Goal: Task Accomplishment & Management: Complete application form

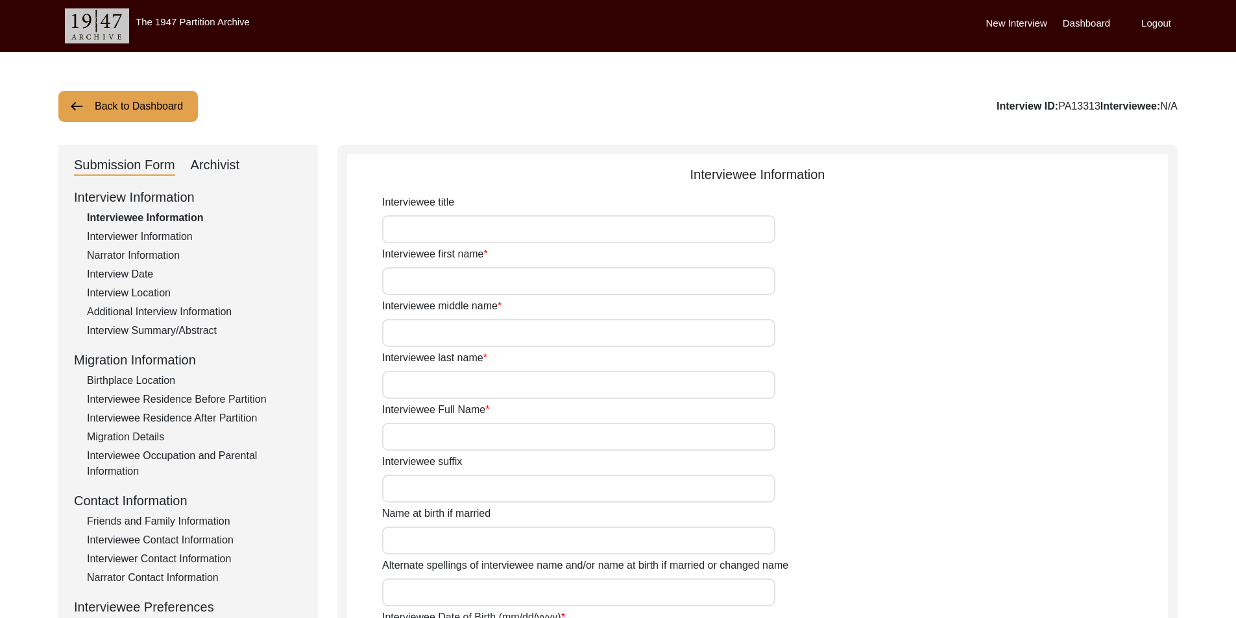
type input "Mr"
type input "Kamakhya"
type input "Ranjan"
type input "Ghosh"
type input "Mr [PERSON_NAME]"
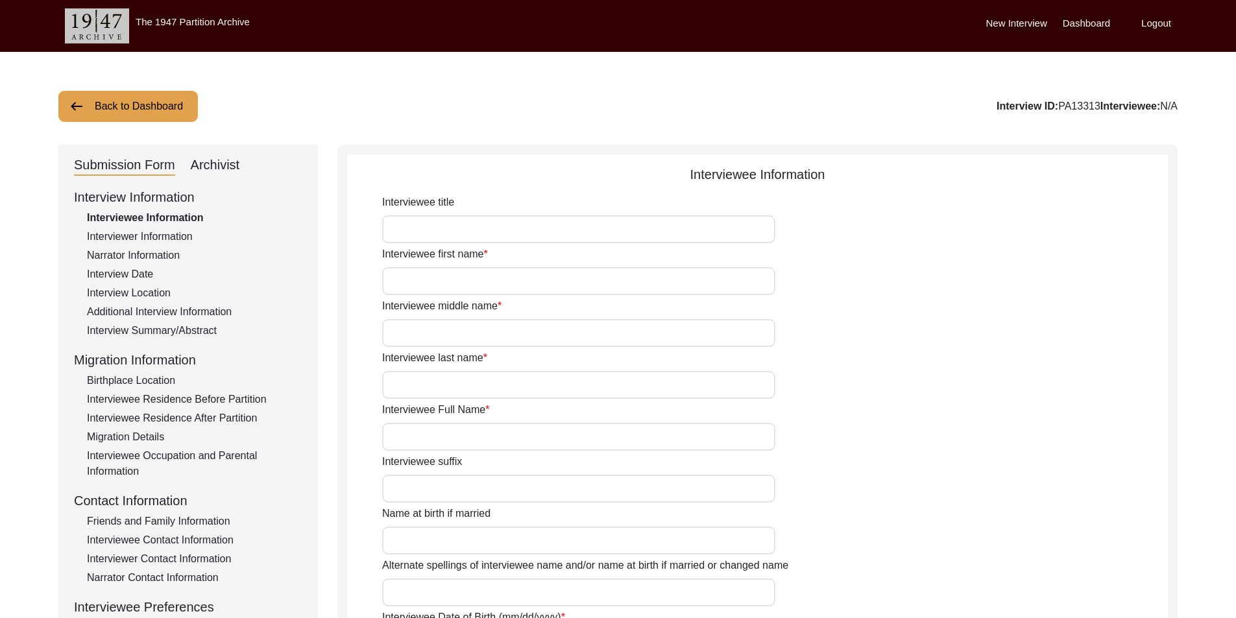
type input "[DATE]"
type input "N/A"
type input "85"
type input "[DEMOGRAPHIC_DATA]"
type input "N/A"
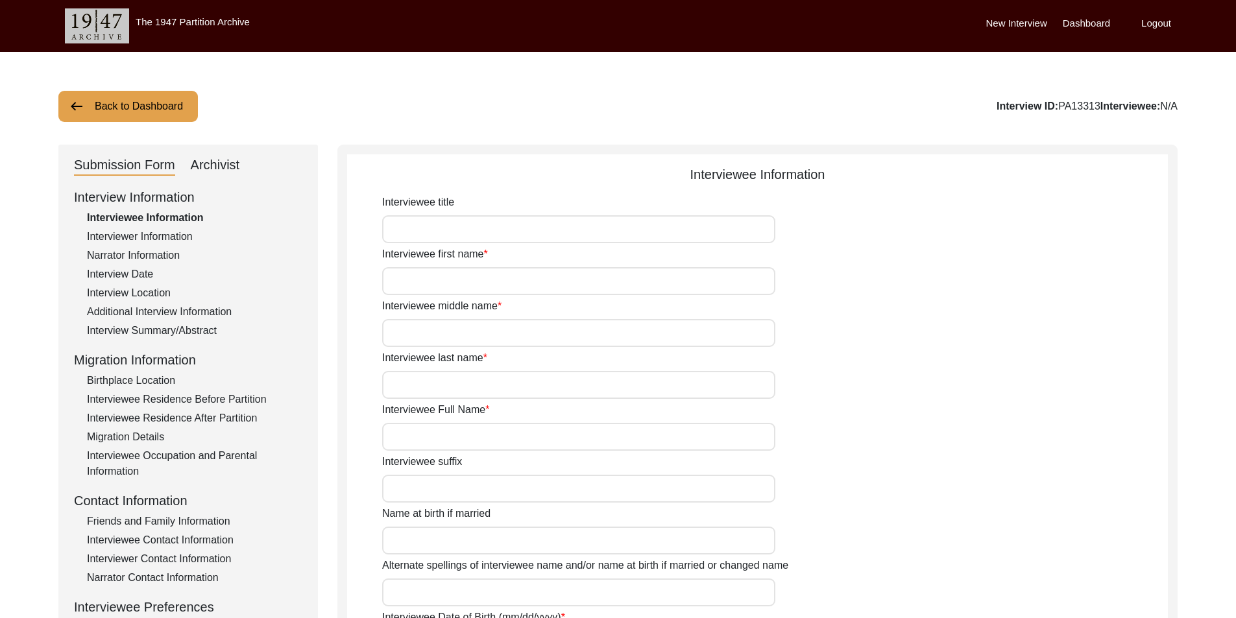
type input "Bengali"
type input "Rari"
type input "[DEMOGRAPHIC_DATA]"
type input "Bengali"
drag, startPoint x: 537, startPoint y: 443, endPoint x: 405, endPoint y: 434, distance: 132.0
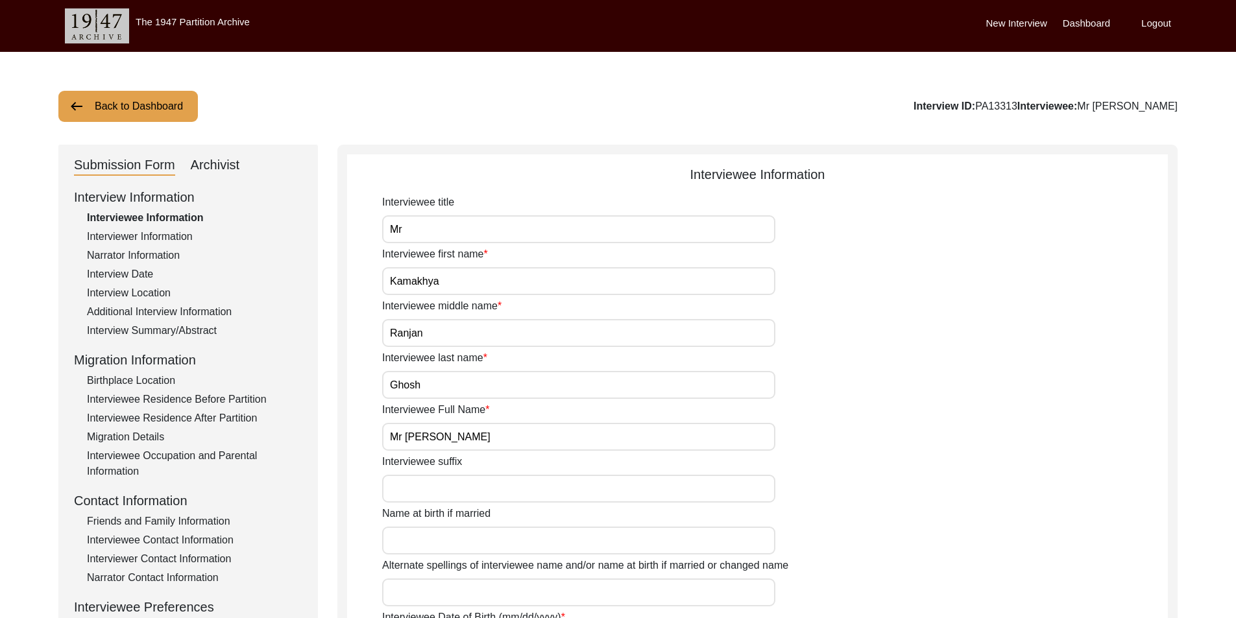
click at [405, 434] on input "Mr [PERSON_NAME]" at bounding box center [578, 437] width 393 height 28
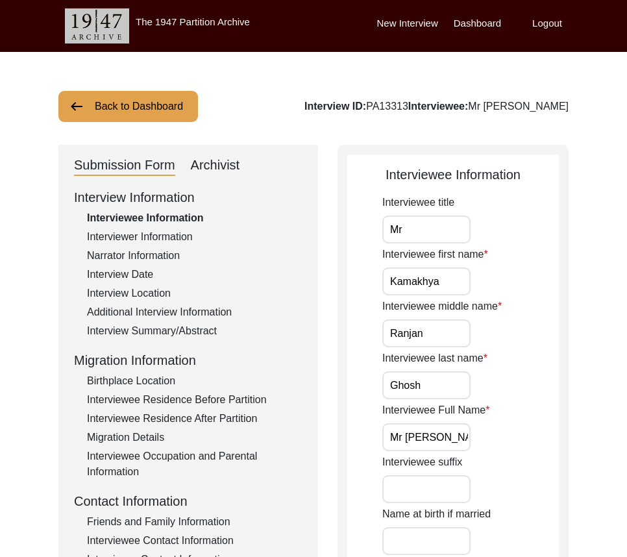
click at [448, 277] on input "Kamakhya" at bounding box center [426, 281] width 88 height 28
click at [450, 341] on input "Ranjan" at bounding box center [426, 333] width 88 height 28
type input "Ranjan"
click at [443, 342] on input "Ranjan" at bounding box center [426, 333] width 88 height 28
click at [454, 371] on div "Interviewee last name [PERSON_NAME]" at bounding box center [470, 374] width 177 height 49
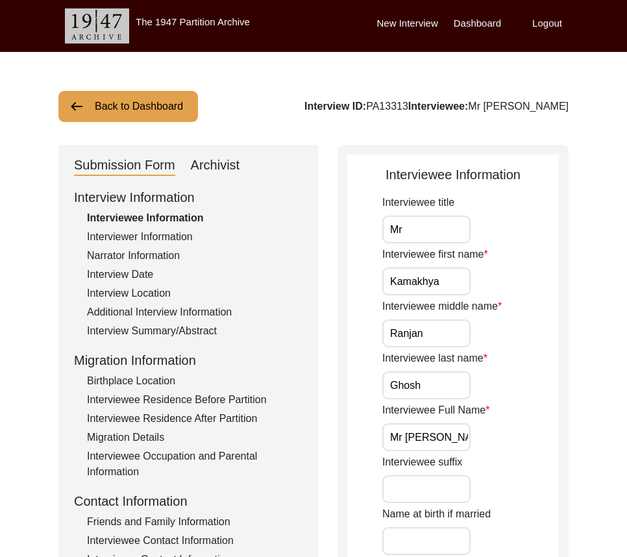
click at [454, 383] on input "Ghosh" at bounding box center [426, 385] width 88 height 28
drag, startPoint x: 405, startPoint y: 439, endPoint x: 367, endPoint y: 438, distance: 38.3
drag, startPoint x: 452, startPoint y: 436, endPoint x: 475, endPoint y: 439, distance: 22.9
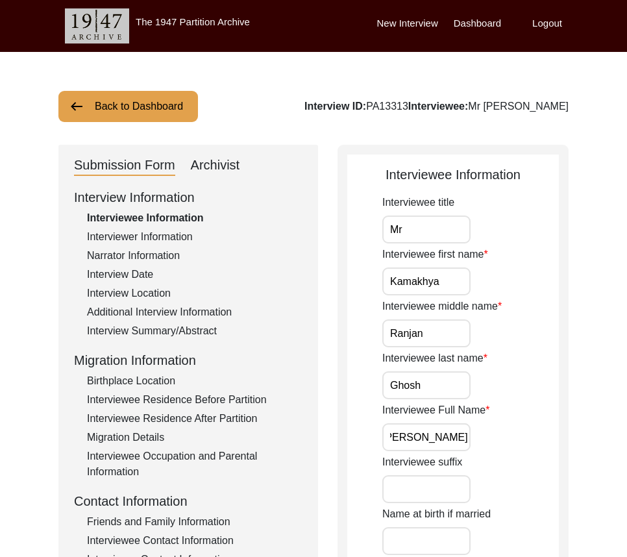
click at [475, 439] on div "Interviewee Full Name [PERSON_NAME]" at bounding box center [470, 426] width 177 height 49
type input "[PERSON_NAME]"
click at [475, 439] on div "Interviewee Full Name [PERSON_NAME]" at bounding box center [470, 426] width 177 height 49
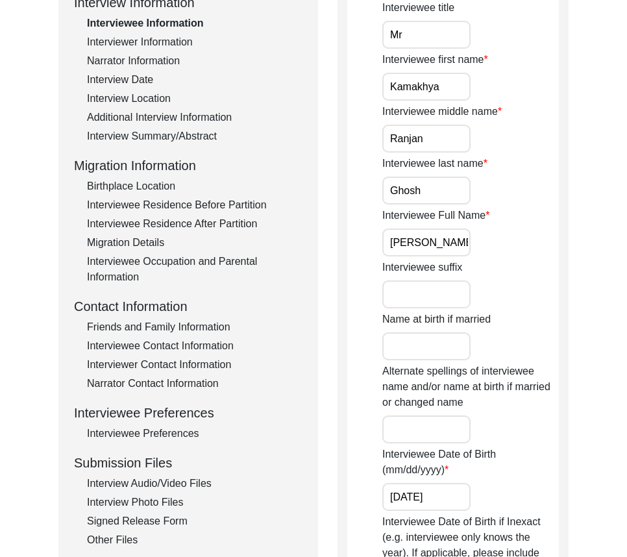
scroll to position [260, 0]
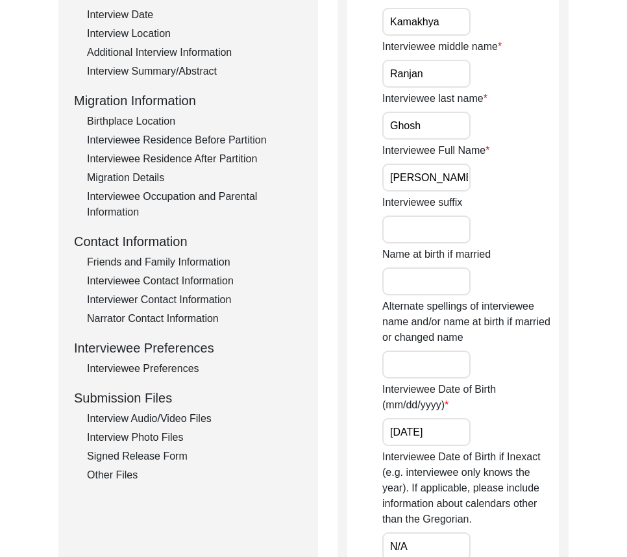
click at [470, 432] on input "[DATE]" at bounding box center [426, 432] width 88 height 28
click at [456, 426] on input "[DATE]" at bounding box center [426, 432] width 88 height 28
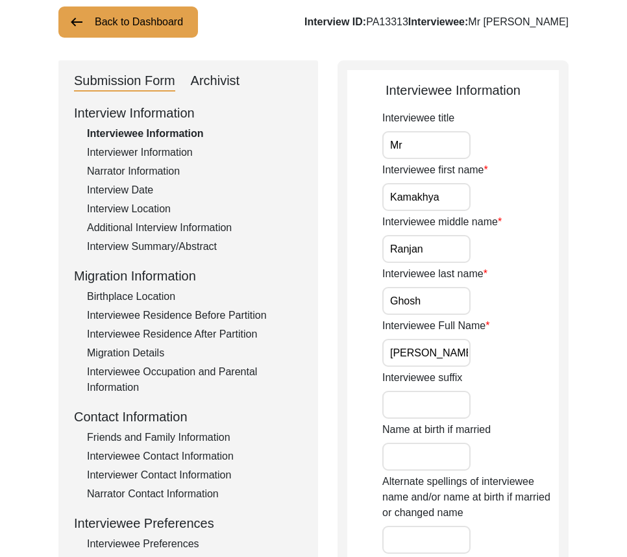
scroll to position [0, 0]
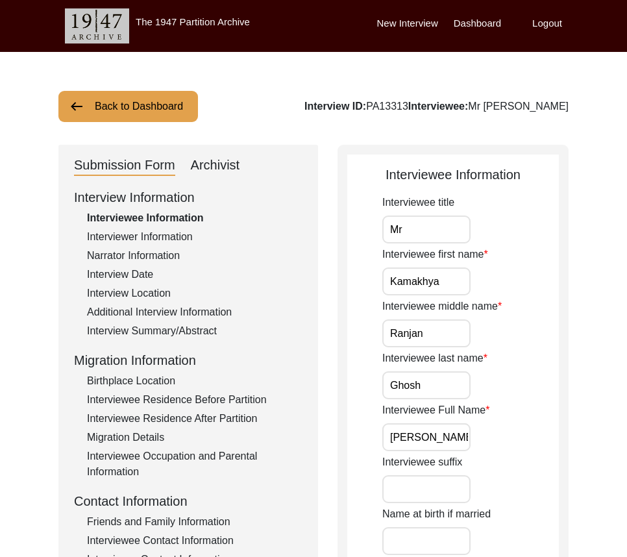
click at [455, 240] on input "Mr" at bounding box center [426, 229] width 88 height 28
type input "Mr."
click at [454, 257] on label "Interviewee first name" at bounding box center [435, 255] width 106 height 16
click at [454, 267] on input "Kamakhya" at bounding box center [426, 281] width 88 height 28
click at [456, 277] on input "Kamakhya" at bounding box center [426, 281] width 88 height 28
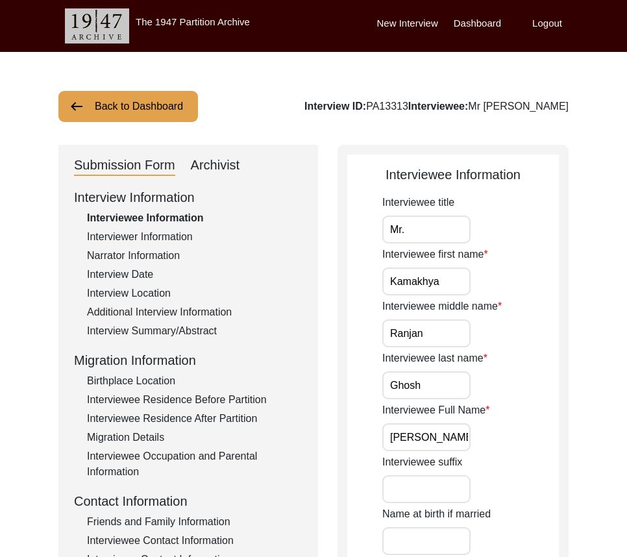
click at [454, 339] on input "Ranjan" at bounding box center [426, 333] width 88 height 28
click at [446, 395] on input "Ghosh" at bounding box center [426, 385] width 88 height 28
drag, startPoint x: 391, startPoint y: 431, endPoint x: 565, endPoint y: 443, distance: 174.3
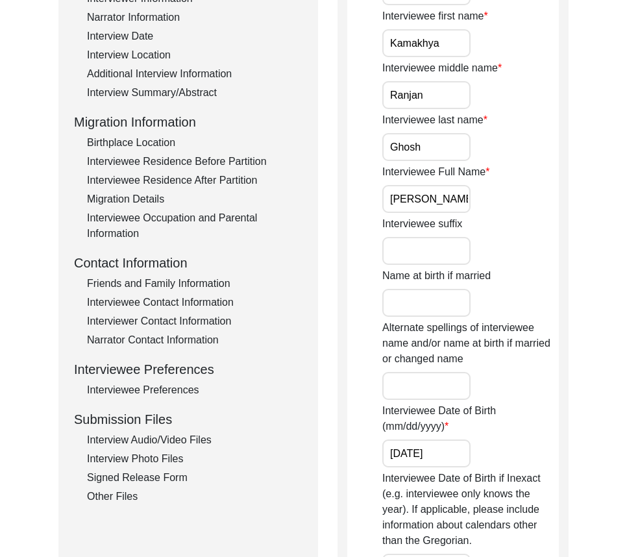
scroll to position [260, 0]
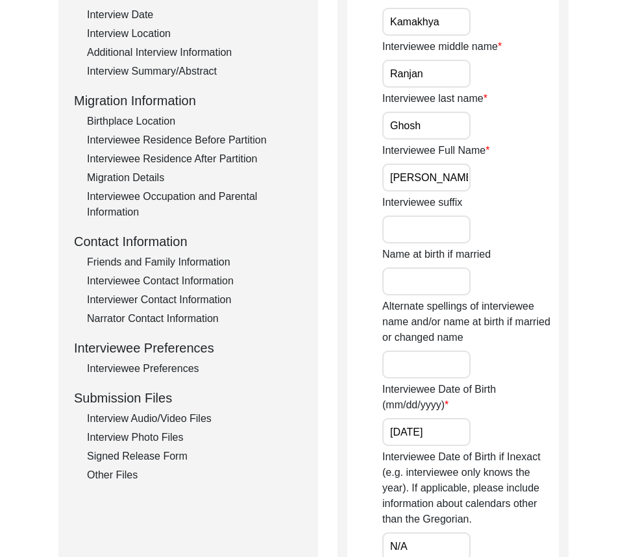
click at [440, 430] on input "[DATE]" at bounding box center [426, 432] width 88 height 28
paste input "/01/"
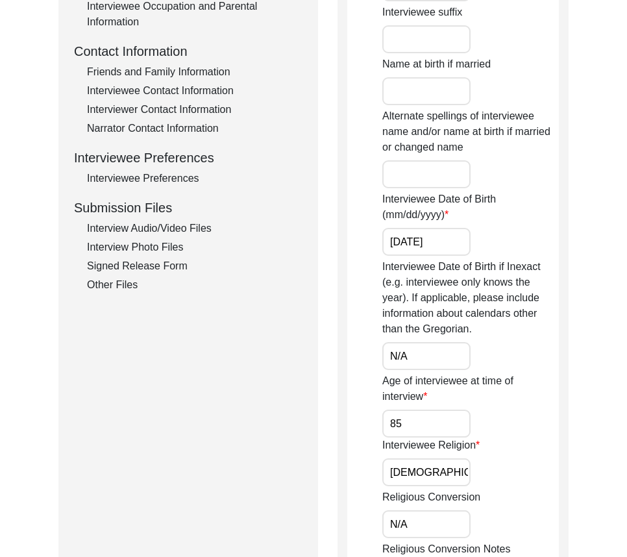
scroll to position [454, 0]
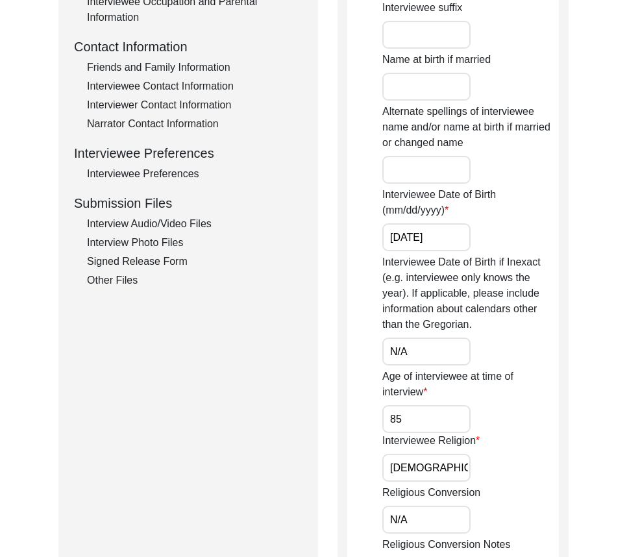
type input "[DATE]"
click at [435, 336] on div "Interviewee Date of Birth if Inexact (e.g. interviewee only knows the year). If…" at bounding box center [470, 309] width 177 height 111
click at [430, 353] on input "N/A" at bounding box center [426, 351] width 88 height 28
click at [424, 408] on input "85" at bounding box center [426, 419] width 88 height 28
drag, startPoint x: 430, startPoint y: 456, endPoint x: 507, endPoint y: 450, distance: 76.7
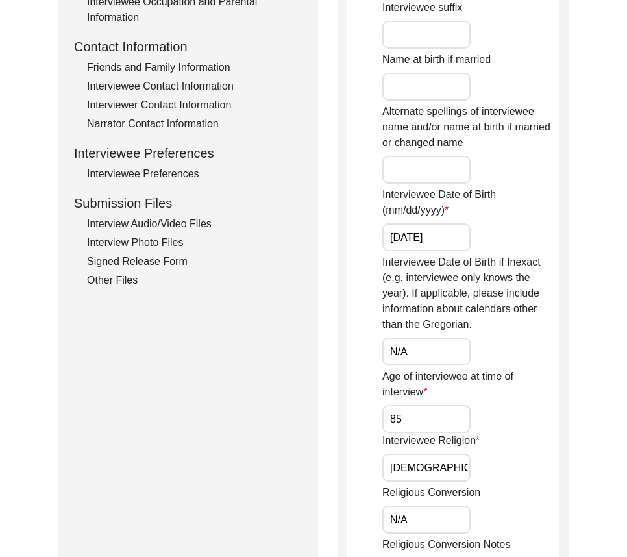
click at [430, 456] on input "[DEMOGRAPHIC_DATA]" at bounding box center [426, 468] width 88 height 28
type input "[DEMOGRAPHIC_DATA]"
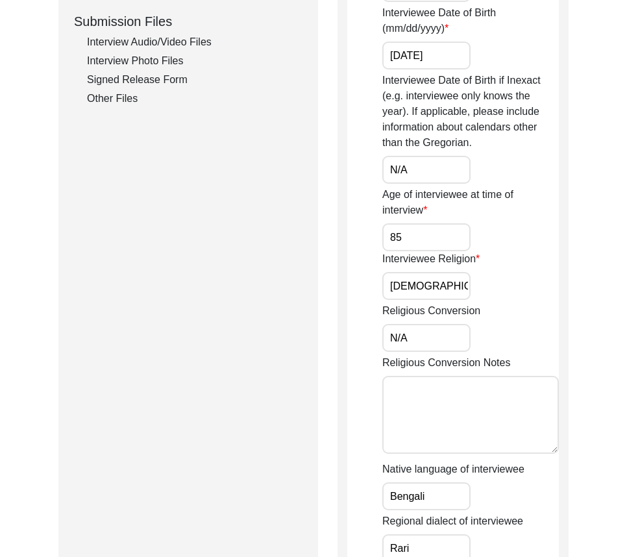
scroll to position [649, 0]
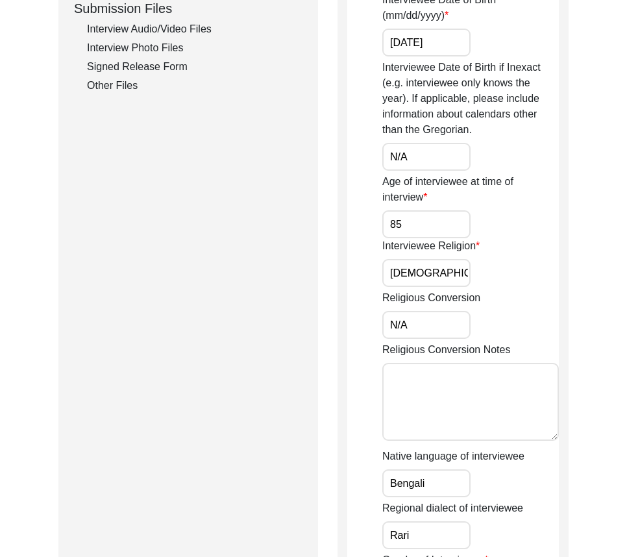
drag, startPoint x: 424, startPoint y: 321, endPoint x: 424, endPoint y: 351, distance: 30.5
click at [424, 321] on input "N/A" at bounding box center [426, 325] width 88 height 28
click at [435, 474] on input "Bengali" at bounding box center [426, 483] width 88 height 28
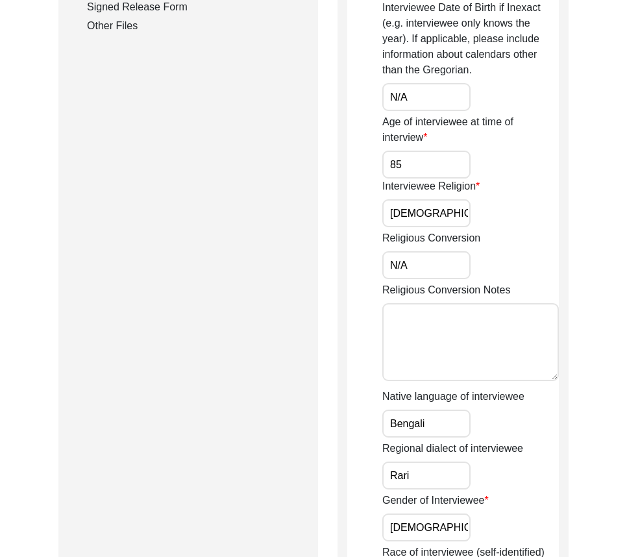
scroll to position [844, 0]
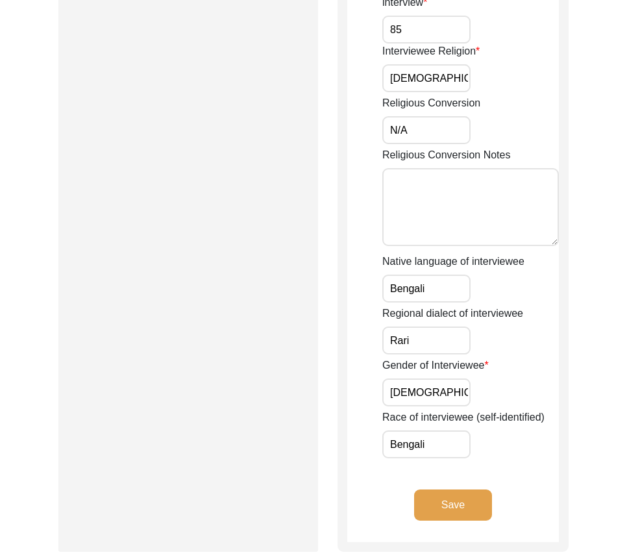
click at [425, 334] on input "Rari" at bounding box center [426, 340] width 88 height 28
click at [437, 403] on input "[DEMOGRAPHIC_DATA]" at bounding box center [426, 392] width 88 height 28
click at [438, 440] on input "Bengali" at bounding box center [426, 444] width 88 height 28
click at [446, 490] on button "Save" at bounding box center [453, 504] width 78 height 31
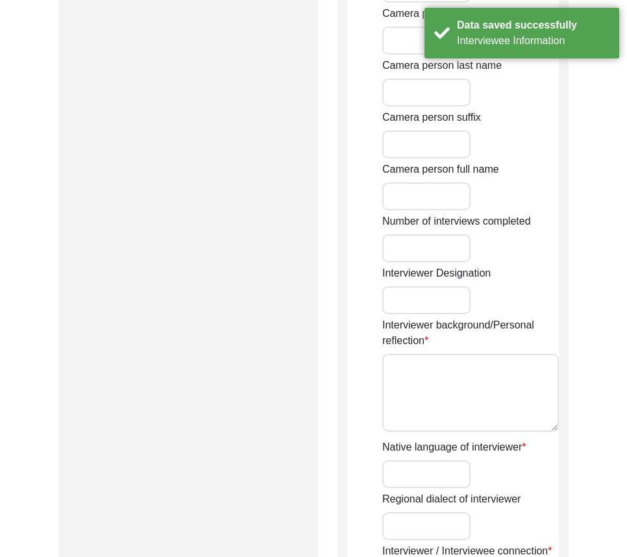
type input "Ms"
type input "[PERSON_NAME]"
type input "[DEMOGRAPHIC_DATA]"
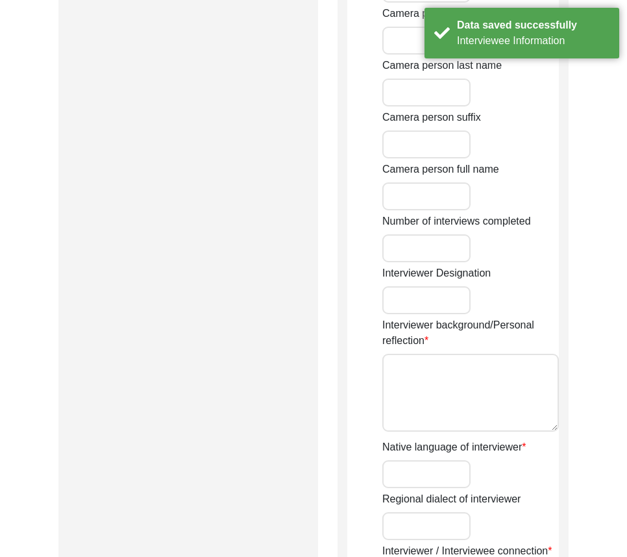
type input "[DATE]"
type input "Dankuni"
type input "Student"
type input "Ms"
type input "[PERSON_NAME]"
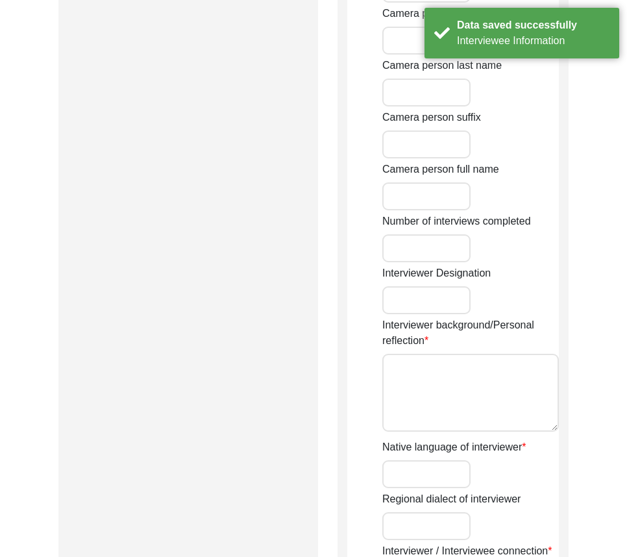
type input "[PERSON_NAME]"
type input "N/A"
type input "[PERSON_NAME]"
type textarea "The interviewer comes from a family of refugees and feels deeply connected to t…"
type input "Bengali"
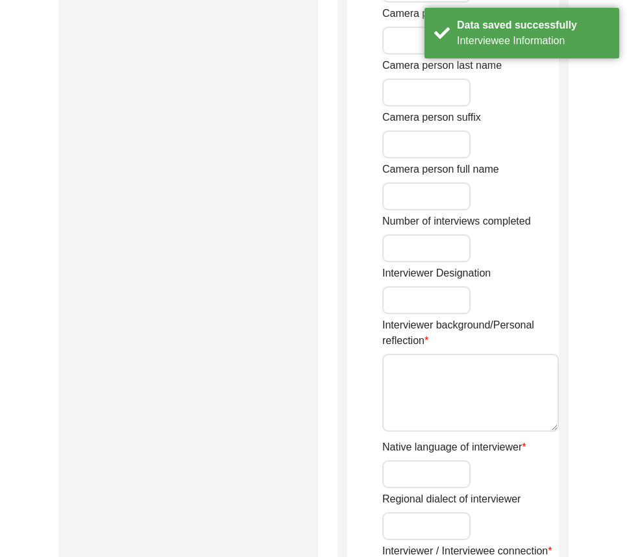
type input "Rari"
type textarea "Interviewee is the father-in-law of interviewer's teacher"
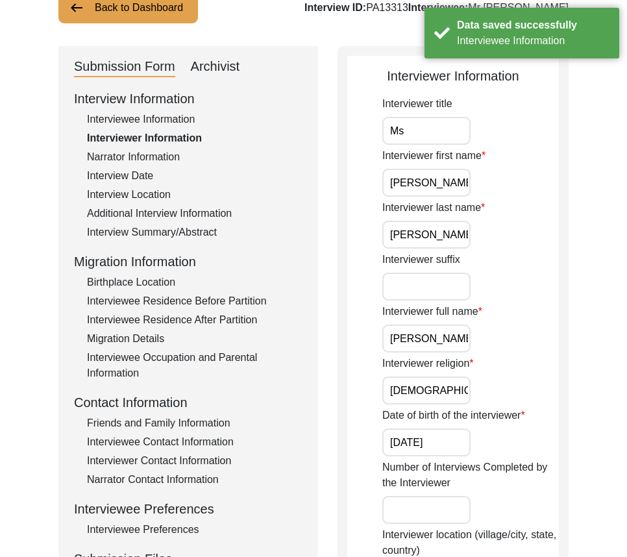
scroll to position [0, 0]
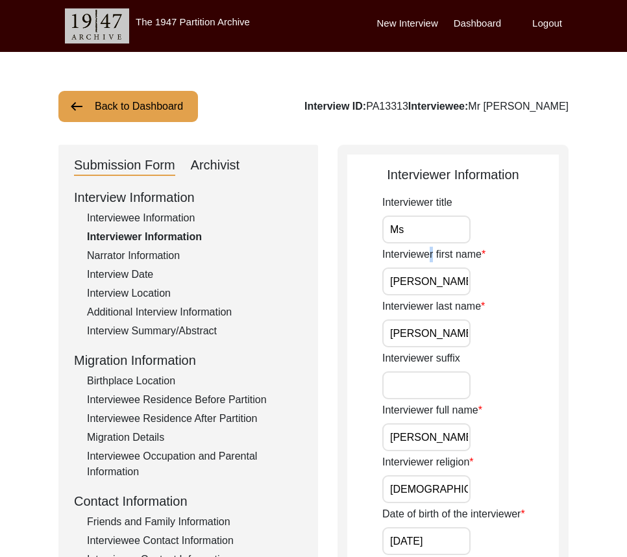
click at [432, 247] on label "Interviewer first name" at bounding box center [433, 255] width 103 height 16
click at [431, 238] on input "Ms" at bounding box center [426, 229] width 88 height 28
type input "Ms."
click at [443, 284] on input "[PERSON_NAME]" at bounding box center [426, 281] width 88 height 28
click at [448, 324] on input "[PERSON_NAME]" at bounding box center [426, 333] width 88 height 28
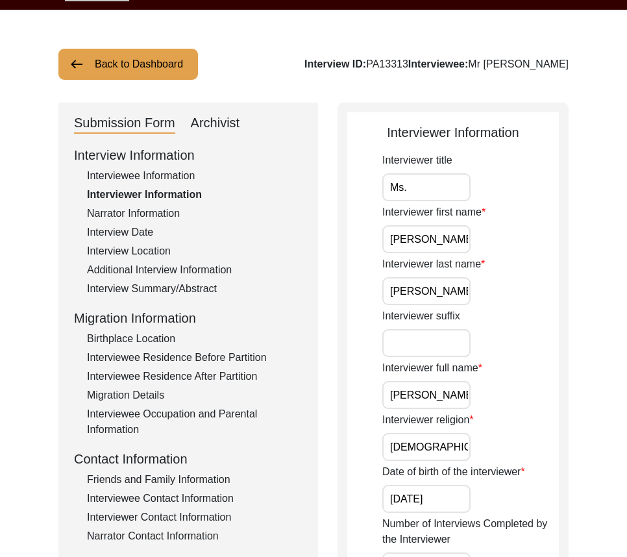
scroll to position [65, 0]
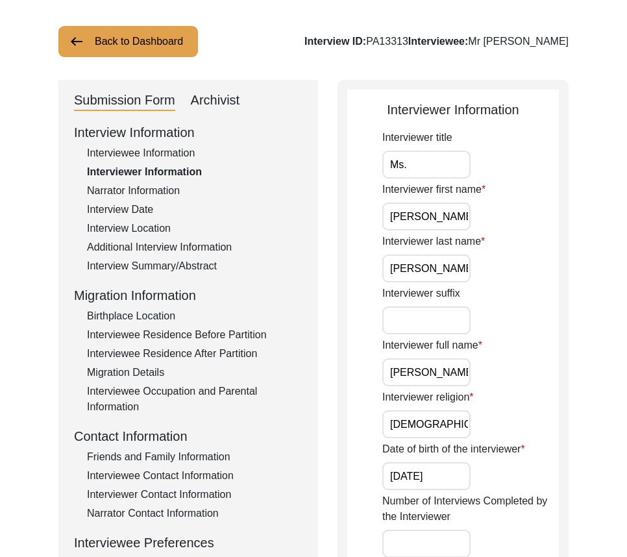
drag, startPoint x: 408, startPoint y: 369, endPoint x: 337, endPoint y: 369, distance: 70.7
drag, startPoint x: 393, startPoint y: 370, endPoint x: 523, endPoint y: 371, distance: 130.4
click at [523, 371] on div "Interviewer full name [PERSON_NAME]" at bounding box center [470, 361] width 177 height 49
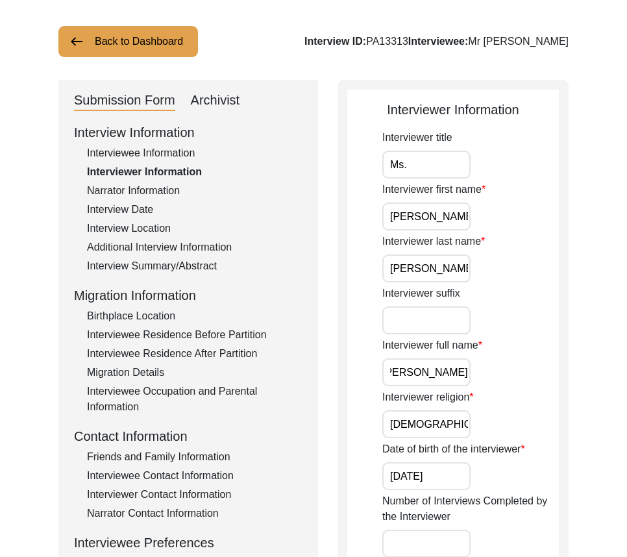
type input "[PERSON_NAME]"
click at [523, 371] on div "Interviewer full name [PERSON_NAME]" at bounding box center [470, 361] width 177 height 49
click at [444, 430] on input "[DEMOGRAPHIC_DATA]" at bounding box center [426, 424] width 88 height 28
type input "[DEMOGRAPHIC_DATA]"
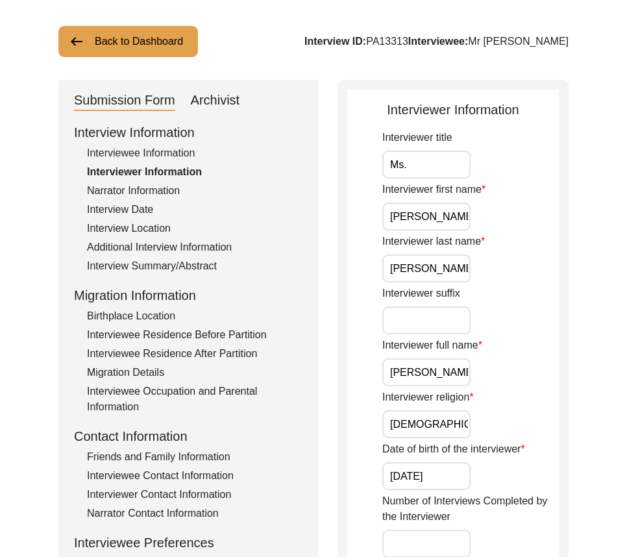
click at [440, 470] on input "[DATE]" at bounding box center [426, 476] width 88 height 28
click at [467, 475] on input "[DATE]" at bounding box center [426, 476] width 88 height 28
click at [448, 465] on input "[DATE]" at bounding box center [426, 476] width 88 height 28
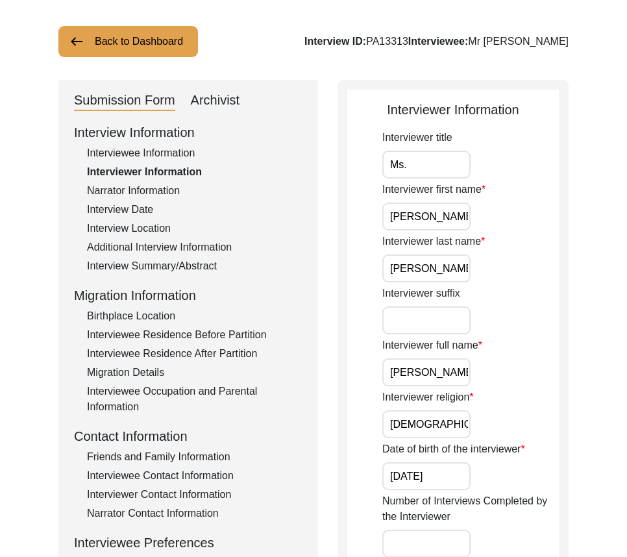
click at [448, 465] on input "[DATE]" at bounding box center [426, 476] width 88 height 28
paste input "07/31"
type input "[DATE]"
click at [501, 442] on label "Date of birth of the interviewer" at bounding box center [453, 449] width 143 height 16
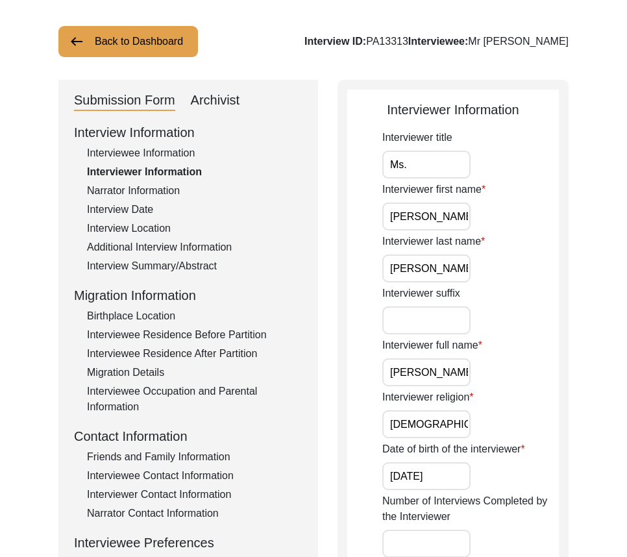
click at [470, 462] on input "[DATE]" at bounding box center [426, 476] width 88 height 28
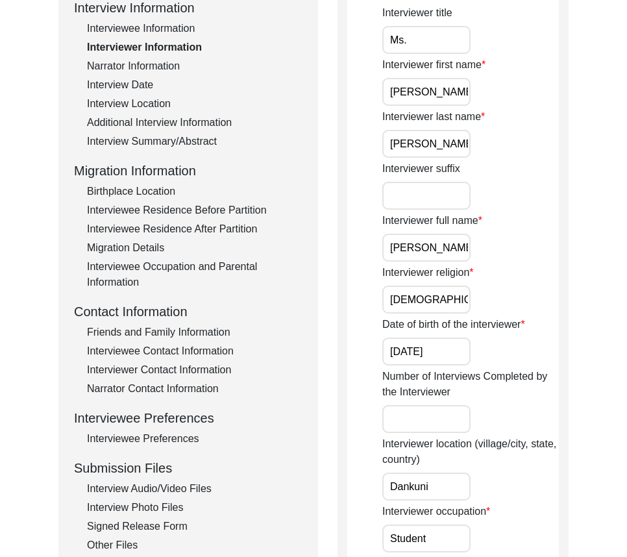
scroll to position [389, 0]
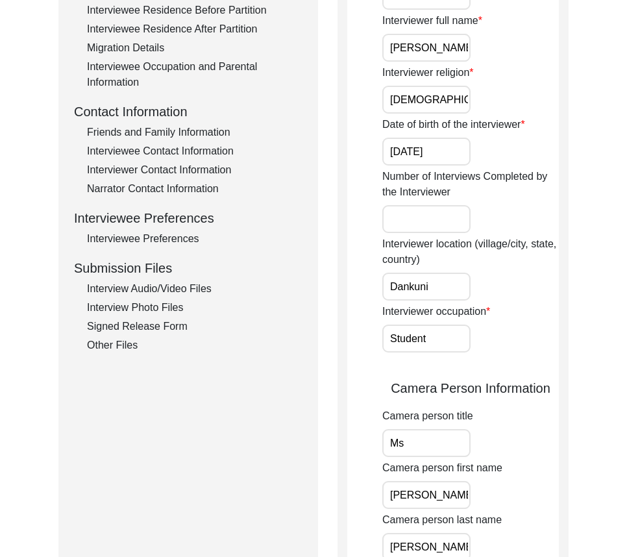
click at [433, 228] on input "Number of Interviews Completed by the Interviewer" at bounding box center [426, 219] width 88 height 28
click at [335, 259] on div "Submission Form Archivist Interview Information Interviewee Information Intervi…" at bounding box center [313, 474] width 510 height 1439
click at [412, 282] on input "Dankuni" at bounding box center [426, 287] width 88 height 28
click at [441, 282] on input "Dankuni" at bounding box center [426, 287] width 88 height 28
click at [465, 291] on input "Dankuni" at bounding box center [426, 287] width 88 height 28
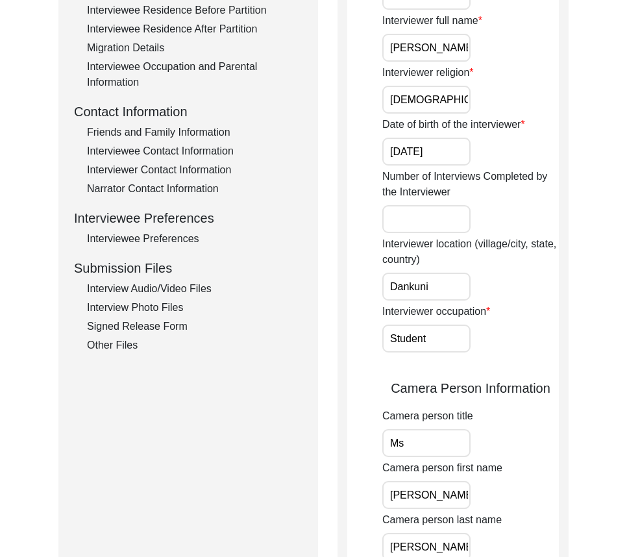
click at [465, 291] on input "Dankuni" at bounding box center [426, 287] width 88 height 28
click at [449, 287] on input "Dankuni" at bounding box center [426, 287] width 88 height 28
type input "Dankuni, [GEOGRAPHIC_DATA], [GEOGRAPHIC_DATA]"
click at [548, 275] on div "Interviewer location (village/city, state, country) [GEOGRAPHIC_DATA], [GEOGRAP…" at bounding box center [470, 268] width 177 height 64
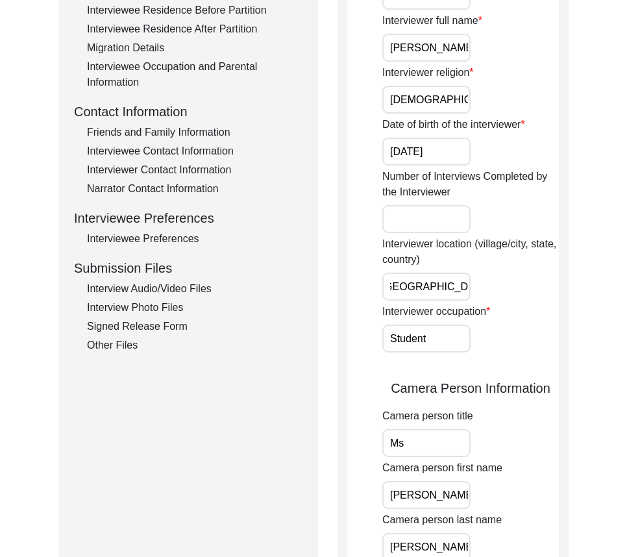
scroll to position [0, 0]
click at [446, 309] on label "Interviewer occupation" at bounding box center [436, 312] width 108 height 16
click at [446, 324] on input "Student" at bounding box center [426, 338] width 88 height 28
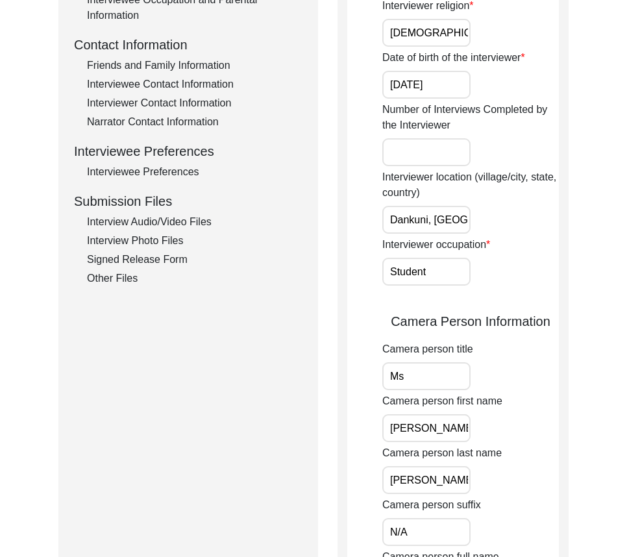
scroll to position [519, 0]
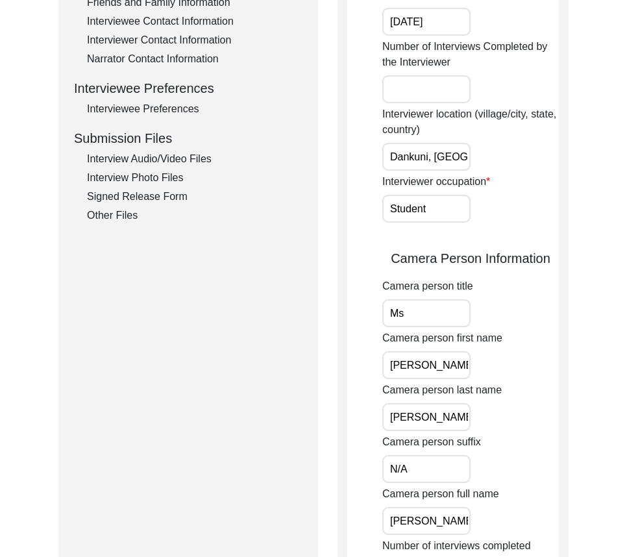
click at [428, 314] on input "Ms" at bounding box center [426, 313] width 88 height 28
type input "Ms."
click at [459, 322] on input "Ms." at bounding box center [426, 313] width 88 height 28
click at [415, 310] on input "Ms." at bounding box center [426, 313] width 88 height 28
click at [439, 374] on input "[PERSON_NAME]" at bounding box center [426, 365] width 88 height 28
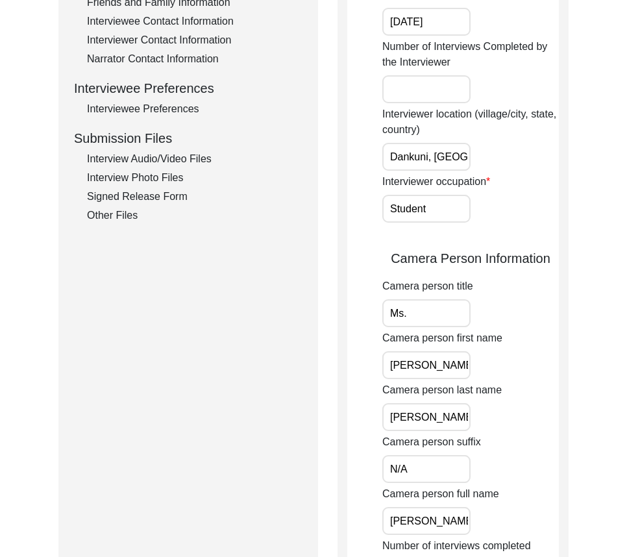
click at [448, 423] on input "[PERSON_NAME]" at bounding box center [426, 417] width 88 height 28
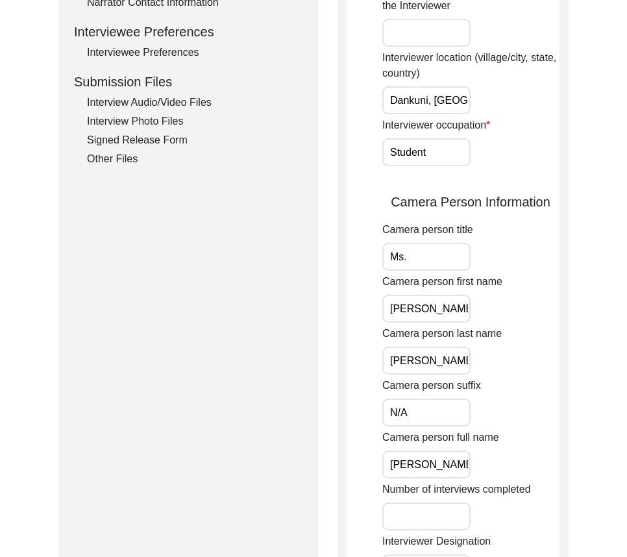
scroll to position [649, 0]
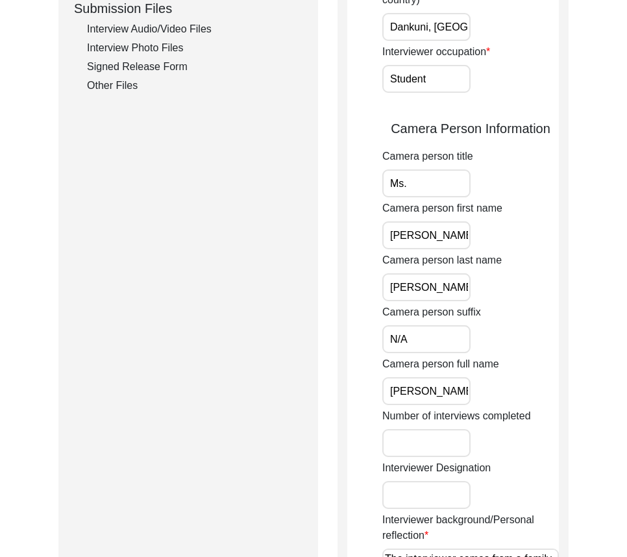
click at [432, 351] on input "N/A" at bounding box center [426, 339] width 88 height 28
drag, startPoint x: 394, startPoint y: 385, endPoint x: 378, endPoint y: 385, distance: 16.2
click at [378, 385] on app-interviewer-information "Interviewer Information Interviewer title Ms. Interviewer first name [PERSON_NA…" at bounding box center [453, 220] width 212 height 1409
drag, startPoint x: 385, startPoint y: 386, endPoint x: 511, endPoint y: 384, distance: 125.9
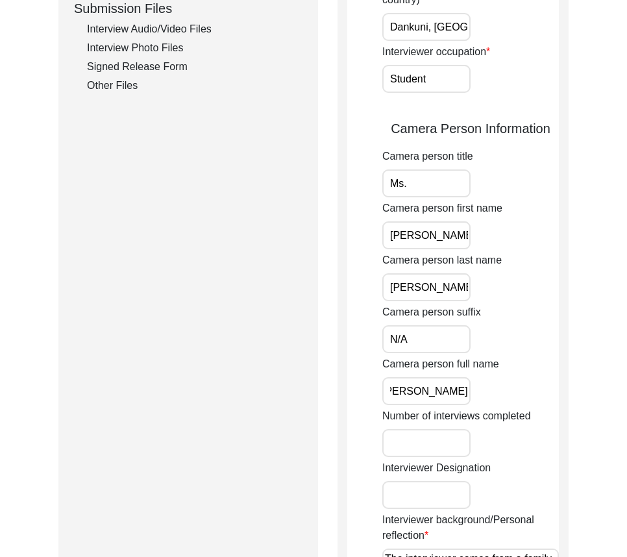
click at [511, 384] on div "Camera person full name [PERSON_NAME]" at bounding box center [470, 380] width 177 height 49
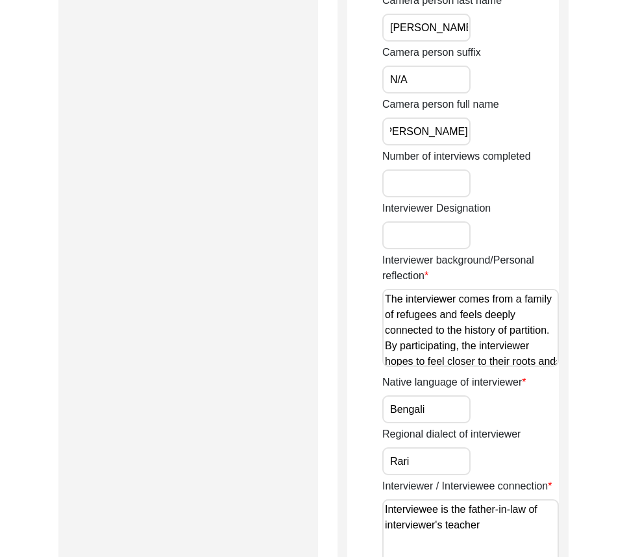
type input "[PERSON_NAME]"
click at [389, 352] on textarea "The interviewer comes from a family of refugees and feels deeply connected to t…" at bounding box center [470, 328] width 177 height 78
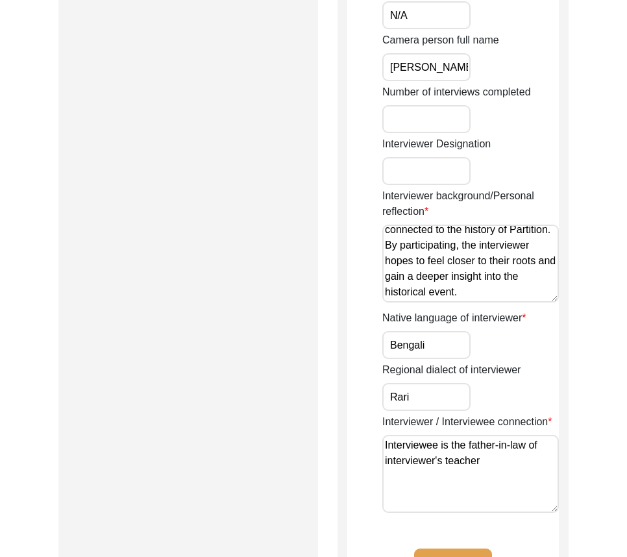
scroll to position [973, 0]
click at [526, 299] on textarea "The interviewer comes from a family of refugees and feels deeply connected to t…" at bounding box center [470, 263] width 177 height 78
click at [531, 299] on textarea "The interviewer comes from a family of refugees and feels deeply connected to t…" at bounding box center [470, 263] width 177 height 78
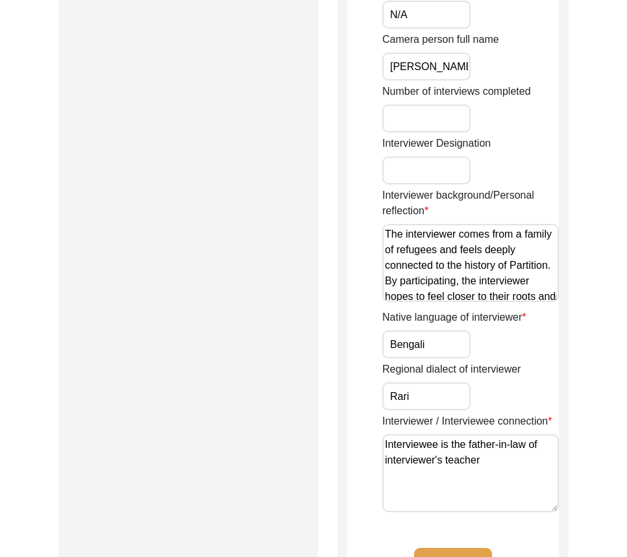
drag, startPoint x: 531, startPoint y: 299, endPoint x: 316, endPoint y: 207, distance: 234.1
type textarea "The interviewer comes from a family of refugees and feels deeply connected to t…"
click at [430, 349] on input "Bengali" at bounding box center [426, 344] width 88 height 28
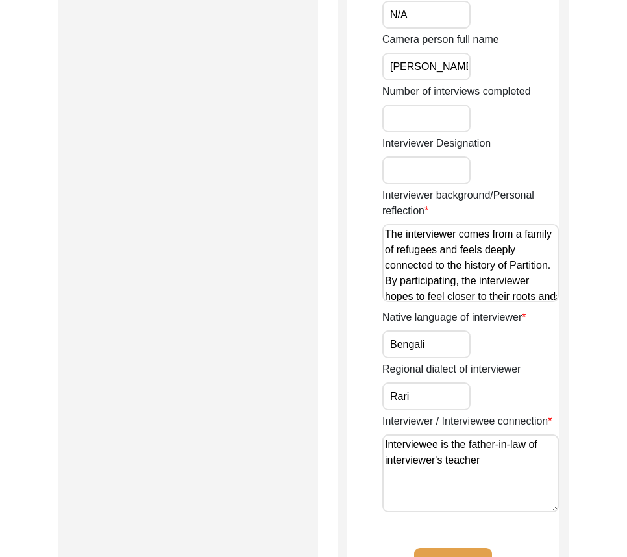
click at [426, 396] on input "Rari" at bounding box center [426, 396] width 88 height 28
drag, startPoint x: 495, startPoint y: 463, endPoint x: 299, endPoint y: 418, distance: 201.7
click at [440, 488] on textarea "Interviewee is the father-in-law of interviewer's teacher" at bounding box center [470, 473] width 177 height 78
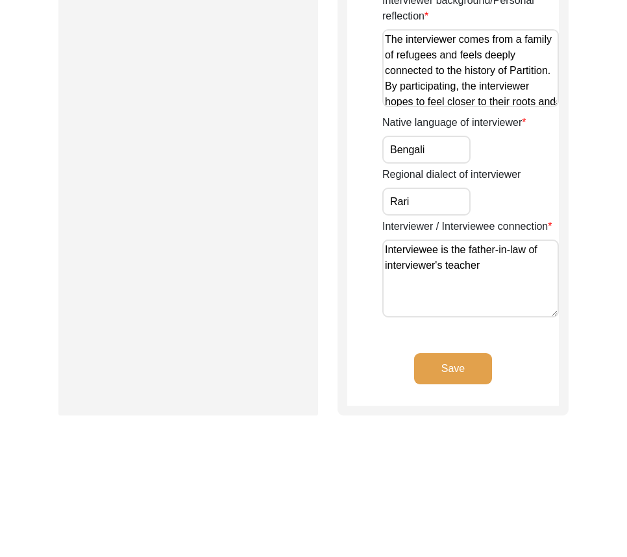
click at [455, 360] on button "Save" at bounding box center [453, 368] width 78 height 31
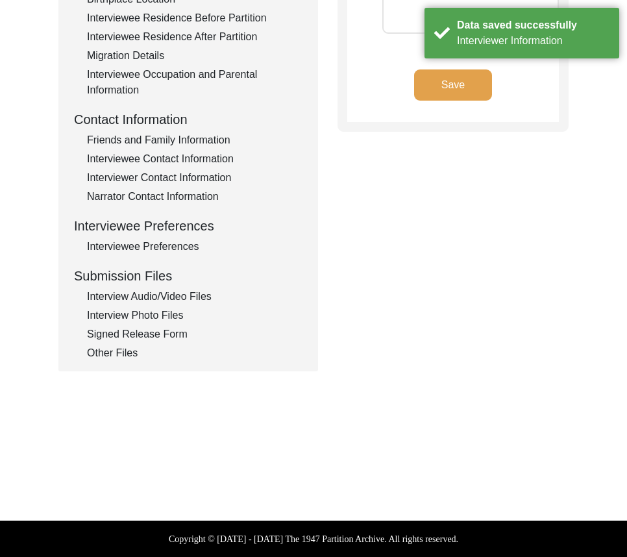
type textarea "Son of the Interviewee"
type textarea "[PERSON_NAME]"
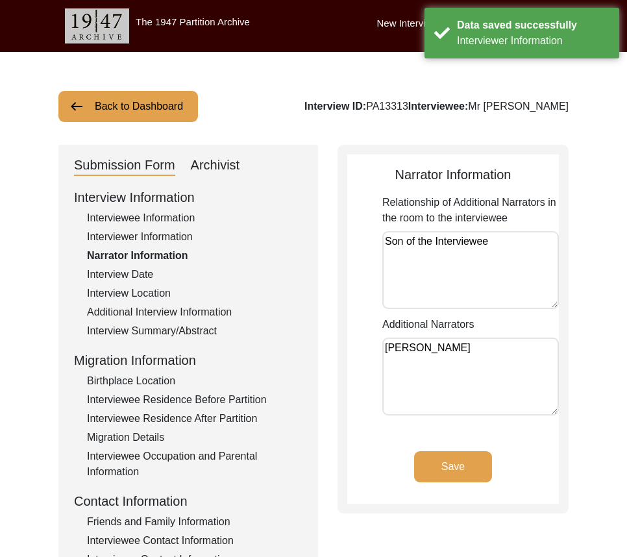
click at [502, 237] on textarea "Son of the Interviewee" at bounding box center [470, 270] width 177 height 78
click at [483, 359] on textarea "[PERSON_NAME]" at bounding box center [470, 376] width 177 height 78
click at [461, 464] on button "Save" at bounding box center [453, 466] width 78 height 31
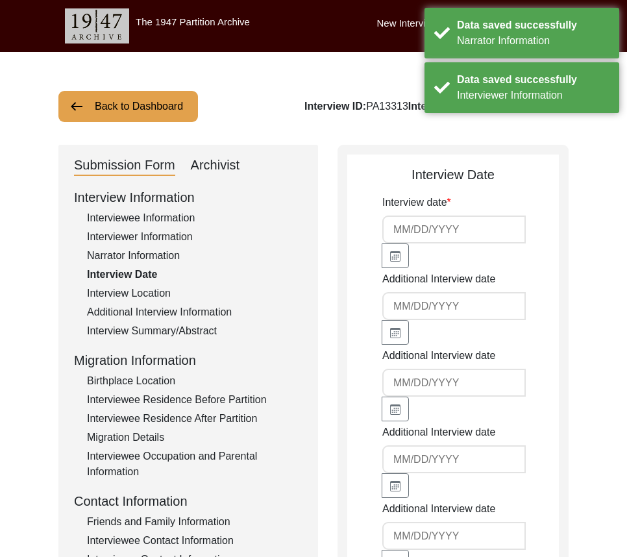
type input "[DATE]"
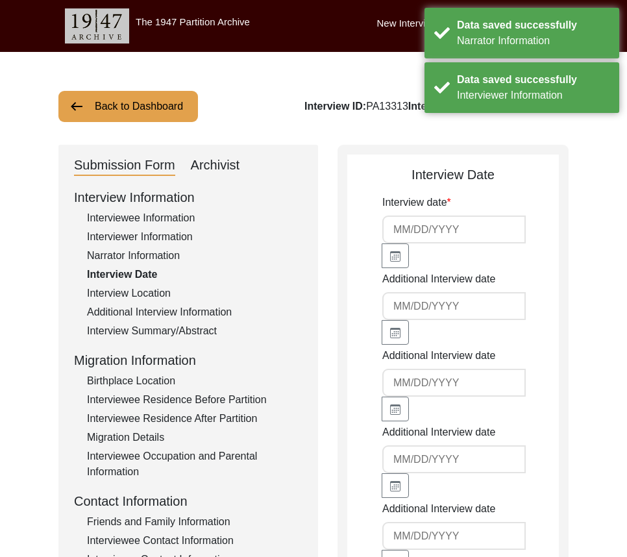
type input "[DATE]"
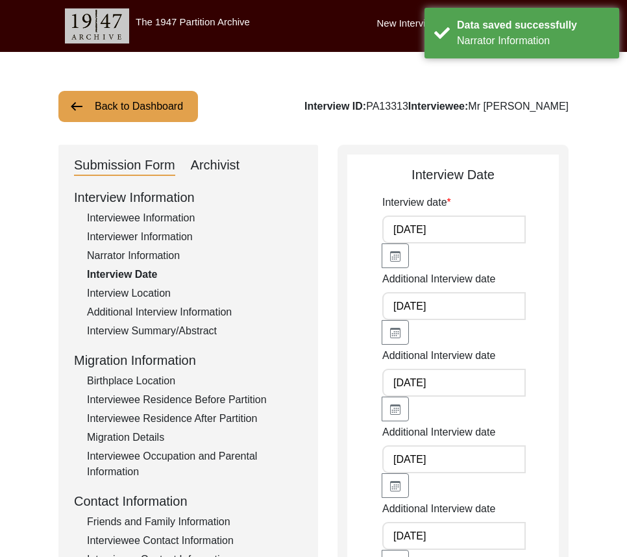
scroll to position [65, 0]
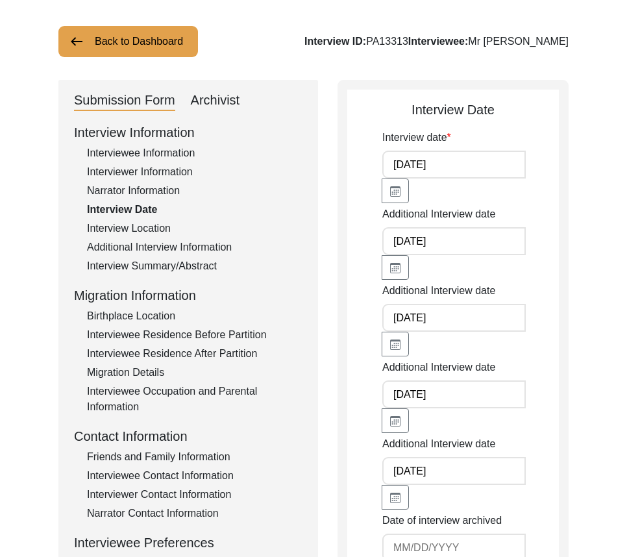
click at [446, 249] on input "[DATE]" at bounding box center [453, 241] width 143 height 28
click at [476, 250] on input "[DATE]" at bounding box center [453, 241] width 143 height 28
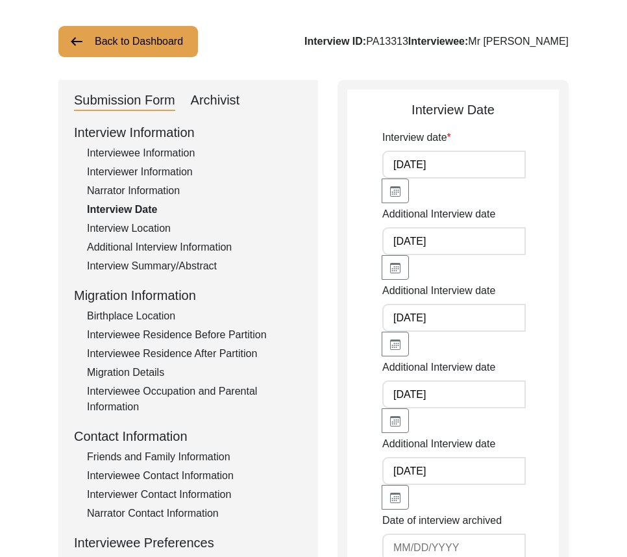
click at [476, 250] on input "[DATE]" at bounding box center [453, 241] width 143 height 28
click at [493, 295] on label "Additional Interview date" at bounding box center [438, 291] width 113 height 16
click at [487, 306] on input "[DATE]" at bounding box center [453, 318] width 143 height 28
click at [489, 321] on input "[DATE]" at bounding box center [453, 318] width 143 height 28
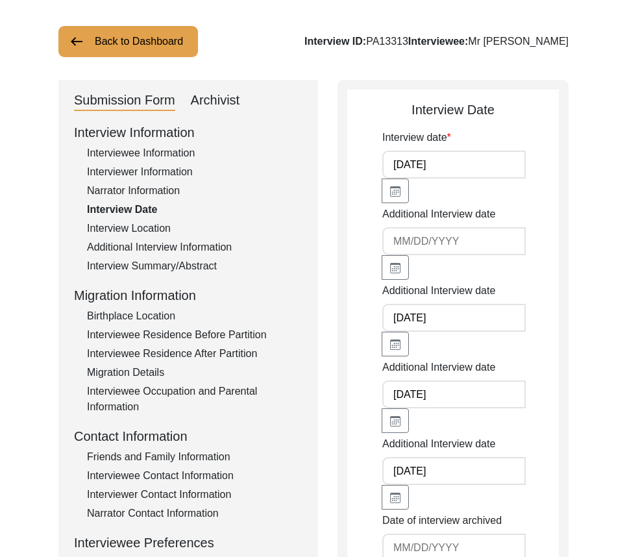
click at [489, 321] on input "[DATE]" at bounding box center [453, 318] width 143 height 28
click at [479, 382] on input "[DATE]" at bounding box center [453, 394] width 143 height 28
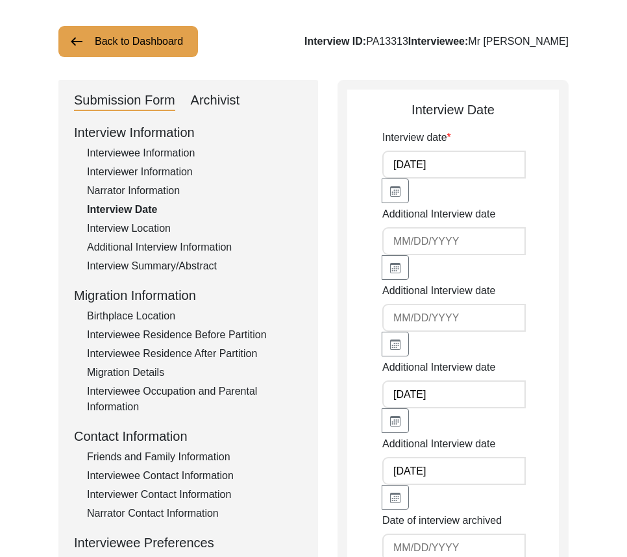
click at [479, 382] on input "[DATE]" at bounding box center [453, 394] width 143 height 28
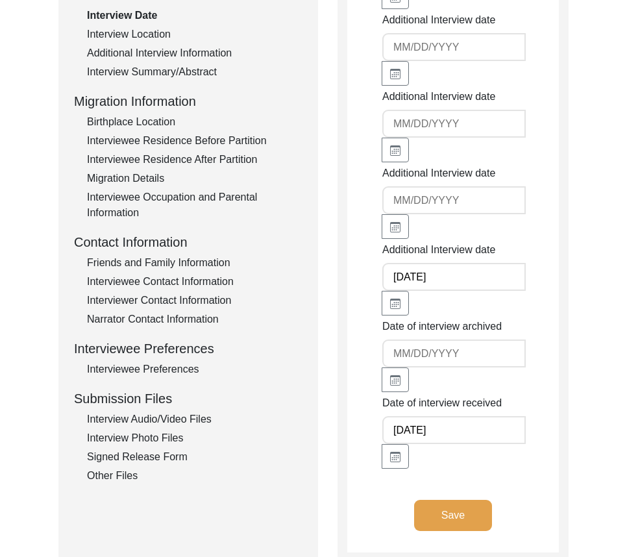
scroll to position [260, 0]
click at [459, 276] on input "[DATE]" at bounding box center [453, 276] width 143 height 28
click at [515, 406] on div "Date of interview received [DATE]" at bounding box center [470, 431] width 177 height 73
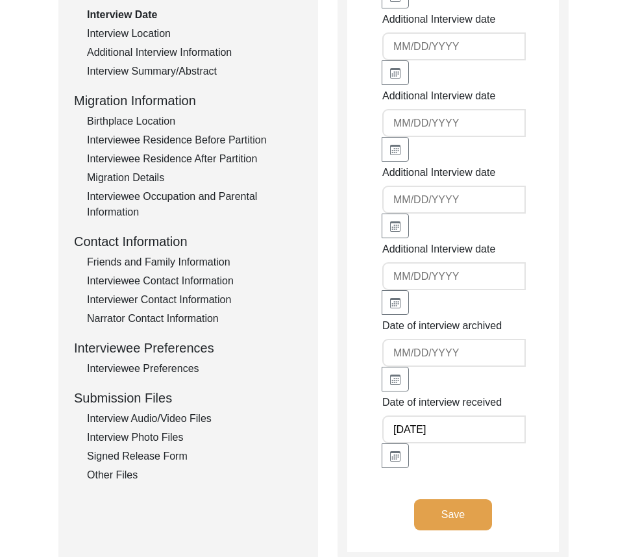
click at [476, 499] on button "Save" at bounding box center [453, 514] width 78 height 31
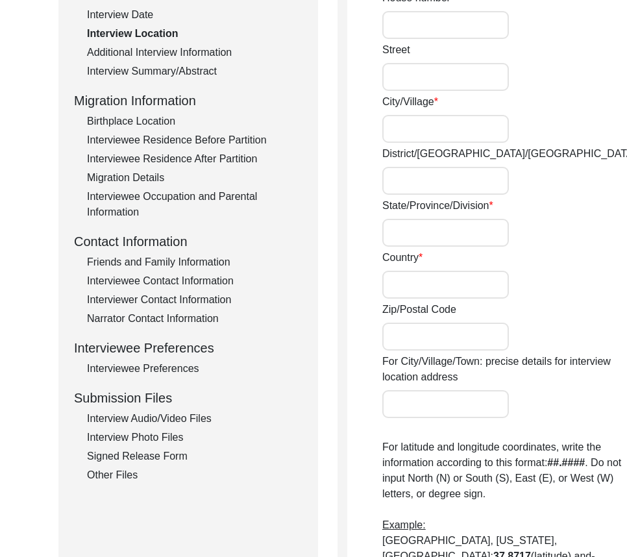
radio input "true"
type input "391"
type input "Nandankanan"
type input "Dankuni"
type input "Hooghly"
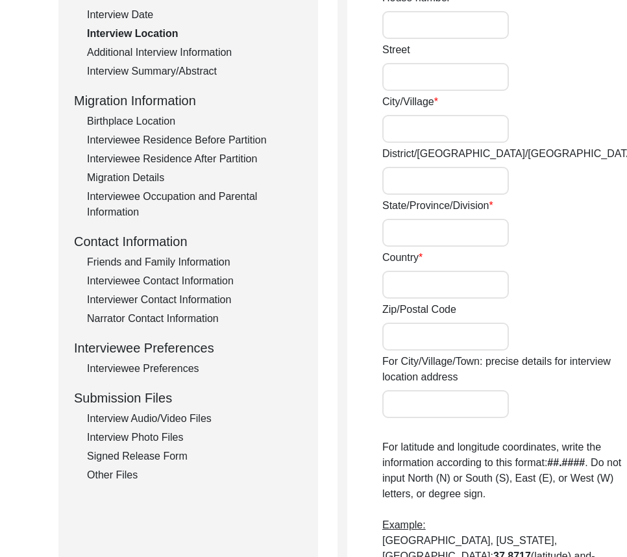
type input "[GEOGRAPHIC_DATA]"
type input "712311"
type input "Dankuni"
type input "Dankuni, [GEOGRAPHIC_DATA], [GEOGRAPHIC_DATA]"
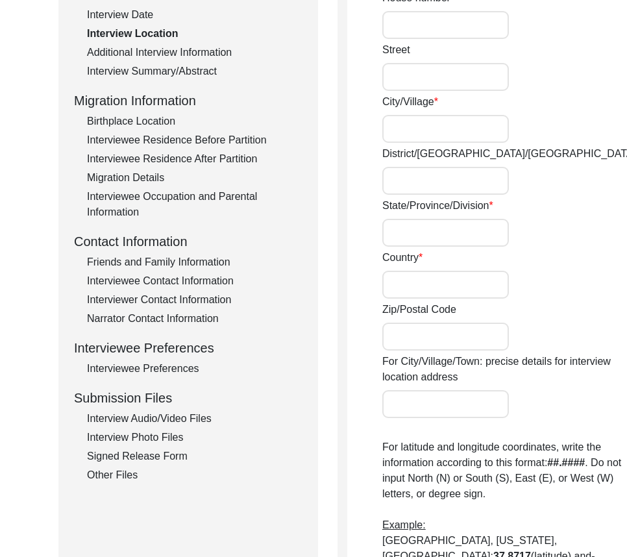
type input "22.6809"
type input "88.2970"
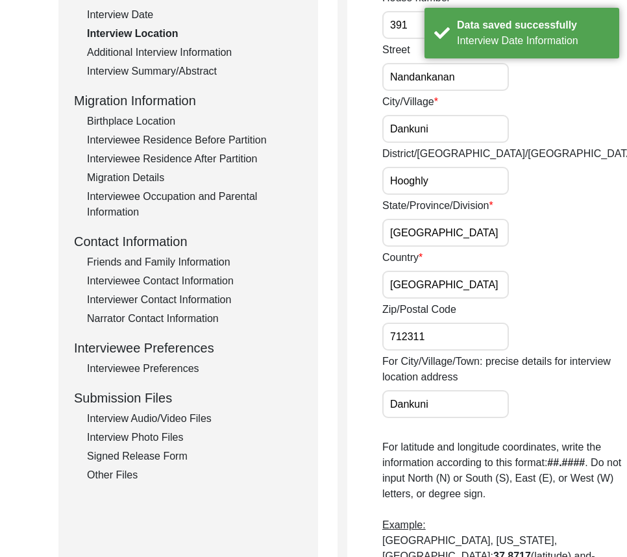
scroll to position [0, 0]
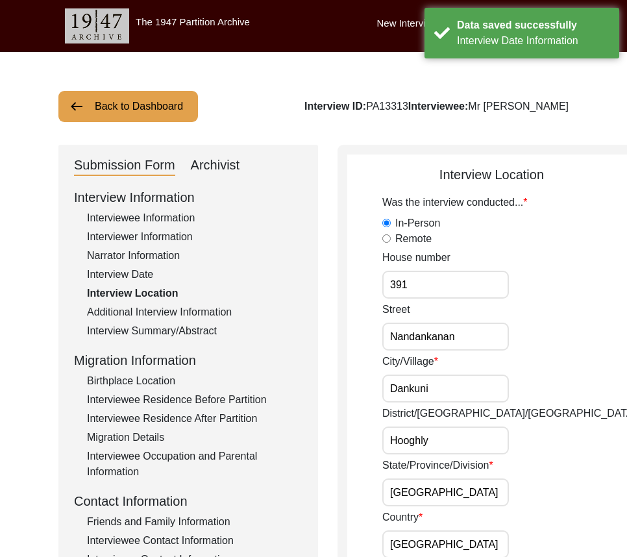
click at [461, 340] on input "Nandankanan" at bounding box center [445, 337] width 127 height 28
click at [439, 293] on input "391" at bounding box center [445, 285] width 127 height 28
click at [440, 382] on input "Dankuni" at bounding box center [445, 388] width 127 height 28
click at [446, 432] on input "Hooghly" at bounding box center [445, 440] width 127 height 28
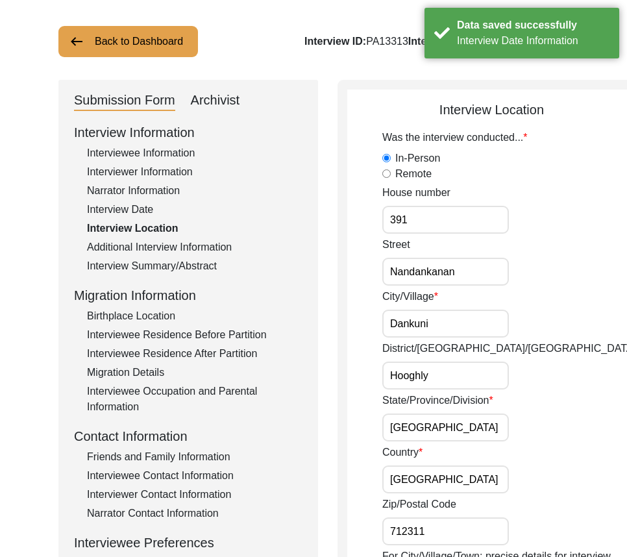
click at [452, 411] on div "State/Province/Division [GEOGRAPHIC_DATA]" at bounding box center [509, 417] width 254 height 49
click at [454, 421] on input "[GEOGRAPHIC_DATA]" at bounding box center [445, 427] width 127 height 28
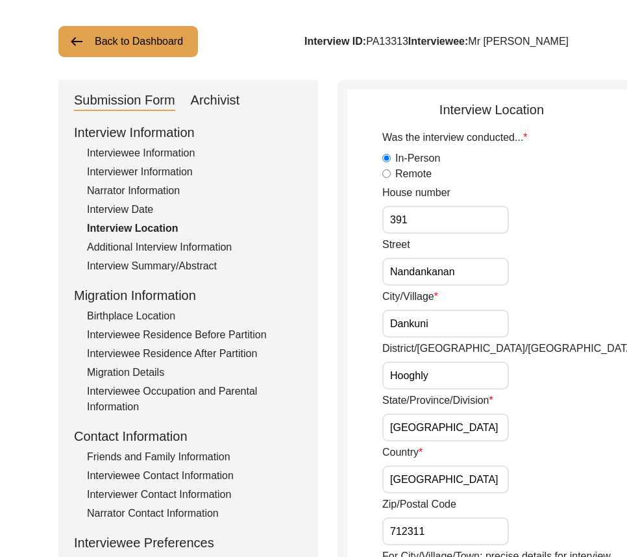
click at [448, 487] on input "[GEOGRAPHIC_DATA]" at bounding box center [445, 479] width 127 height 28
click at [450, 526] on input "712311" at bounding box center [445, 531] width 127 height 28
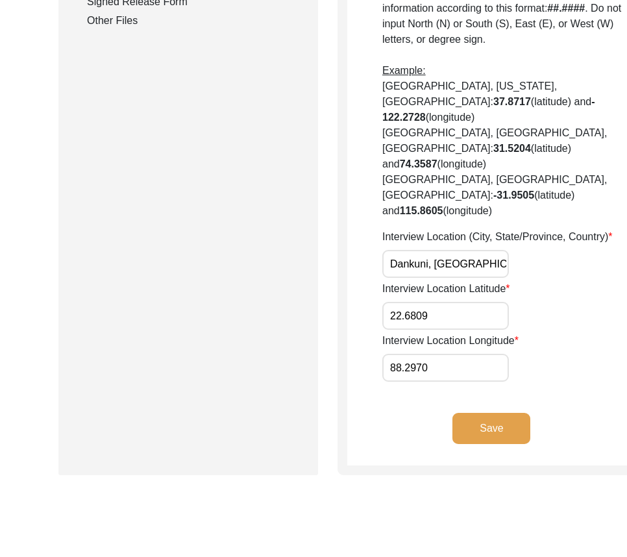
scroll to position [0, 53]
drag, startPoint x: 412, startPoint y: 273, endPoint x: 517, endPoint y: 276, distance: 104.5
click at [517, 276] on div "Interview Location (City, State/Province, Country) [GEOGRAPHIC_DATA], [GEOGRAPH…" at bounding box center [509, 253] width 254 height 49
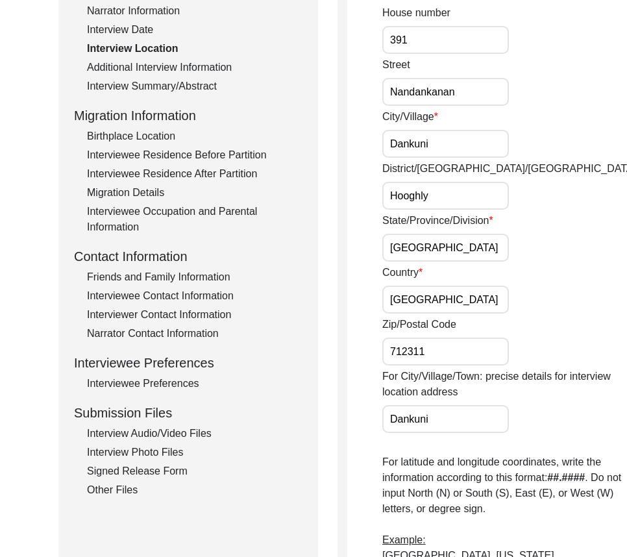
scroll to position [130, 0]
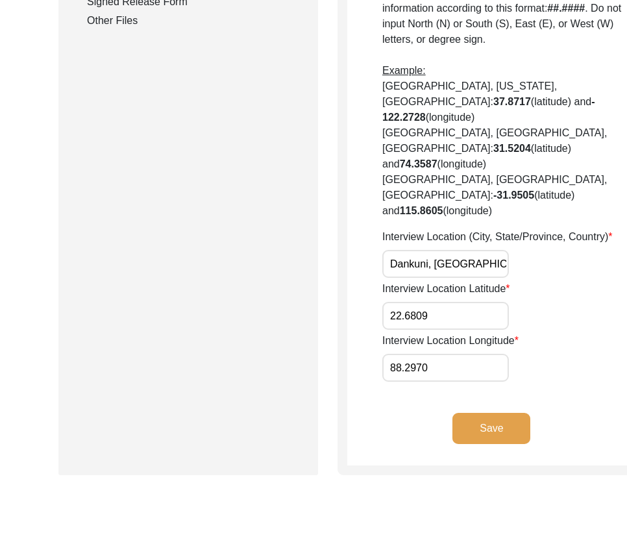
click at [454, 444] on button "Save" at bounding box center [491, 428] width 78 height 31
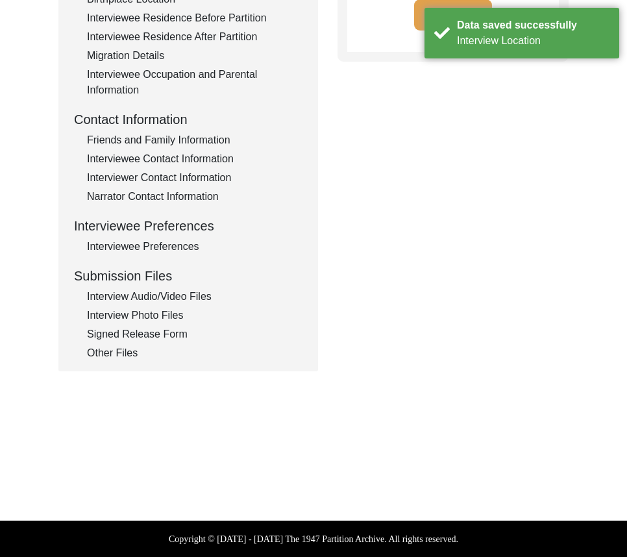
scroll to position [0, 0]
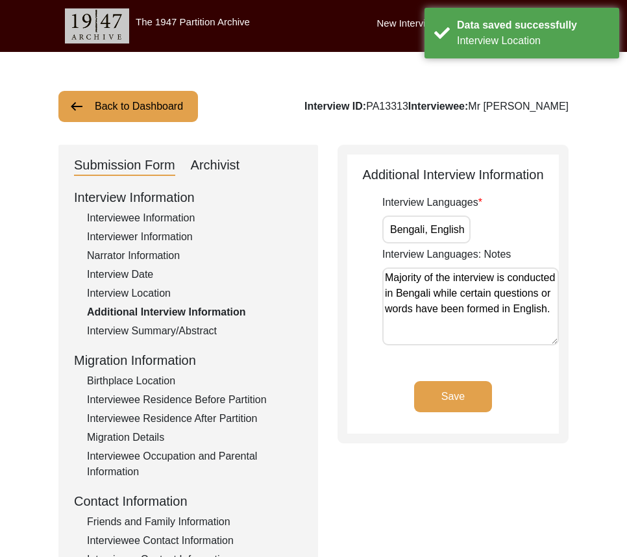
drag, startPoint x: 428, startPoint y: 215, endPoint x: 494, endPoint y: 230, distance: 67.7
click at [494, 230] on div "Interview Languages Bengali, English" at bounding box center [470, 219] width 177 height 49
drag, startPoint x: 496, startPoint y: 327, endPoint x: 357, endPoint y: 280, distance: 146.7
click at [357, 280] on app-additional-information "Additional Interview Information Interview Languages Bengali, English Interview…" at bounding box center [453, 299] width 212 height 269
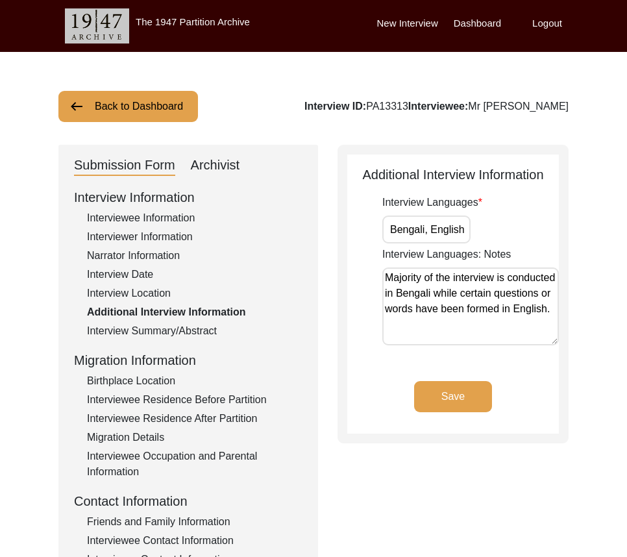
click at [543, 376] on app-additional-information "Additional Interview Information Interview Languages Bengali, English Interview…" at bounding box center [453, 299] width 212 height 269
click at [230, 335] on div "Interview Summary/Abstract" at bounding box center [194, 331] width 215 height 16
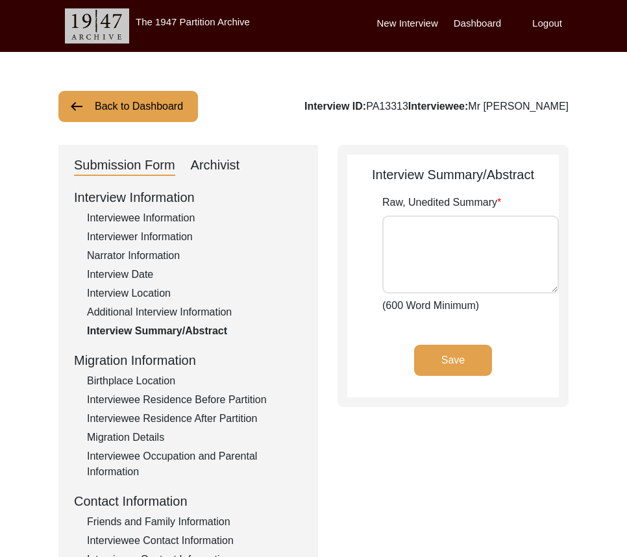
type textarea "Interviewee [DEMOGRAPHIC_DATA] [PERSON_NAME] was more than enthusiastic to be a…"
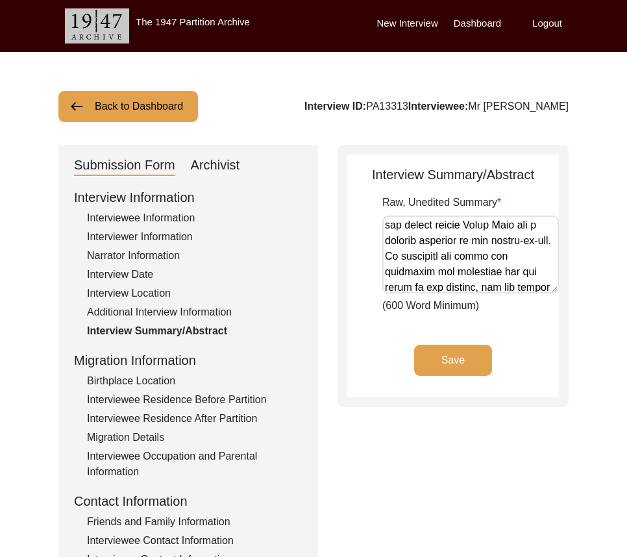
scroll to position [844, 0]
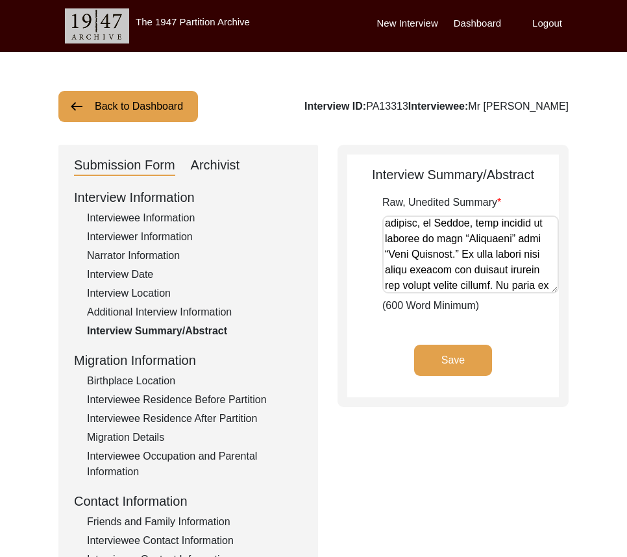
click at [193, 376] on div "Birthplace Location" at bounding box center [194, 381] width 215 height 16
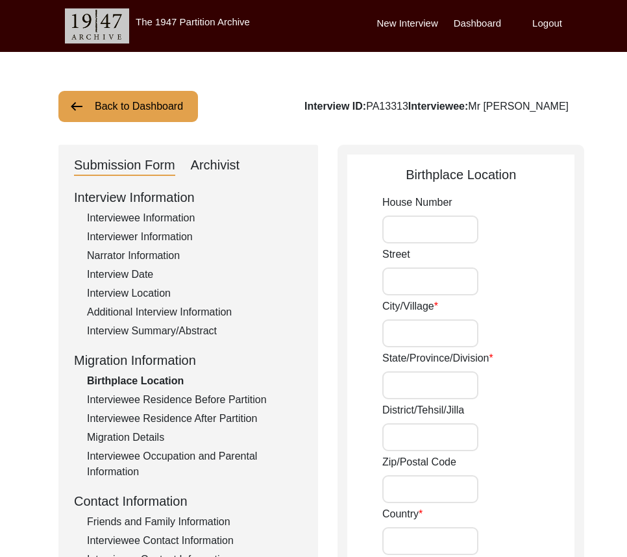
type input "N/A"
type input "Borsoykotta Grant"
type input "Kharikatia"
type input "[GEOGRAPHIC_DATA]"
type input "Jorhat"
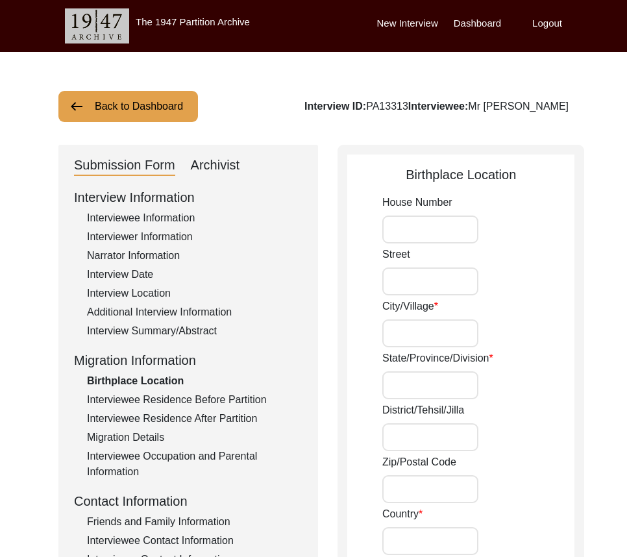
type input "785704"
type input "[GEOGRAPHIC_DATA]"
type input "Kharikatia"
type input "Kharikatia, [GEOGRAPHIC_DATA], [GEOGRAPHIC_DATA]"
type input "26.6206"
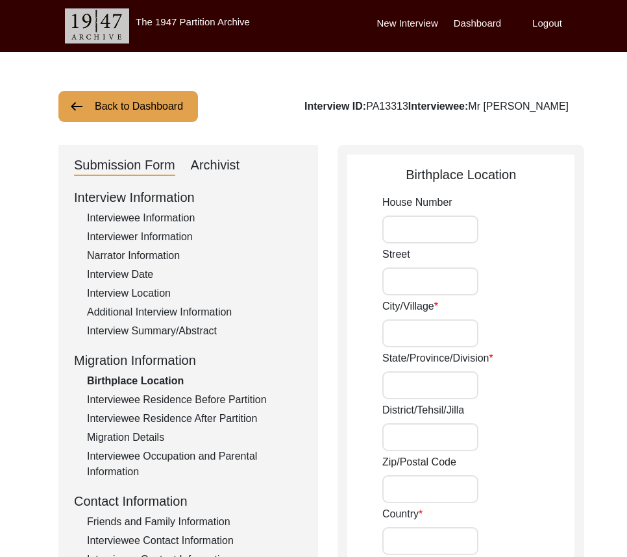
type input "94.2615"
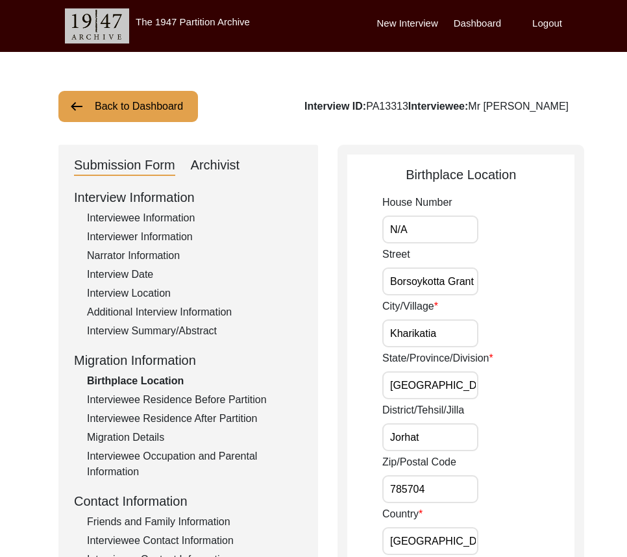
click at [432, 232] on input "N/A" at bounding box center [430, 229] width 96 height 28
drag, startPoint x: 394, startPoint y: 276, endPoint x: 486, endPoint y: 295, distance: 94.0
click at [494, 284] on div "Street Borsoykotta Grant" at bounding box center [478, 271] width 192 height 49
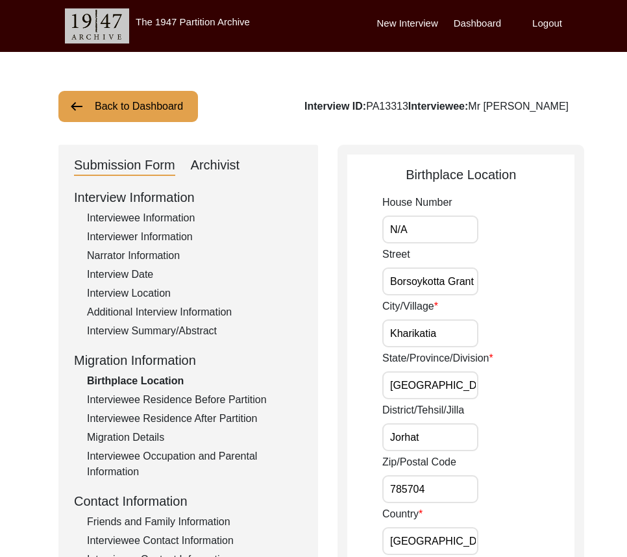
scroll to position [0, 0]
click at [455, 324] on input "Kharikatia" at bounding box center [430, 333] width 96 height 28
click at [457, 343] on input "Kharikatia" at bounding box center [430, 333] width 96 height 28
click at [464, 377] on input "[GEOGRAPHIC_DATA]" at bounding box center [430, 385] width 96 height 28
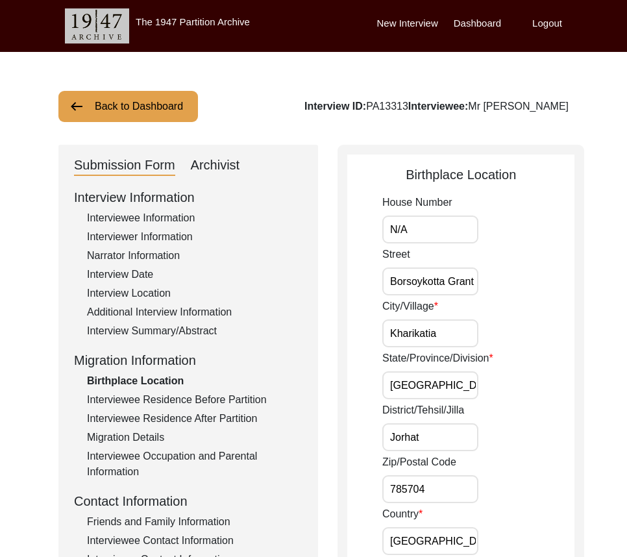
click at [452, 436] on input "Jorhat" at bounding box center [430, 437] width 96 height 28
click at [446, 330] on input "Kharikatia" at bounding box center [430, 333] width 96 height 28
drag, startPoint x: 458, startPoint y: 284, endPoint x: 518, endPoint y: 284, distance: 60.3
click at [518, 284] on div "Street Borsoykotta Grant" at bounding box center [478, 271] width 192 height 49
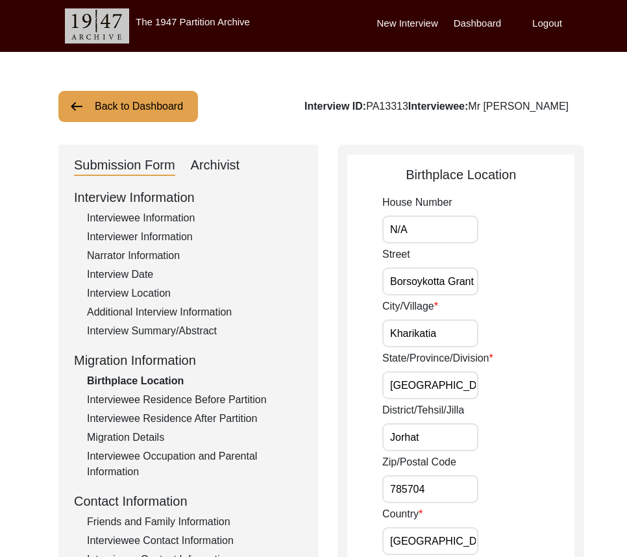
click at [518, 284] on div "Street Borsoykotta Grant" at bounding box center [478, 271] width 192 height 49
click at [432, 447] on input "Jorhat" at bounding box center [430, 437] width 96 height 28
click at [441, 492] on input "785704" at bounding box center [430, 489] width 96 height 28
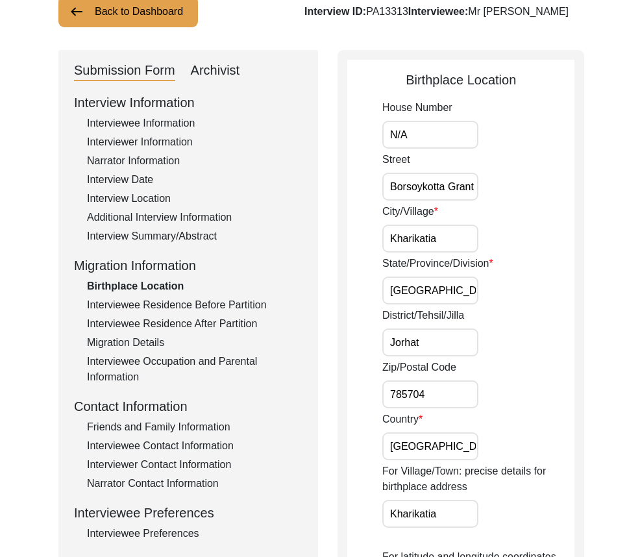
scroll to position [195, 0]
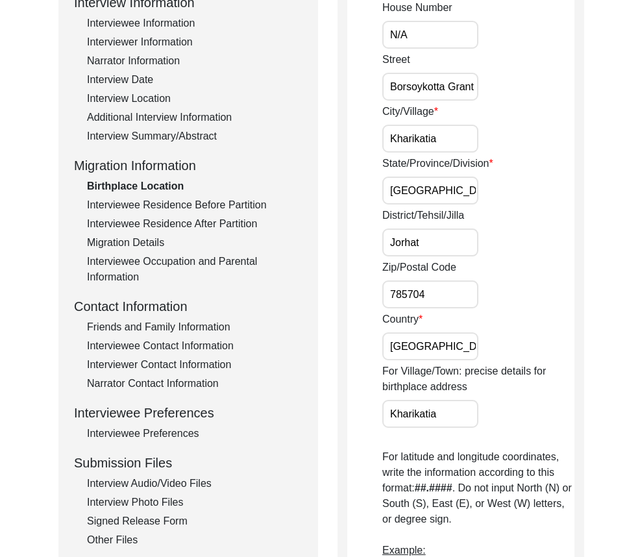
click at [434, 339] on input "[GEOGRAPHIC_DATA]" at bounding box center [430, 346] width 96 height 28
click at [454, 409] on input "Kharikatia" at bounding box center [430, 414] width 96 height 28
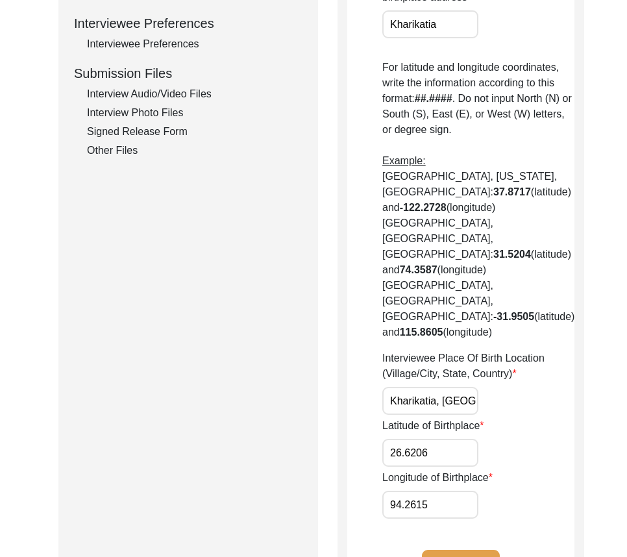
scroll to position [0, 34]
drag, startPoint x: 399, startPoint y: 353, endPoint x: 510, endPoint y: 356, distance: 111.0
click at [510, 356] on div "Interviewee Place Of Birth Location (Village/City, State, Country) Kharikatia, …" at bounding box center [478, 382] width 192 height 64
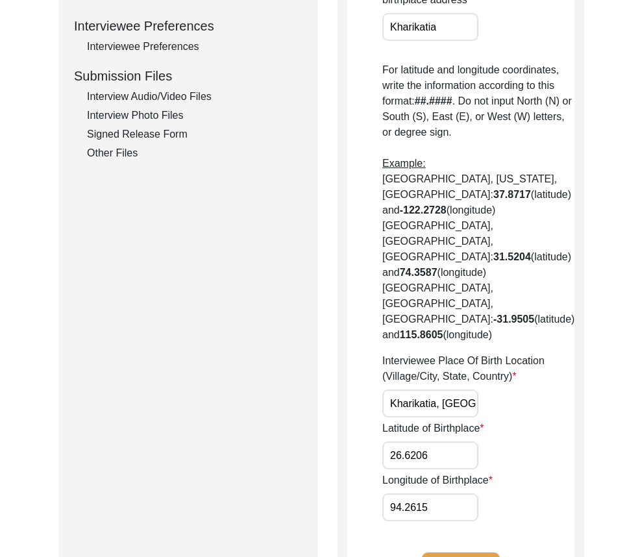
scroll to position [584, 0]
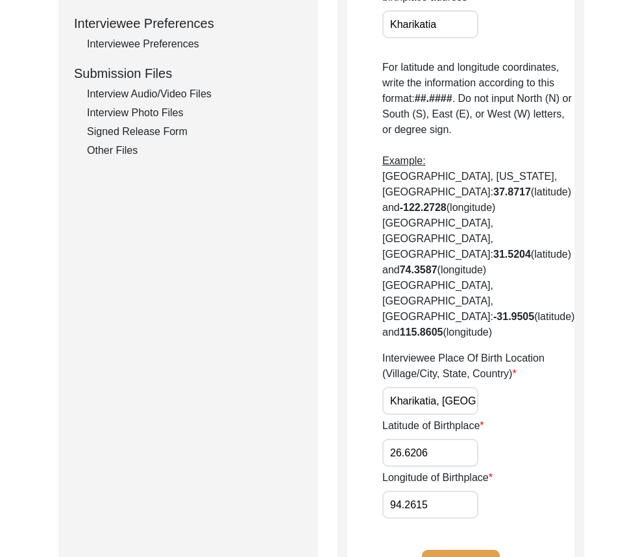
click at [454, 439] on input "26.6206" at bounding box center [430, 453] width 96 height 28
click at [458, 491] on input "94.2615" at bounding box center [430, 505] width 96 height 28
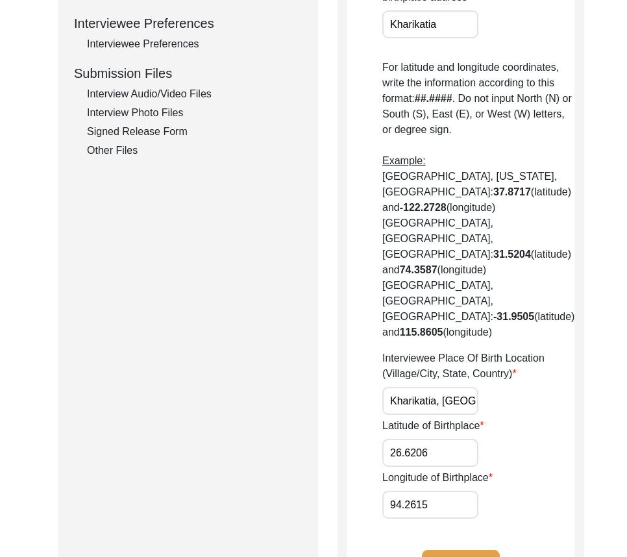
click at [458, 491] on input "94.2615" at bounding box center [430, 505] width 96 height 28
click at [364, 227] on app-birthplace-location "Birthplace Location House Number N/A [GEOGRAPHIC_DATA]/[GEOGRAPHIC_DATA]/Provin…" at bounding box center [460, 91] width 227 height 1021
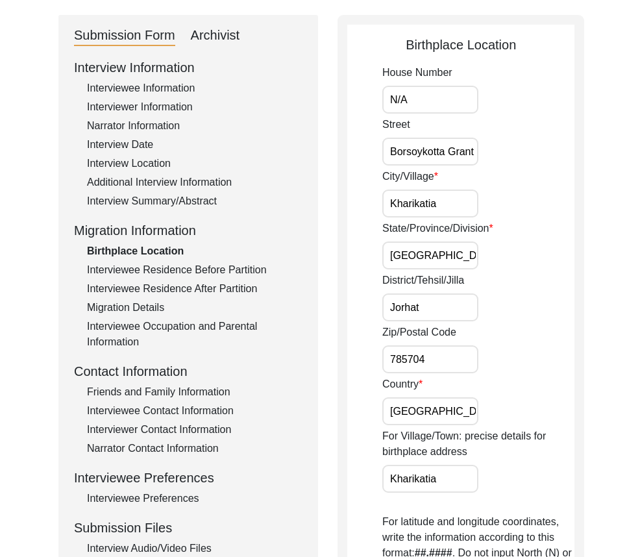
scroll to position [0, 0]
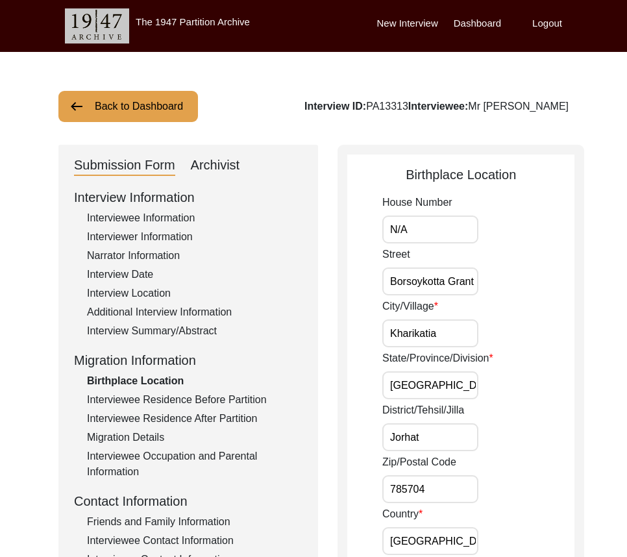
click at [548, 321] on div "City/[GEOGRAPHIC_DATA]" at bounding box center [478, 323] width 192 height 49
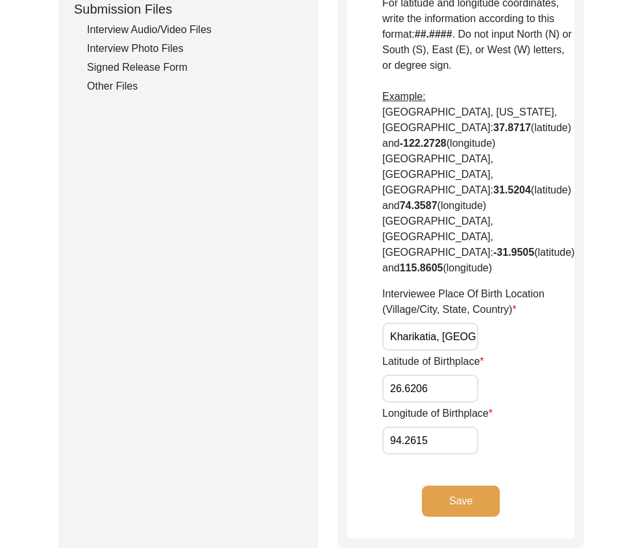
scroll to position [649, 0]
click at [457, 374] on input "26.6206" at bounding box center [430, 388] width 96 height 28
click at [531, 405] on div "Longitude of Birthplace 94.2615" at bounding box center [478, 429] width 192 height 49
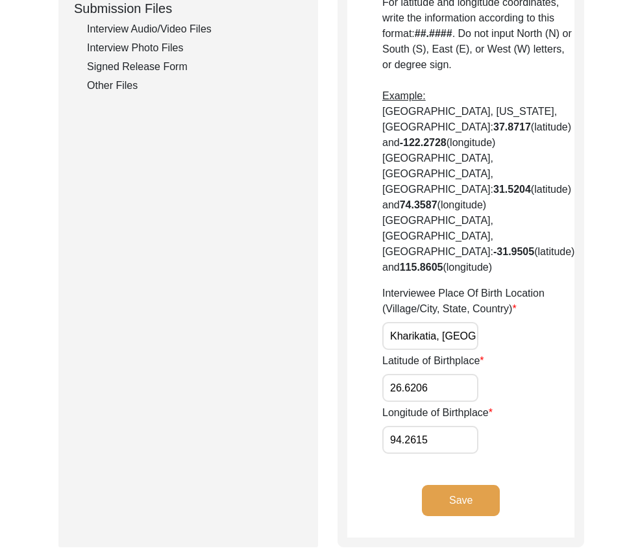
click at [414, 426] on input "94.2615" at bounding box center [430, 440] width 96 height 28
click at [311, 402] on div "Submission Form Archivist Interview Information Interviewee Information Intervi…" at bounding box center [188, 21] width 260 height 1051
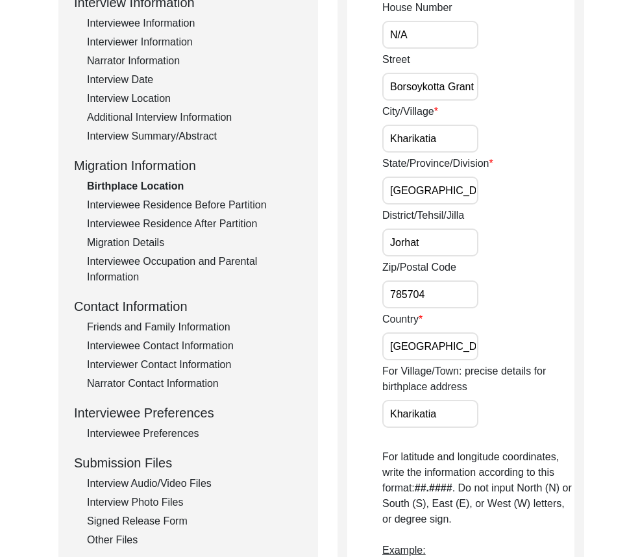
scroll to position [0, 0]
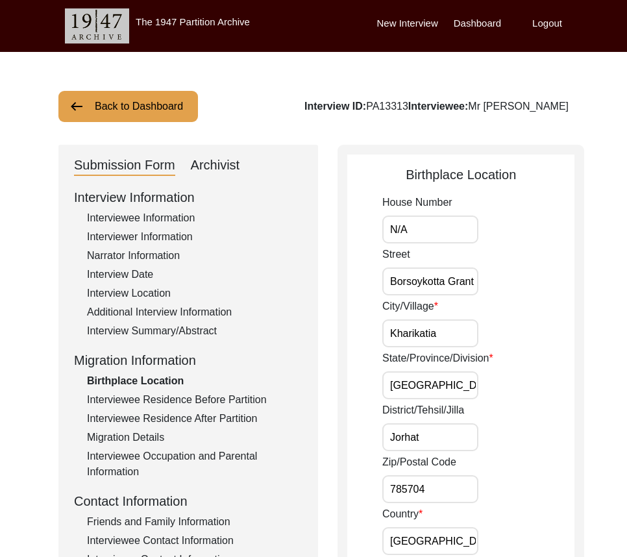
drag, startPoint x: 575, startPoint y: 101, endPoint x: 450, endPoint y: 106, distance: 124.7
copy div "[PERSON_NAME]"
click at [493, 434] on div "District/Tehsil/[PERSON_NAME]" at bounding box center [478, 426] width 192 height 49
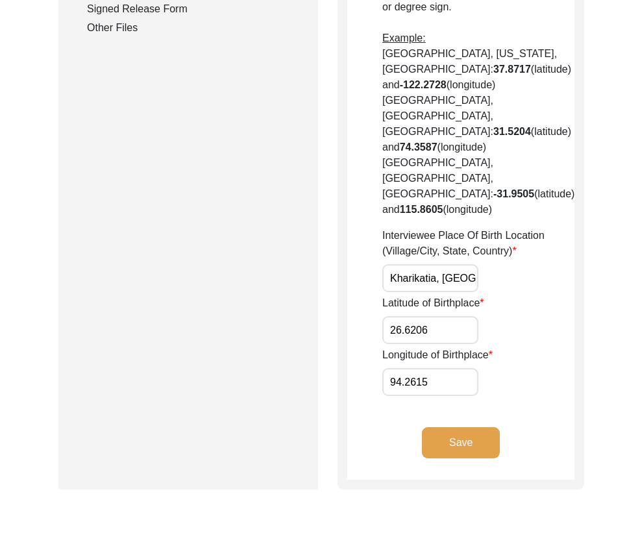
scroll to position [778, 0]
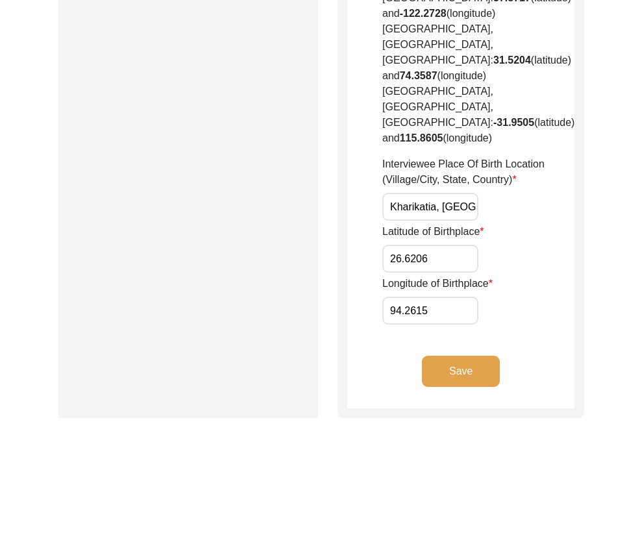
click at [446, 356] on button "Save" at bounding box center [461, 371] width 78 height 31
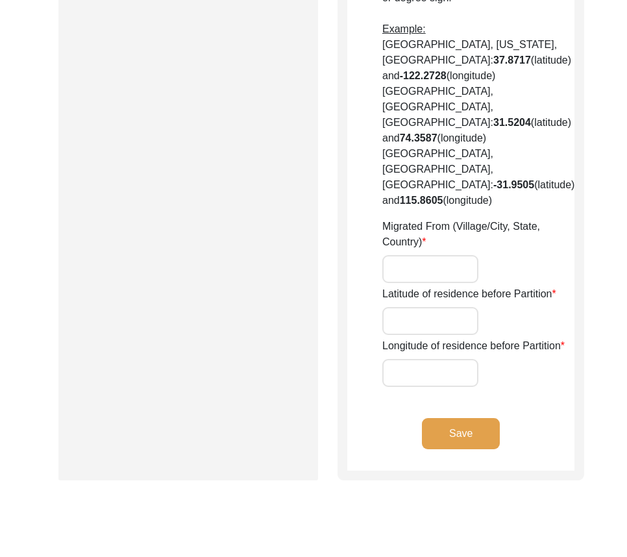
type input "N/A"
type input "[PERSON_NAME]"
type input "[GEOGRAPHIC_DATA]"
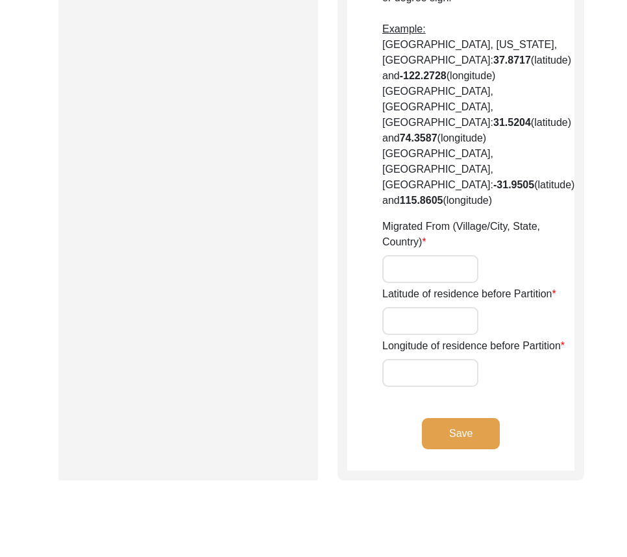
type input "243503"
type input "[GEOGRAPHIC_DATA]"
type input "[GEOGRAPHIC_DATA], [GEOGRAPHIC_DATA], [GEOGRAPHIC_DATA]"
type input "23.6057"
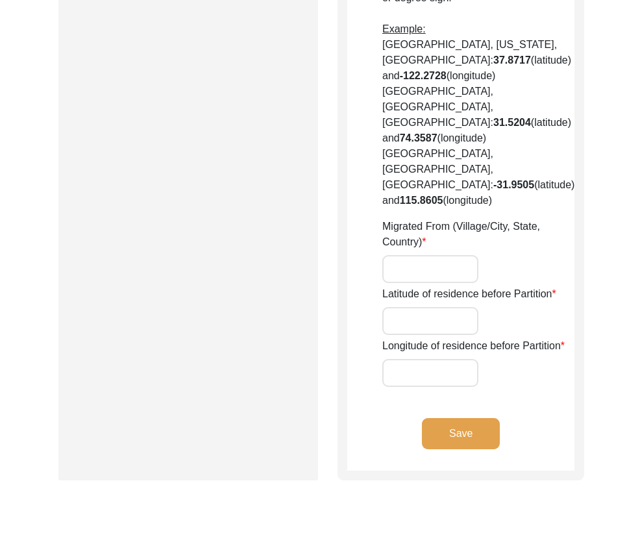
type input "89.8387"
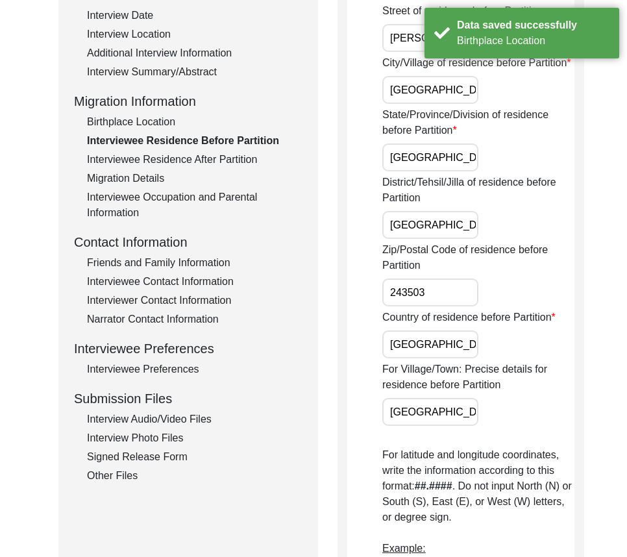
scroll to position [0, 0]
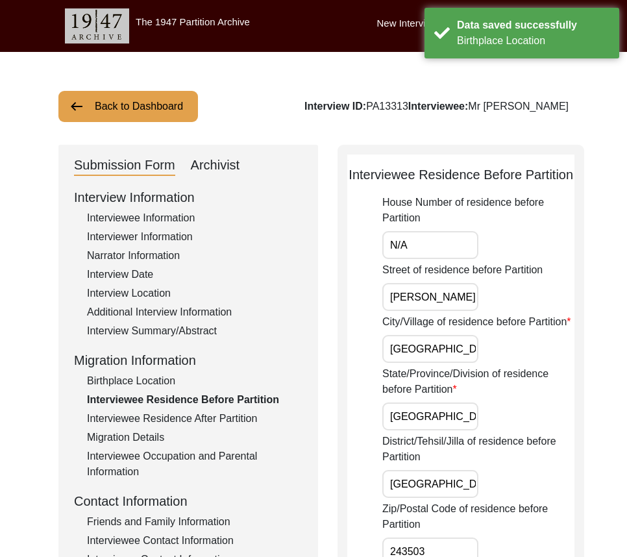
click at [457, 363] on input "[GEOGRAPHIC_DATA]" at bounding box center [430, 349] width 96 height 28
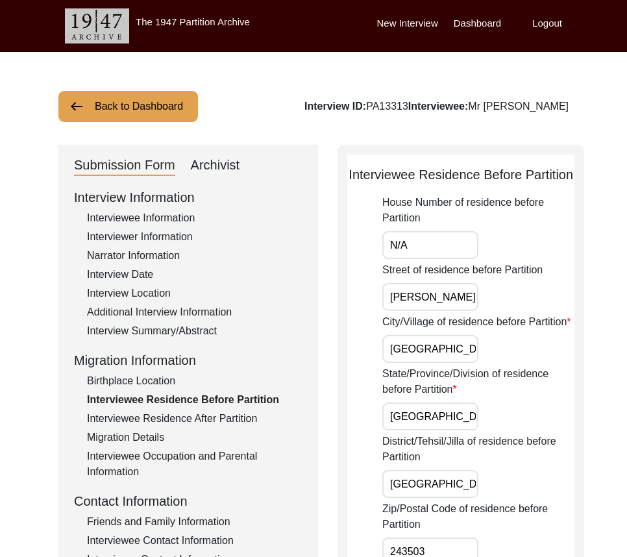
click at [426, 430] on input "[GEOGRAPHIC_DATA]" at bounding box center [430, 416] width 96 height 28
drag, startPoint x: 444, startPoint y: 385, endPoint x: 338, endPoint y: 385, distance: 105.8
click at [467, 306] on input "[PERSON_NAME]" at bounding box center [430, 297] width 96 height 28
click at [448, 259] on input "N/A" at bounding box center [430, 245] width 96 height 28
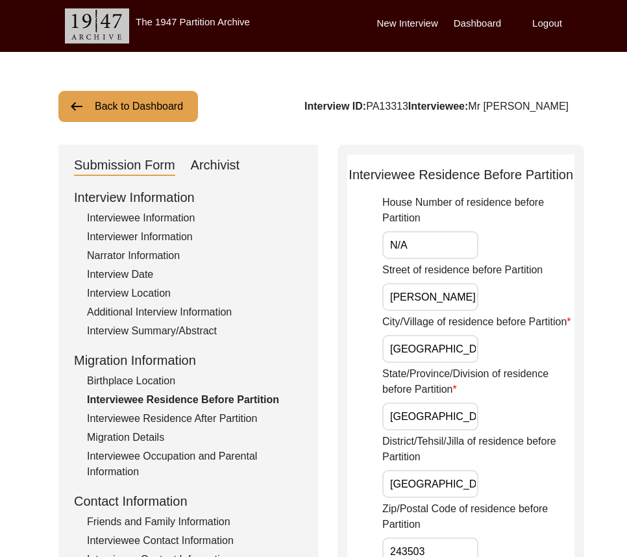
click at [461, 430] on input "[GEOGRAPHIC_DATA]" at bounding box center [430, 416] width 96 height 28
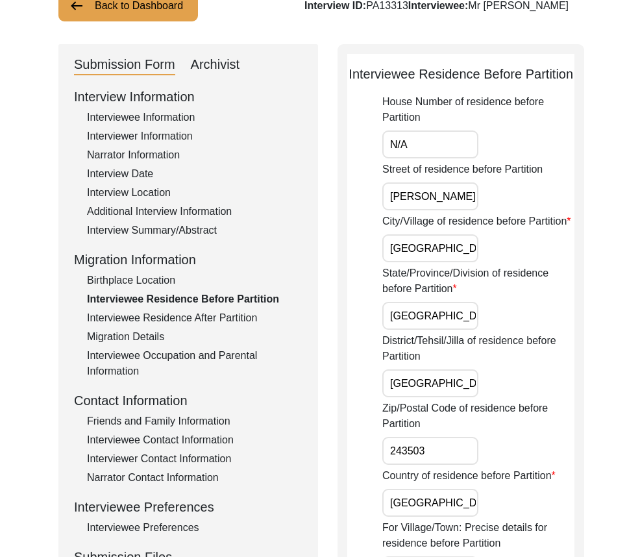
scroll to position [130, 0]
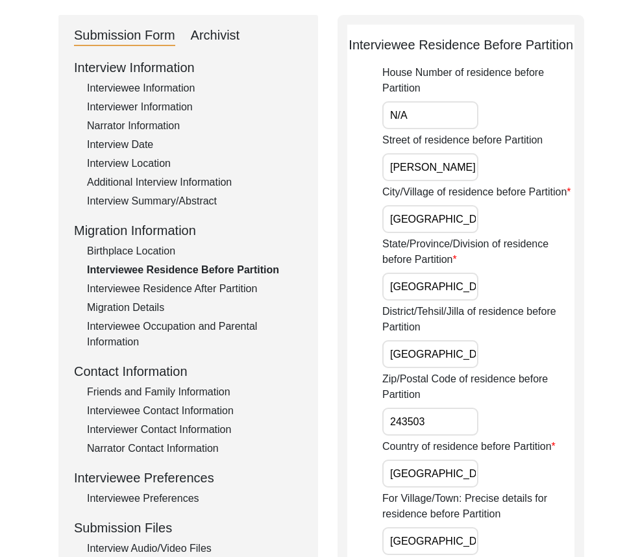
click at [441, 368] on input "[GEOGRAPHIC_DATA]" at bounding box center [430, 354] width 96 height 28
click at [443, 435] on input "243503" at bounding box center [430, 422] width 96 height 28
click at [456, 487] on input "[GEOGRAPHIC_DATA]" at bounding box center [430, 473] width 96 height 28
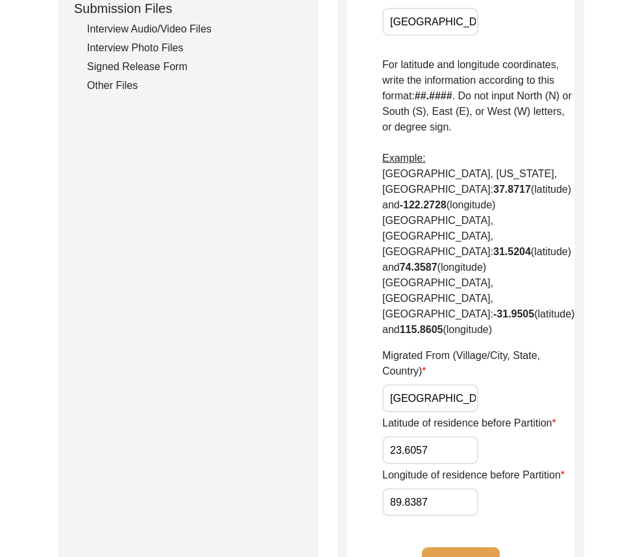
scroll to position [0, 56]
drag, startPoint x: 387, startPoint y: 391, endPoint x: 492, endPoint y: 389, distance: 104.5
click at [492, 389] on div "Migrated From (Village/City, State, Country) [GEOGRAPHIC_DATA], [GEOGRAPHIC_DAT…" at bounding box center [478, 380] width 192 height 64
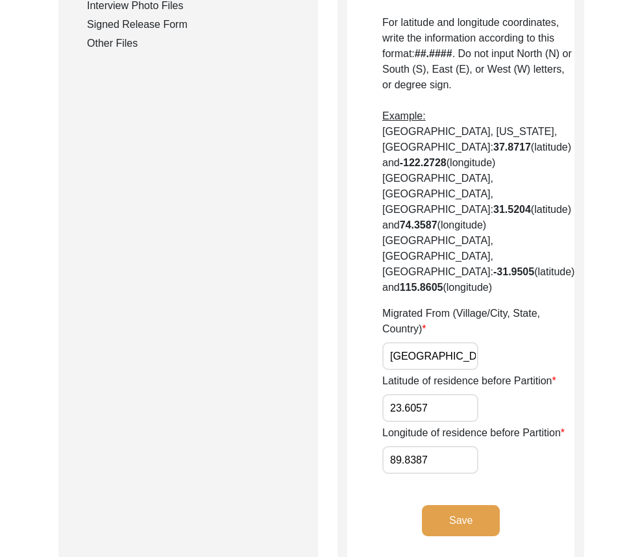
scroll to position [714, 0]
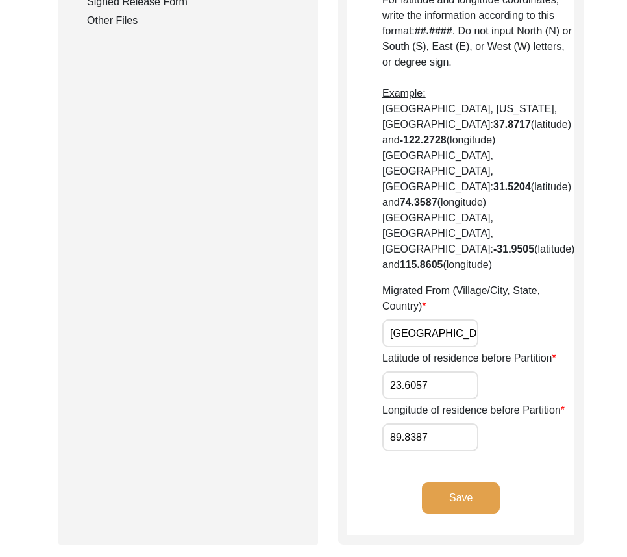
click at [454, 382] on input "23.6057" at bounding box center [430, 385] width 96 height 28
click at [417, 441] on input "89.8387" at bounding box center [430, 437] width 96 height 28
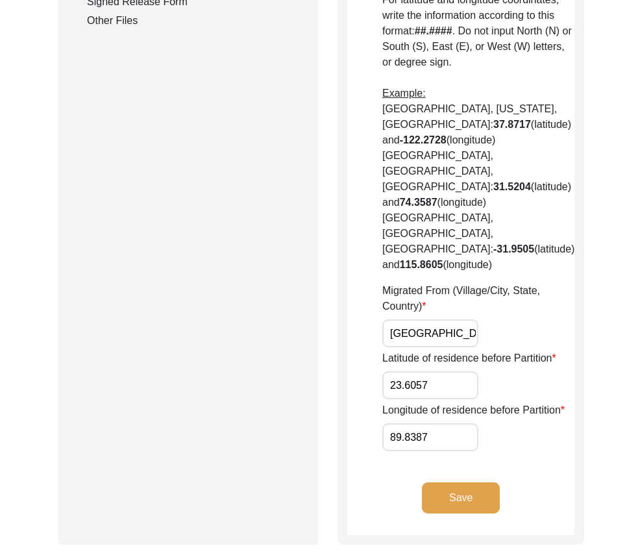
click at [417, 441] on input "89.8387" at bounding box center [430, 437] width 96 height 28
click at [413, 376] on input "23.6057" at bounding box center [430, 385] width 96 height 28
paste input "19"
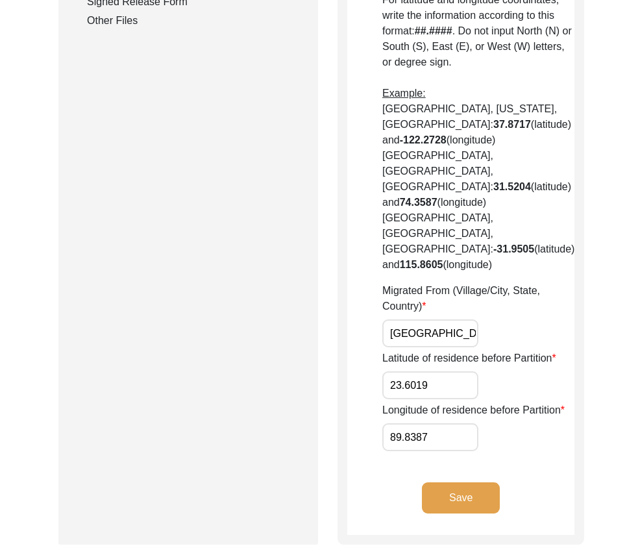
type input "23.6019"
click at [441, 439] on input "89.8387" at bounding box center [430, 437] width 96 height 28
paste input "33"
type input "89.8333"
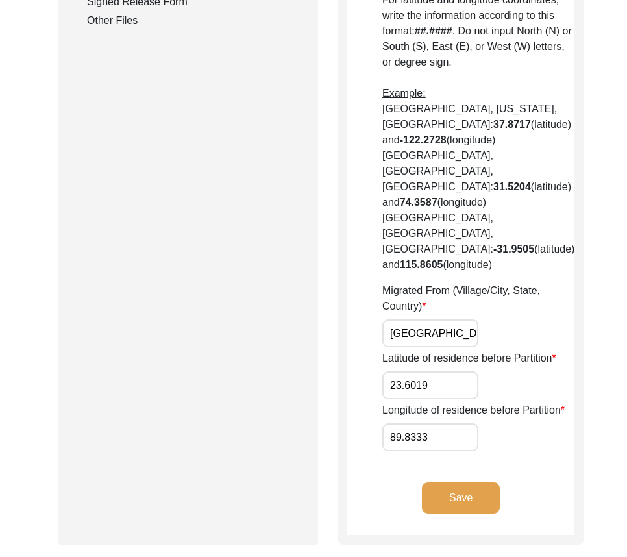
click at [548, 439] on div "Longitude of residence before Partition 89.8333" at bounding box center [478, 426] width 192 height 49
click at [463, 375] on input "23.6019" at bounding box center [430, 385] width 96 height 28
click at [450, 428] on input "89.8333" at bounding box center [430, 437] width 96 height 28
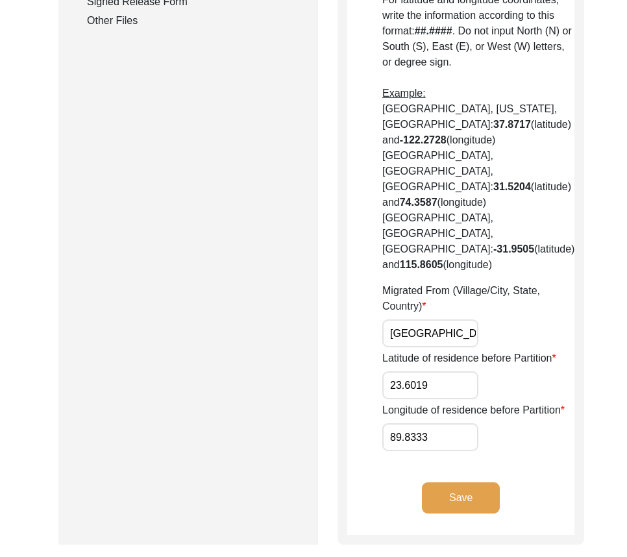
click at [450, 428] on input "89.8333" at bounding box center [430, 437] width 96 height 28
click at [454, 509] on button "Save" at bounding box center [461, 497] width 78 height 31
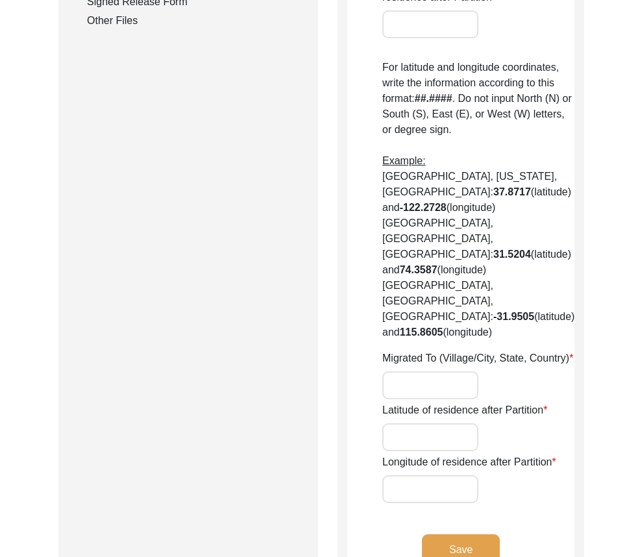
type input "yes"
type input "N/A"
type input "[PERSON_NAME]"
type input "Jorhat Town"
type input "Jorhat"
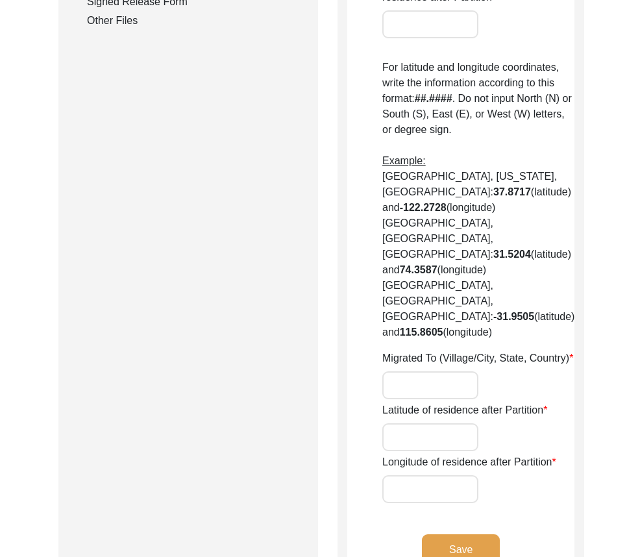
type input "[GEOGRAPHIC_DATA]"
type input "785001"
type input "Jorhat Town"
type input "[GEOGRAPHIC_DATA], [GEOGRAPHIC_DATA], [GEOGRAPHIC_DATA]"
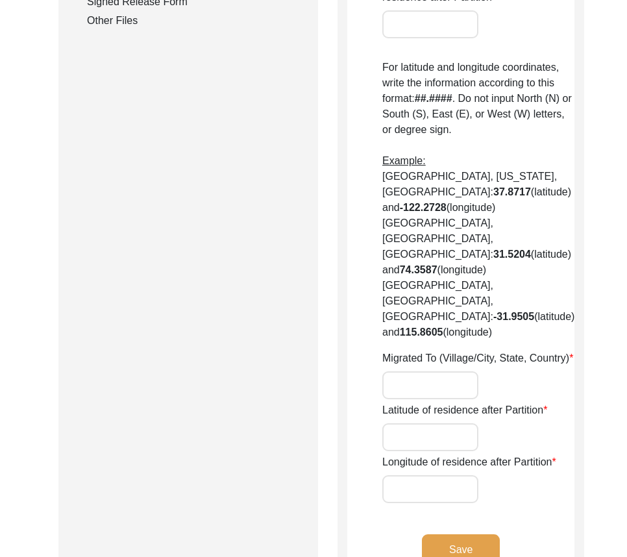
type input "26.7509"
type input "94.2037"
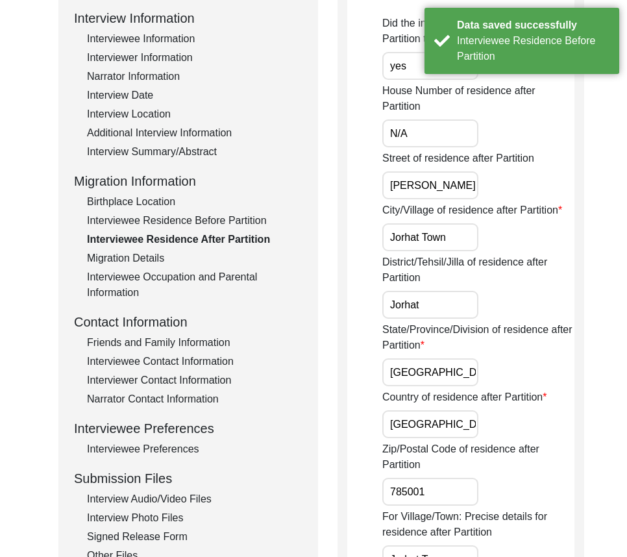
scroll to position [65, 0]
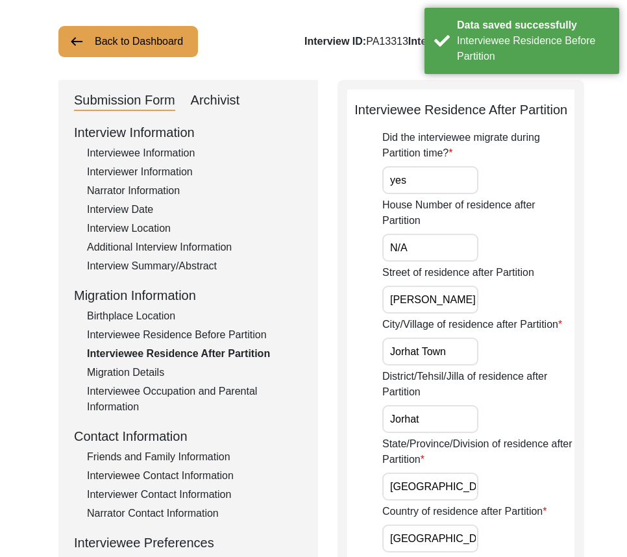
click at [453, 194] on input "yes" at bounding box center [430, 180] width 96 height 28
type input "Yes"
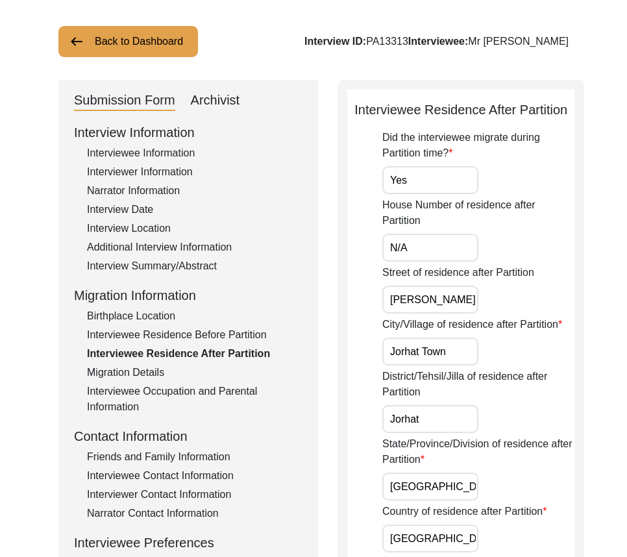
click at [465, 313] on input "[PERSON_NAME]" at bounding box center [430, 300] width 96 height 28
click at [461, 365] on input "Jorhat Town" at bounding box center [430, 351] width 96 height 28
drag, startPoint x: 418, startPoint y: 387, endPoint x: 381, endPoint y: 387, distance: 37.0
click at [450, 365] on input "Jorhat Town" at bounding box center [430, 351] width 96 height 28
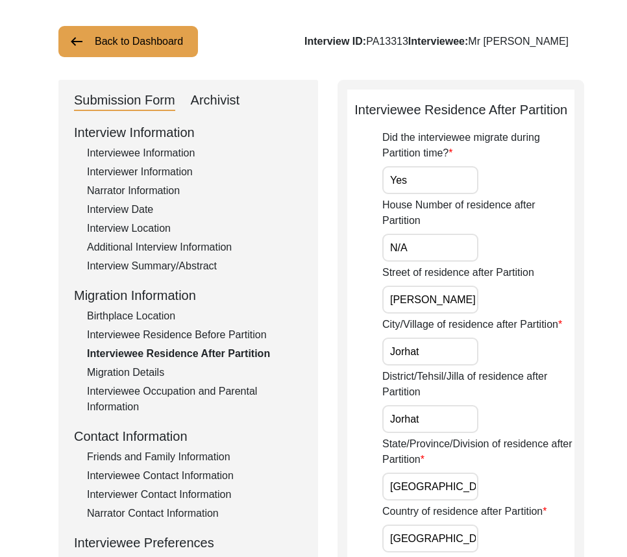
drag, startPoint x: 438, startPoint y: 387, endPoint x: 420, endPoint y: 384, distance: 18.5
click at [420, 365] on input "Jorhat" at bounding box center [430, 351] width 96 height 28
type input "Jorhat"
click at [433, 313] on input "[PERSON_NAME]" at bounding box center [430, 300] width 96 height 28
click at [427, 262] on input "N/A" at bounding box center [430, 248] width 96 height 28
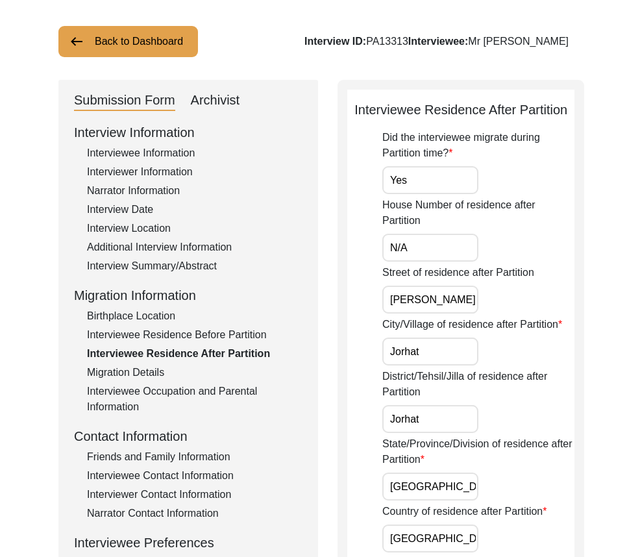
click at [436, 365] on input "Jorhat" at bounding box center [430, 351] width 96 height 28
click at [439, 400] on label "District/Tehsil/Jilla of residence after Partition" at bounding box center [478, 384] width 192 height 31
click at [439, 433] on input "Jorhat" at bounding box center [430, 419] width 96 height 28
click at [437, 433] on input "Jorhat" at bounding box center [430, 419] width 96 height 28
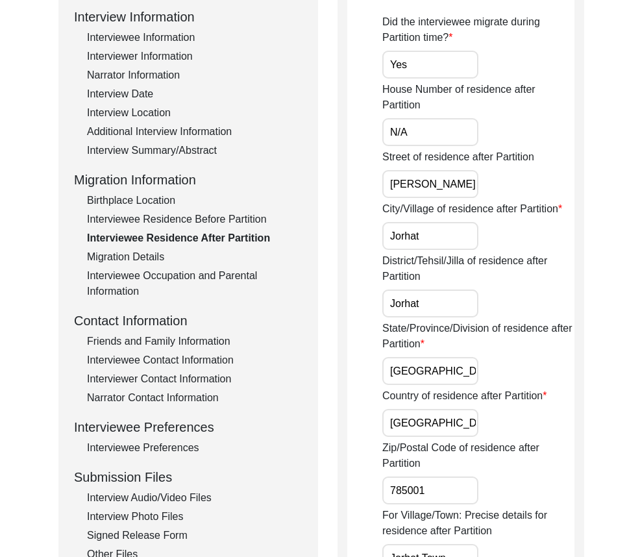
scroll to position [324, 0]
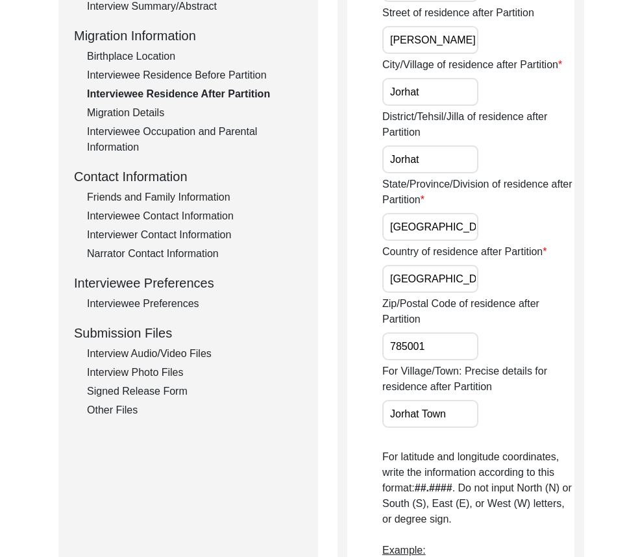
click at [440, 293] on input "[GEOGRAPHIC_DATA]" at bounding box center [430, 279] width 96 height 28
click at [432, 241] on input "[GEOGRAPHIC_DATA]" at bounding box center [430, 227] width 96 height 28
click at [443, 360] on div "Zip/Postal Code of residence after Partition 785001" at bounding box center [478, 328] width 192 height 64
click at [450, 360] on input "785001" at bounding box center [430, 346] width 96 height 28
click at [452, 428] on input "Jorhat Town" at bounding box center [430, 414] width 96 height 28
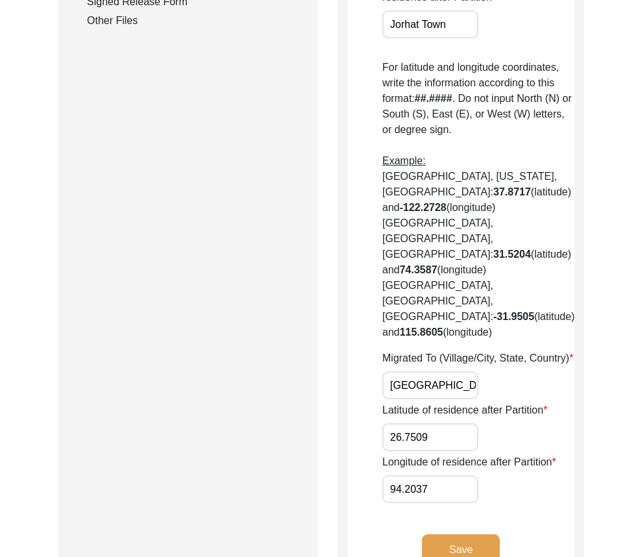
scroll to position [0, 16]
drag, startPoint x: 396, startPoint y: 389, endPoint x: 506, endPoint y: 389, distance: 110.3
click at [506, 389] on div "Migrated To (Village/City, State, Country) [GEOGRAPHIC_DATA], [GEOGRAPHIC_DATA]…" at bounding box center [478, 374] width 192 height 49
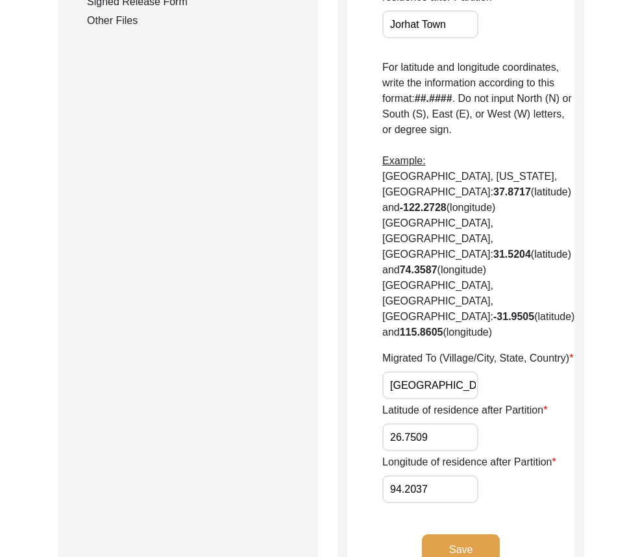
click at [324, 441] on div "Submission Form Archivist Interview Information Interviewee Information Intervi…" at bounding box center [313, 13] width 510 height 1165
drag, startPoint x: 407, startPoint y: 392, endPoint x: 508, endPoint y: 395, distance: 101.3
click at [507, 395] on div "Migrated To (Village/City, State, Country) [GEOGRAPHIC_DATA], [GEOGRAPHIC_DATA]…" at bounding box center [478, 374] width 192 height 49
click at [508, 395] on div "Migrated To (Village/City, State, Country) [GEOGRAPHIC_DATA], [GEOGRAPHIC_DATA]…" at bounding box center [478, 374] width 192 height 49
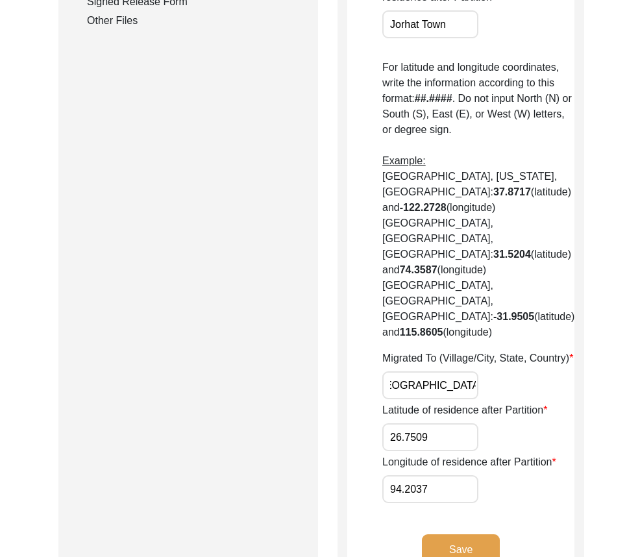
scroll to position [0, 0]
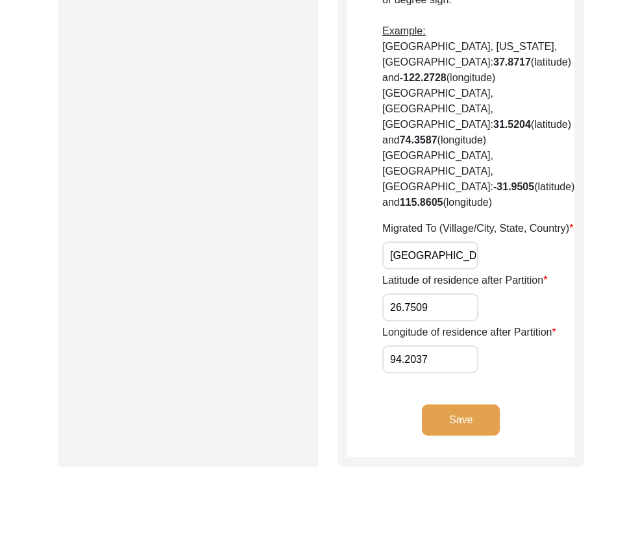
click at [460, 428] on button "Save" at bounding box center [461, 419] width 78 height 31
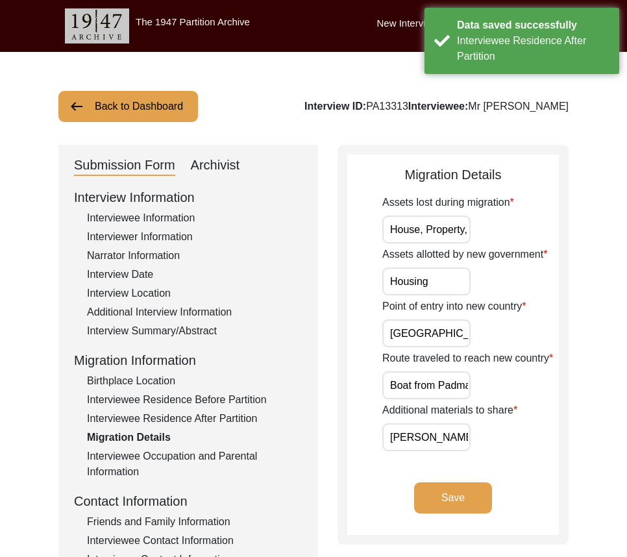
scroll to position [0, 55]
drag, startPoint x: 409, startPoint y: 240, endPoint x: 491, endPoint y: 234, distance: 81.3
click at [491, 234] on div "Assets lost during migration House, Property, Documents" at bounding box center [470, 219] width 177 height 49
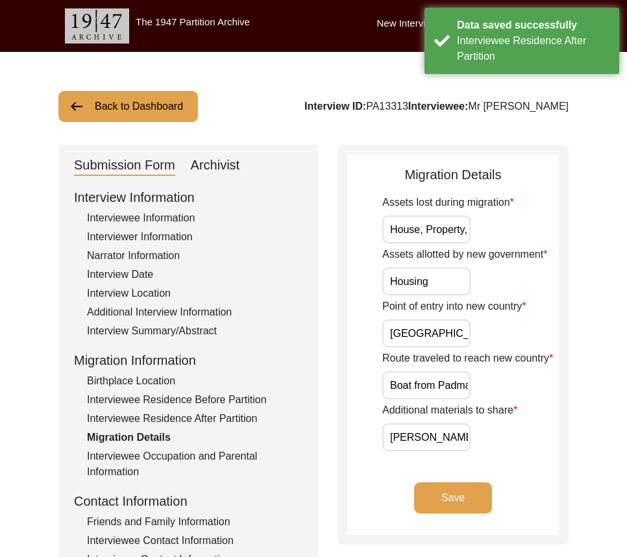
click at [463, 282] on input "Housing" at bounding box center [426, 281] width 88 height 28
click at [430, 223] on input "House, Property, Documents" at bounding box center [426, 229] width 88 height 28
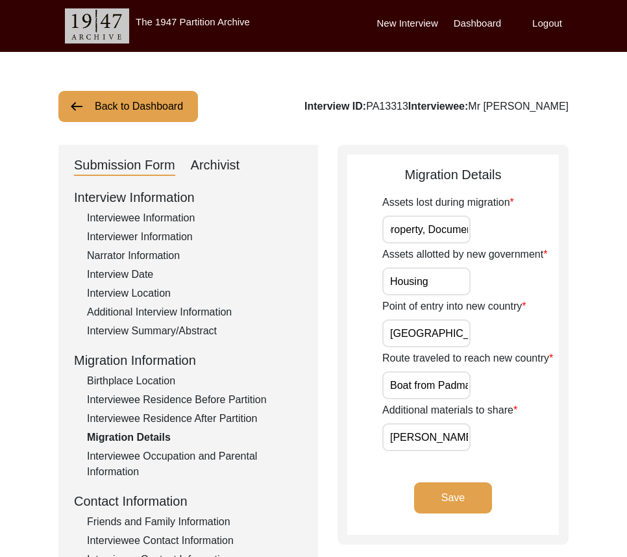
drag, startPoint x: 461, startPoint y: 228, endPoint x: 468, endPoint y: 228, distance: 7.1
click at [468, 228] on input "House, property, Documents" at bounding box center [426, 229] width 88 height 28
click at [423, 228] on input "House, property, Documents" at bounding box center [426, 229] width 88 height 28
click at [415, 228] on input "House, property, Documents" at bounding box center [426, 229] width 88 height 28
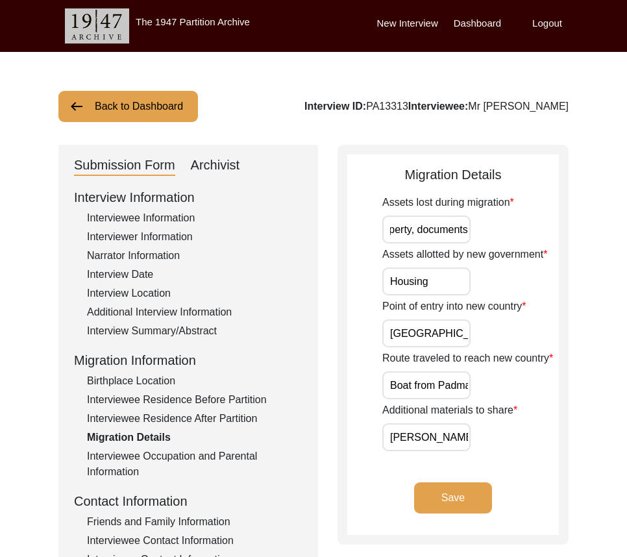
scroll to position [0, 52]
type input "House, property, documents"
click at [444, 273] on input "Housing" at bounding box center [426, 281] width 88 height 28
click at [456, 334] on input "[GEOGRAPHIC_DATA]" at bounding box center [426, 333] width 88 height 28
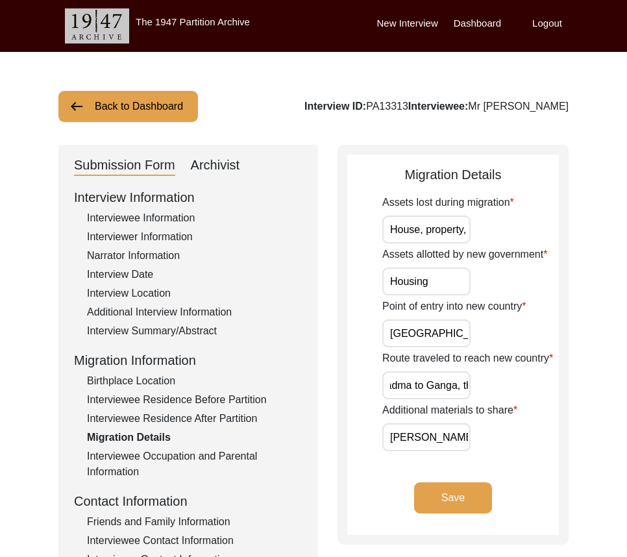
scroll to position [0, 204]
drag, startPoint x: 384, startPoint y: 389, endPoint x: 480, endPoint y: 397, distance: 97.0
click at [480, 395] on div "Route traveled to reach new country Boat from Padma to [GEOGRAPHIC_DATA], then …" at bounding box center [470, 374] width 177 height 49
drag, startPoint x: 408, startPoint y: 426, endPoint x: 521, endPoint y: 435, distance: 113.9
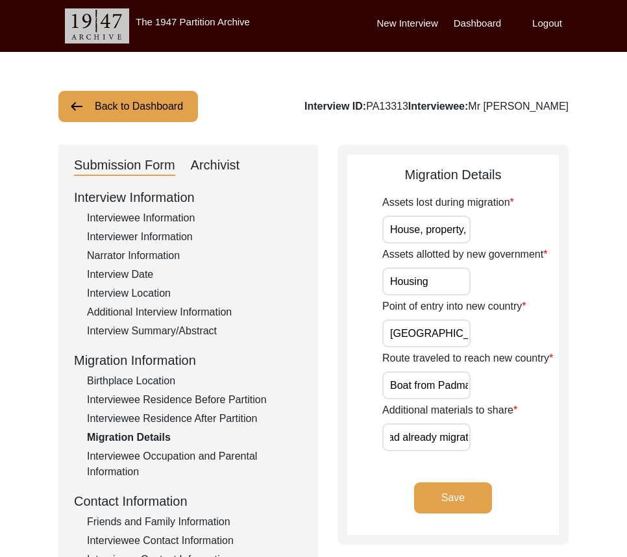
click at [521, 435] on div "Additional materials to share [PERSON_NAME]'s sisters and mother had already mi…" at bounding box center [470, 426] width 177 height 49
click at [476, 497] on button "Save" at bounding box center [453, 497] width 78 height 31
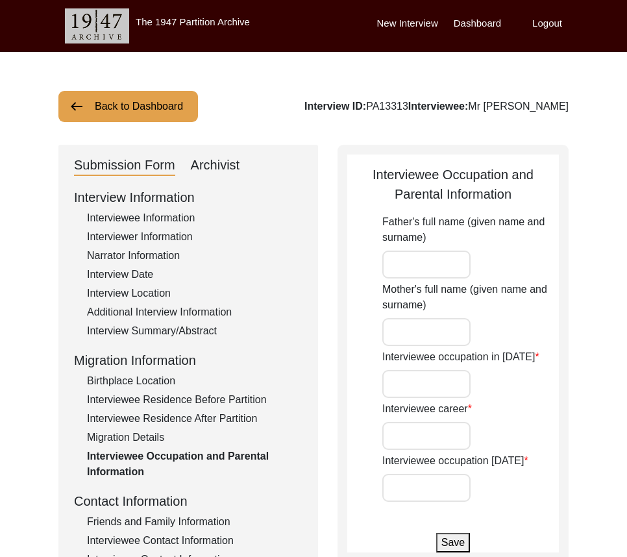
type input "[PERSON_NAME]"
type input "Student"
type input "Teaching"
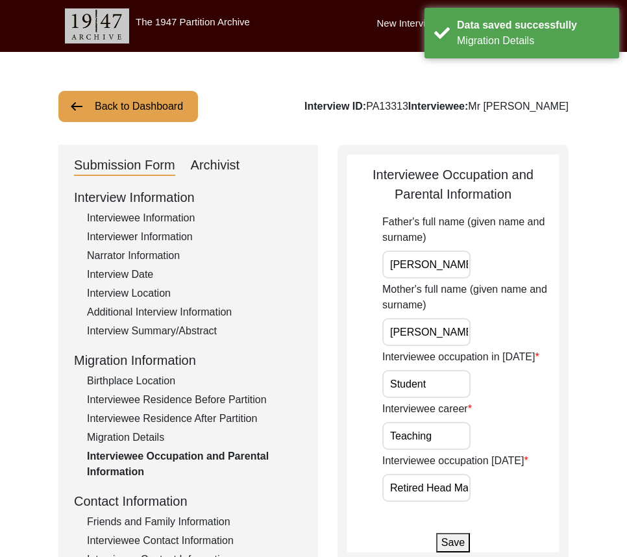
scroll to position [0, 19]
drag, startPoint x: 409, startPoint y: 258, endPoint x: 522, endPoint y: 268, distance: 113.4
click at [522, 268] on div "Father's full name (given name and surname) [PERSON_NAME]" at bounding box center [470, 246] width 177 height 64
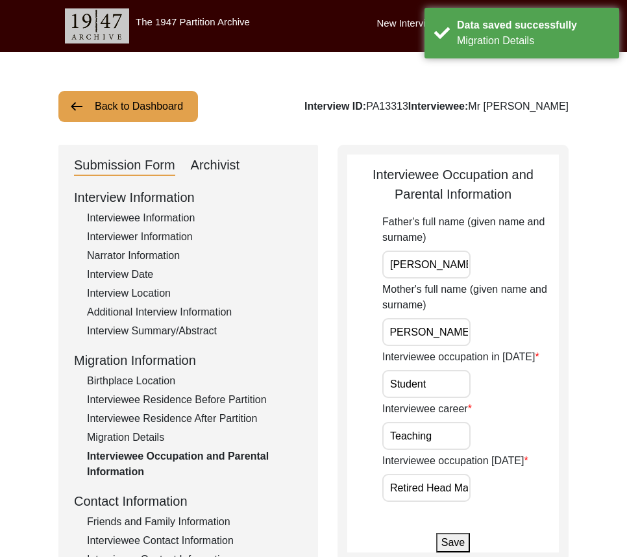
drag, startPoint x: 385, startPoint y: 337, endPoint x: 561, endPoint y: 346, distance: 176.7
click at [561, 344] on div "Interviewee Occupation and Parental Information Father's full name (given name …" at bounding box center [452, 353] width 231 height 417
click at [464, 389] on input "Student" at bounding box center [426, 384] width 88 height 28
click at [372, 428] on app-parental-information "Interviewee Occupation and Parental Information Father's full name (given name …" at bounding box center [453, 358] width 212 height 387
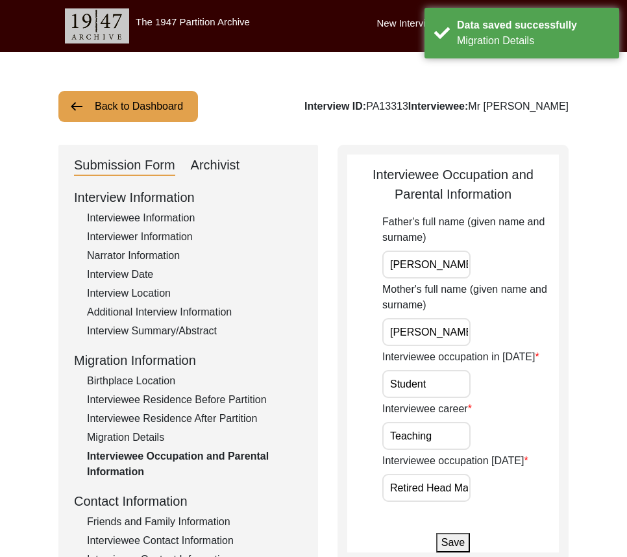
click at [442, 445] on input "Teaching" at bounding box center [426, 436] width 88 height 28
drag, startPoint x: 400, startPoint y: 478, endPoint x: 533, endPoint y: 483, distance: 133.1
click at [533, 483] on div "Interviewee occupation [DATE] Retired Head Master" at bounding box center [470, 477] width 177 height 49
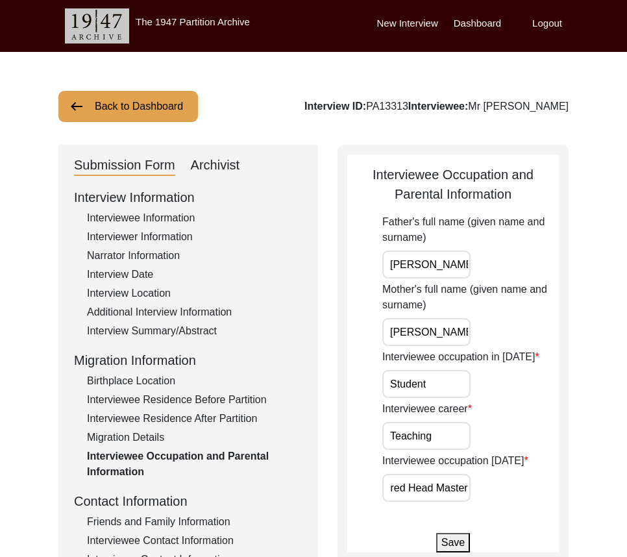
drag, startPoint x: 422, startPoint y: 488, endPoint x: 512, endPoint y: 495, distance: 90.5
click at [512, 495] on div "Interviewee occupation [DATE] Retired Head Master" at bounding box center [470, 477] width 177 height 49
type input "Retired"
click at [509, 494] on div "Interviewee occupation [DATE] Retired" at bounding box center [470, 477] width 177 height 49
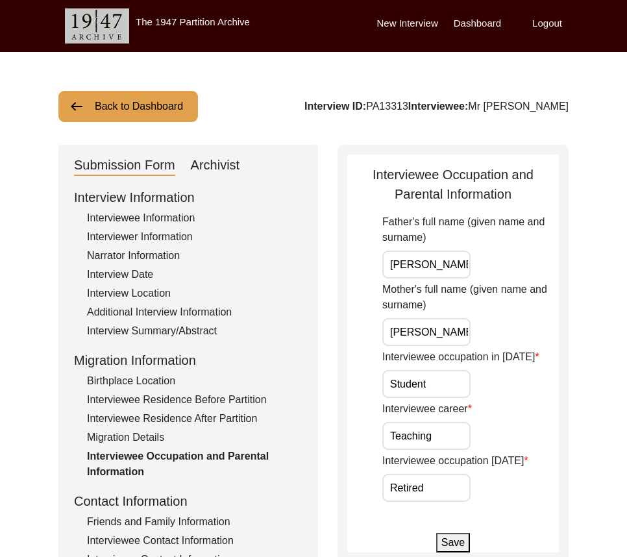
click at [456, 538] on button "Save" at bounding box center [453, 542] width 34 height 19
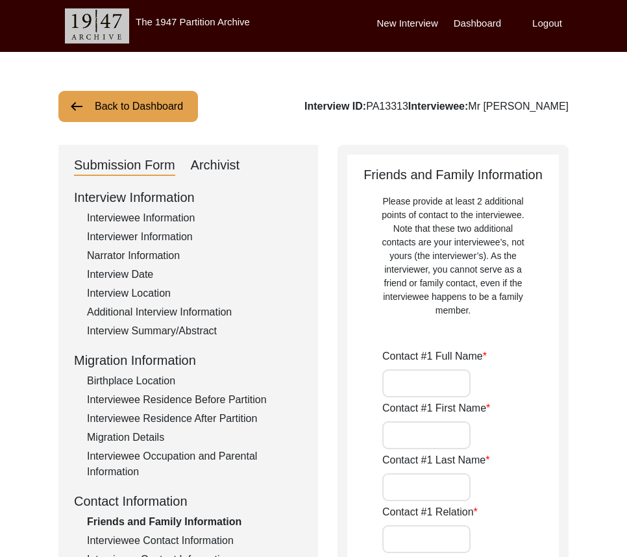
type input "Mr [PERSON_NAME]"
type input "Kaushik"
type input "Ghosh"
type input "Son"
type input "391"
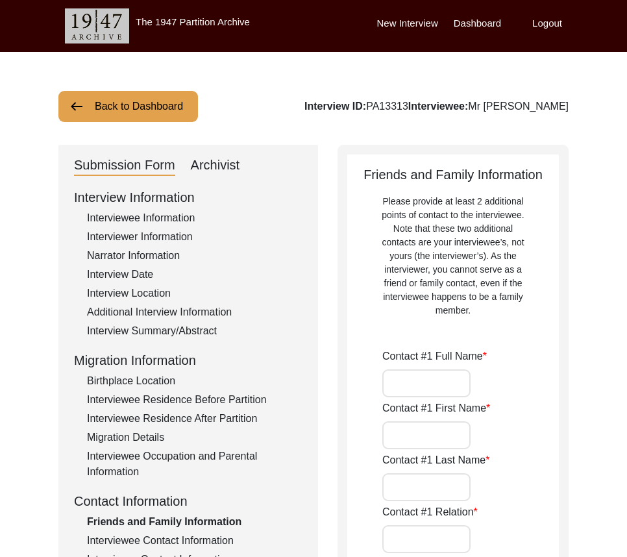
type input "391, [PERSON_NAME], [PERSON_NAME], [GEOGRAPHIC_DATA], Pin - 712311"
type input "Nandankanan"
type input "Dankuni"
type input "Hooghly"
type input "[GEOGRAPHIC_DATA]"
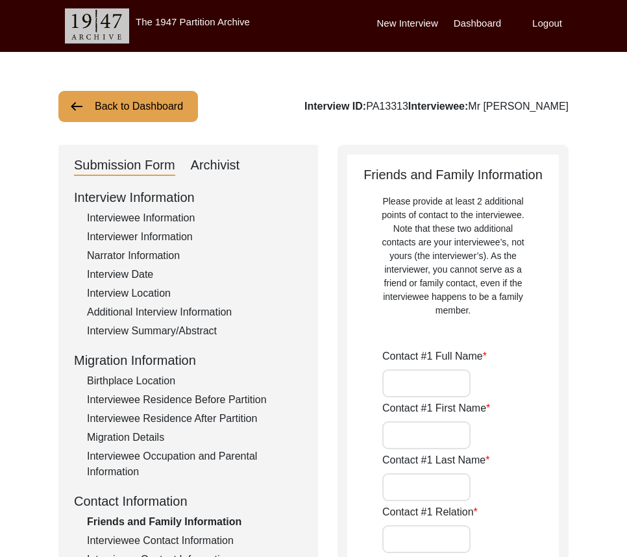
type input "712311"
type input "[GEOGRAPHIC_DATA]"
type input "Three-storied house"
type input "9831067910"
type input "[EMAIL_ADDRESS][DOMAIN_NAME]"
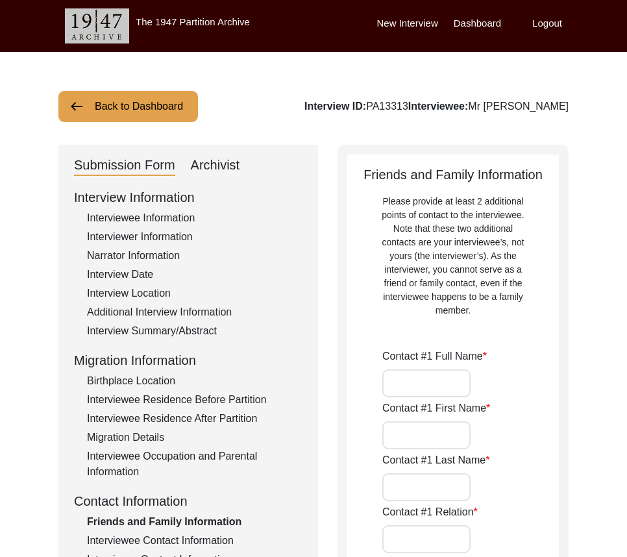
type input "[URL][DOMAIN_NAME]"
type input "[PERSON_NAME]"
type input "Ghosh"
type input "Daughter-in-law"
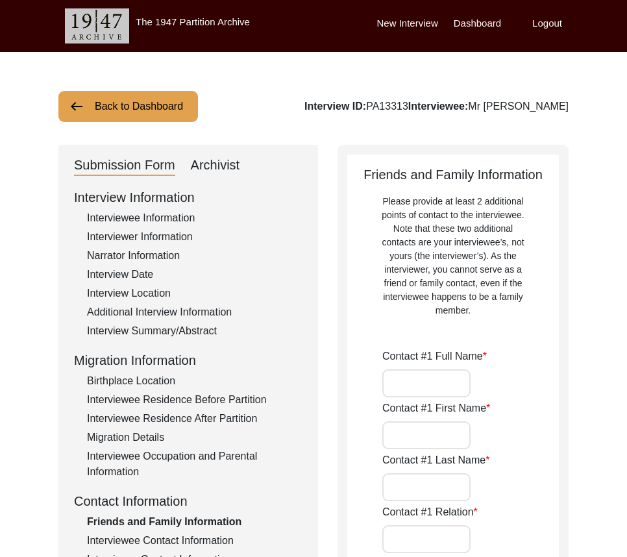
type input "391"
type input "391, [PERSON_NAME], [PERSON_NAME], [GEOGRAPHIC_DATA], Pin - 712311"
type input "Nandankanan"
type input "Dankuni"
type input "Hooghly"
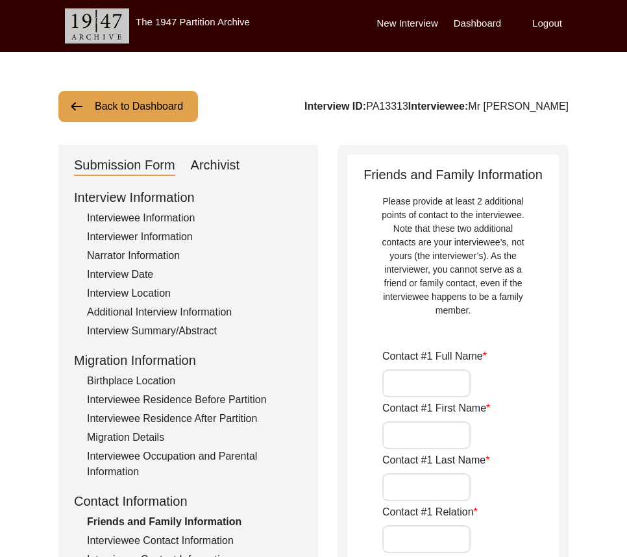
type input "[GEOGRAPHIC_DATA]"
type input "712311"
type input "[GEOGRAPHIC_DATA]"
type input "Three-storied house"
type input "9874423023"
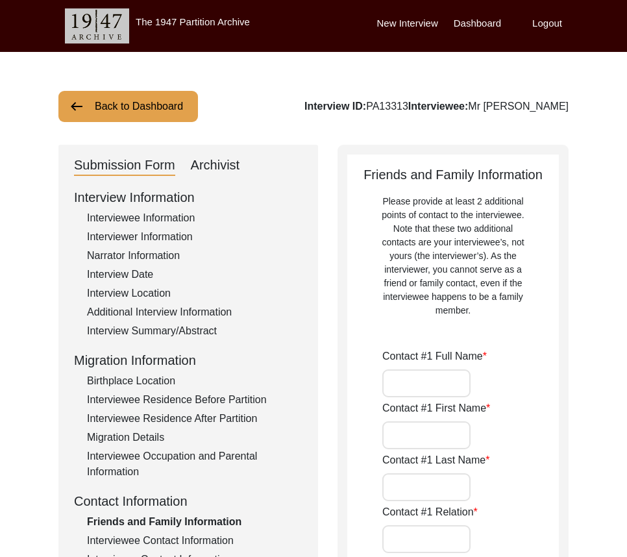
type input "[EMAIL_ADDRESS][DOMAIN_NAME]"
type input "[URL][DOMAIN_NAME]"
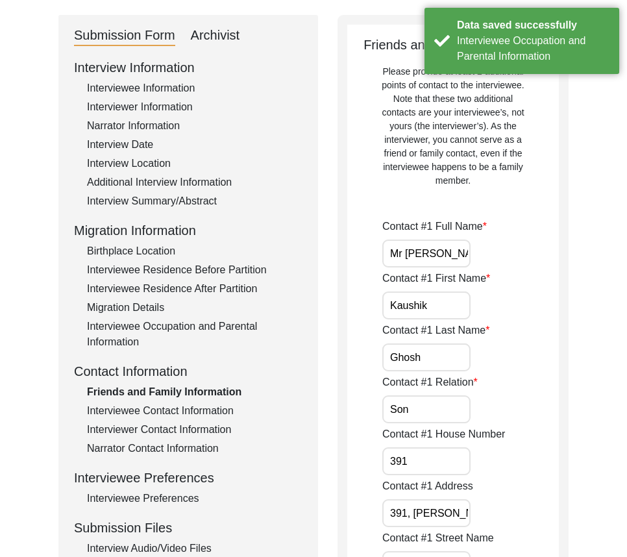
scroll to position [0, 8]
drag, startPoint x: 387, startPoint y: 251, endPoint x: 513, endPoint y: 251, distance: 125.2
click at [513, 251] on div "Contact #1 Full Name Mr [PERSON_NAME]" at bounding box center [470, 243] width 177 height 49
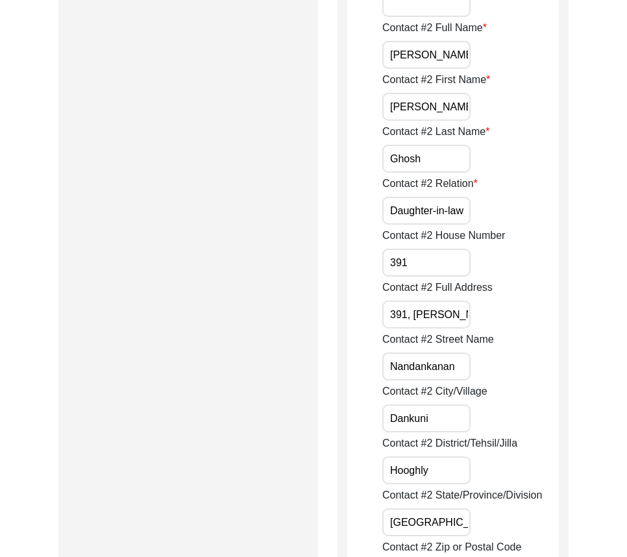
scroll to position [0, 0]
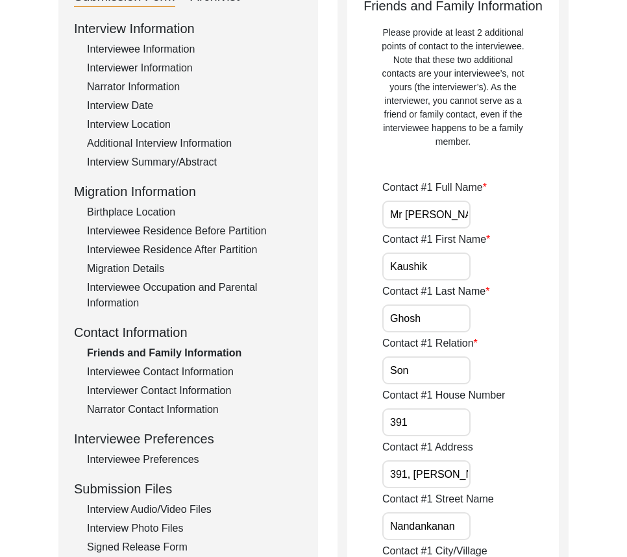
drag, startPoint x: 541, startPoint y: 416, endPoint x: 548, endPoint y: 208, distance: 208.4
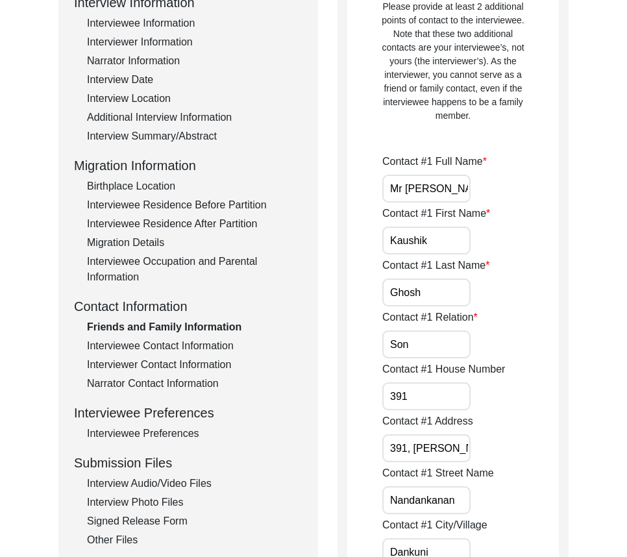
drag, startPoint x: 406, startPoint y: 189, endPoint x: 374, endPoint y: 189, distance: 31.8
drag, startPoint x: 382, startPoint y: 188, endPoint x: 472, endPoint y: 186, distance: 90.2
click at [472, 186] on div "Contact #1 Full Name [PERSON_NAME]" at bounding box center [470, 178] width 177 height 49
type input "[PERSON_NAME]"
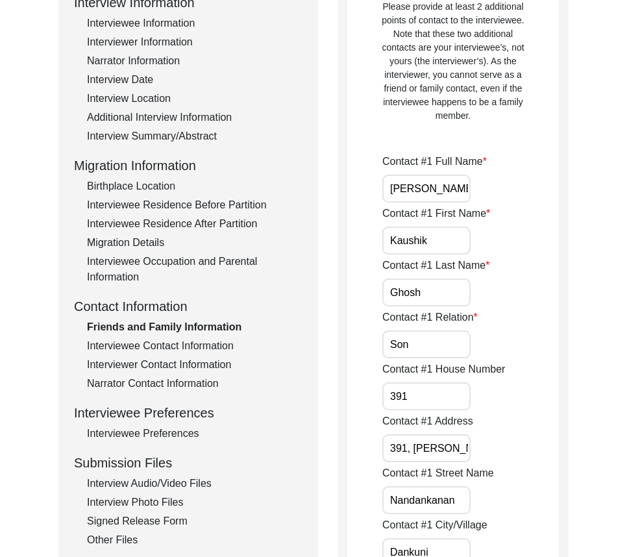
click at [449, 234] on input "Kaushik" at bounding box center [426, 240] width 88 height 28
type input "Kaushik"
click at [479, 241] on div "Contact #1 First Name [PERSON_NAME]" at bounding box center [470, 230] width 177 height 49
click at [453, 246] on input "Kaushik" at bounding box center [426, 240] width 88 height 28
click at [439, 290] on input "Ghosh" at bounding box center [426, 292] width 88 height 28
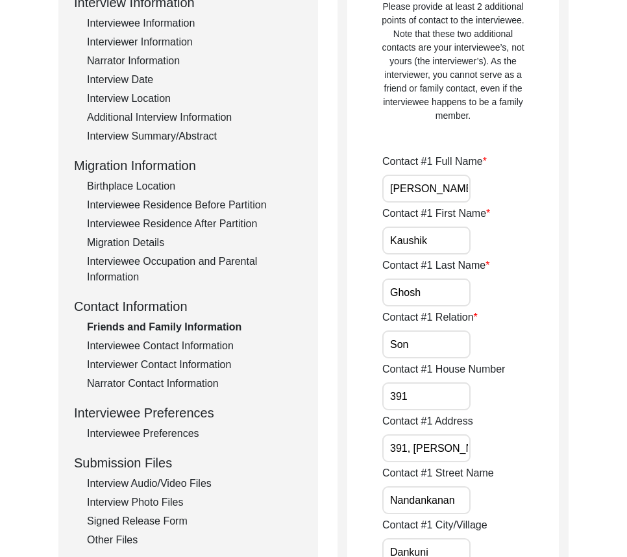
click at [436, 325] on div "Contact #1 Relation Son" at bounding box center [470, 334] width 177 height 49
click at [436, 332] on input "Son" at bounding box center [426, 344] width 88 height 28
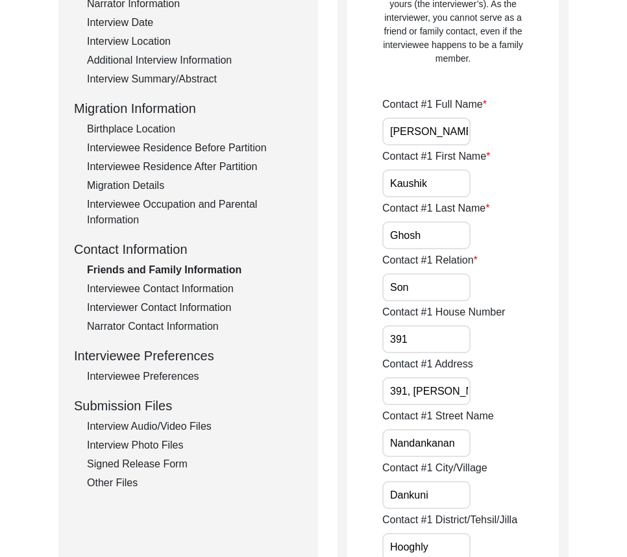
scroll to position [324, 0]
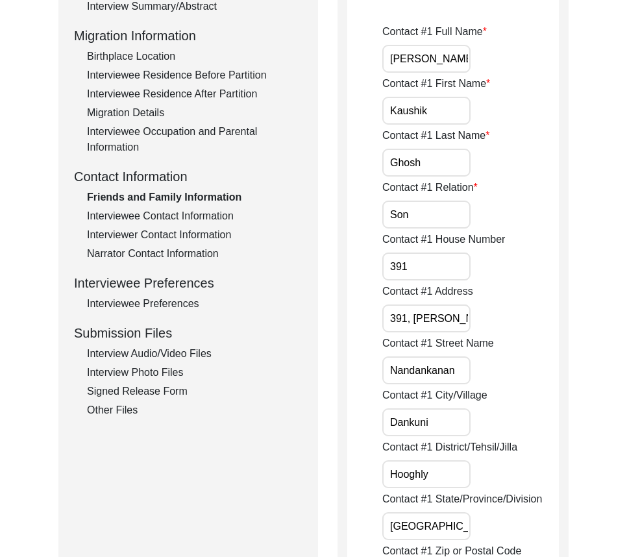
click at [439, 260] on input "391" at bounding box center [426, 266] width 88 height 28
drag, startPoint x: 402, startPoint y: 317, endPoint x: 522, endPoint y: 319, distance: 120.1
click at [522, 319] on div "Contact #1 Address [STREET_ADDRESS]" at bounding box center [470, 308] width 177 height 49
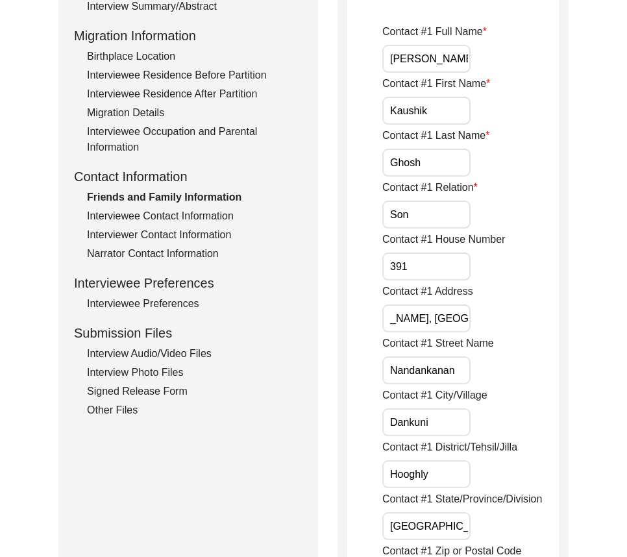
scroll to position [0, 0]
click at [468, 365] on input "Nandankanan" at bounding box center [426, 370] width 88 height 28
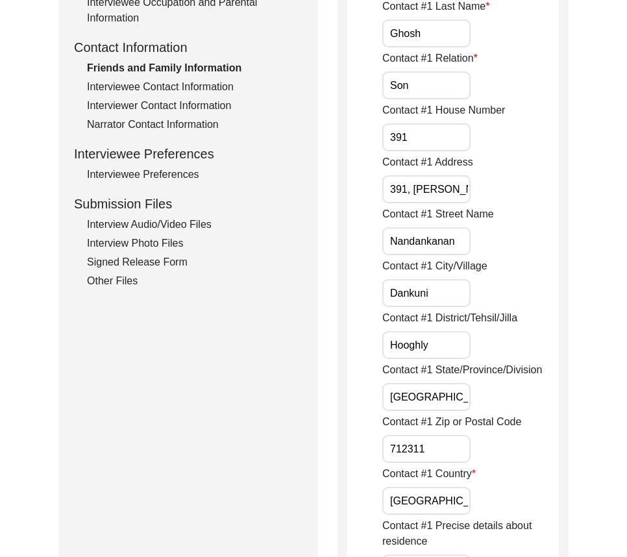
scroll to position [454, 0]
click at [449, 306] on input "Dankuni" at bounding box center [426, 292] width 88 height 28
click at [446, 334] on input "Hooghly" at bounding box center [426, 344] width 88 height 28
click at [456, 385] on input "[GEOGRAPHIC_DATA]" at bounding box center [426, 396] width 88 height 28
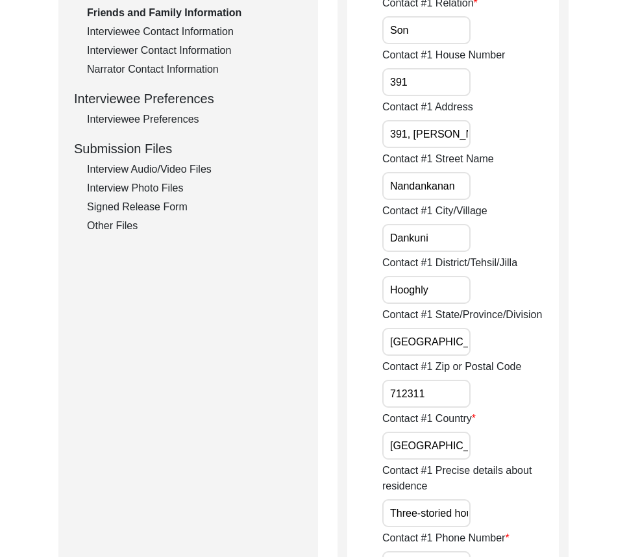
scroll to position [584, 0]
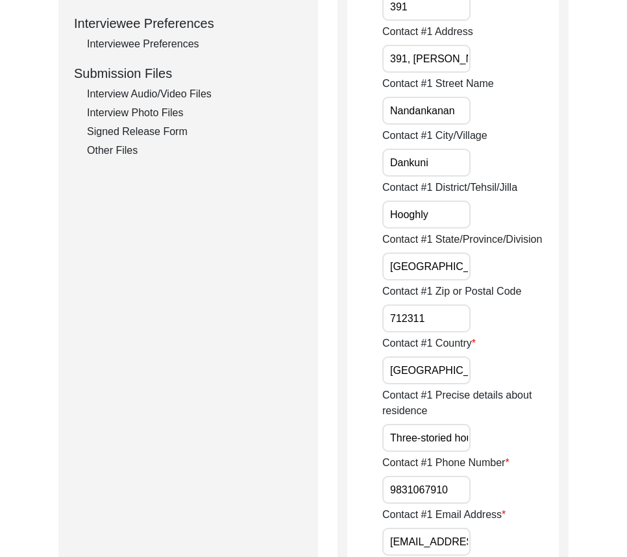
click at [446, 337] on label "Contact #1 Country" at bounding box center [428, 343] width 93 height 16
click at [446, 356] on input "[GEOGRAPHIC_DATA]" at bounding box center [426, 370] width 88 height 28
click at [443, 327] on input "712311" at bounding box center [426, 318] width 88 height 28
click at [432, 375] on input "[GEOGRAPHIC_DATA]" at bounding box center [426, 370] width 88 height 28
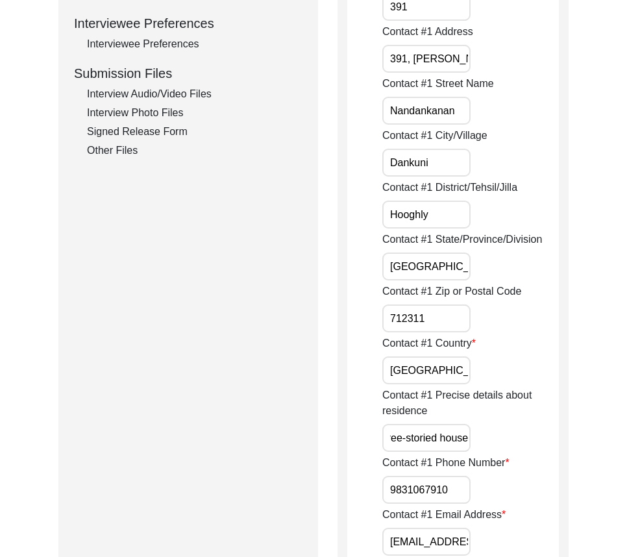
drag, startPoint x: 391, startPoint y: 428, endPoint x: 535, endPoint y: 441, distance: 144.6
click at [535, 441] on div "Contact #1 Precise details about residence Three-storied house" at bounding box center [470, 419] width 177 height 64
click at [383, 490] on input "9831067910" at bounding box center [426, 490] width 88 height 28
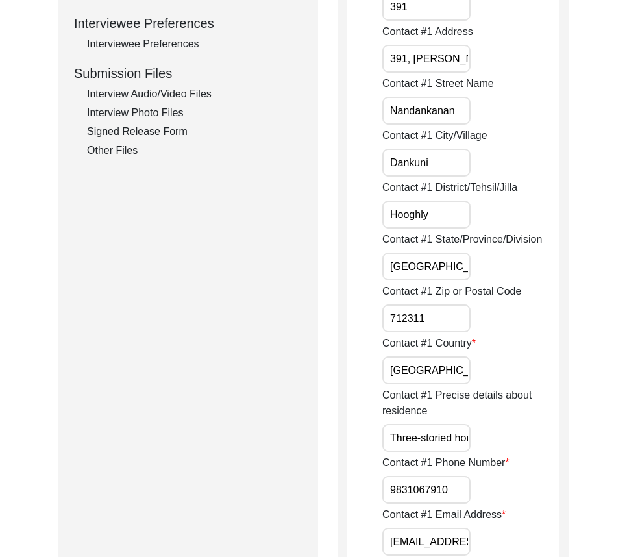
paste input "+91"
drag, startPoint x: 383, startPoint y: 490, endPoint x: 524, endPoint y: 497, distance: 141.6
click at [522, 496] on div "Contact #1 Phone Number [PHONE_NUMBER]" at bounding box center [470, 479] width 177 height 49
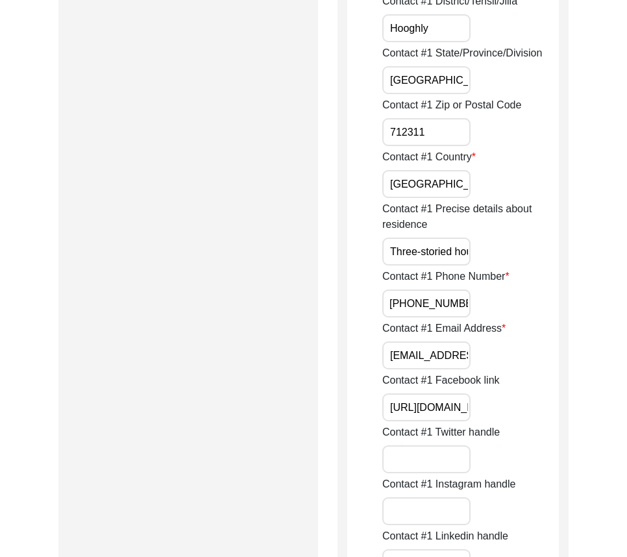
scroll to position [844, 0]
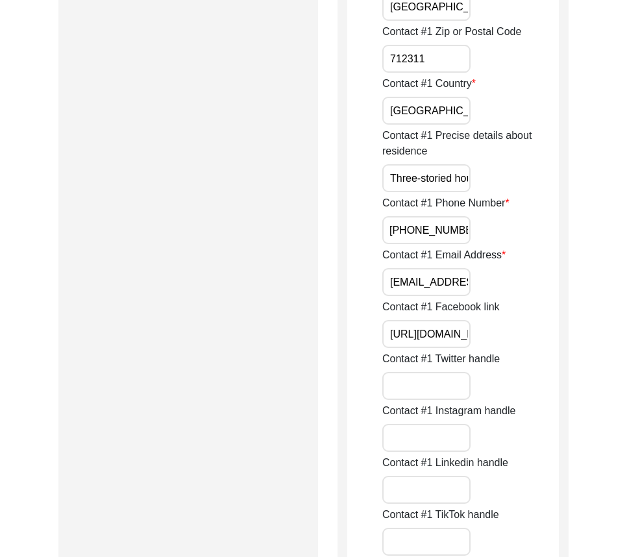
type input "[PHONE_NUMBER]"
drag, startPoint x: 396, startPoint y: 282, endPoint x: 587, endPoint y: 286, distance: 190.8
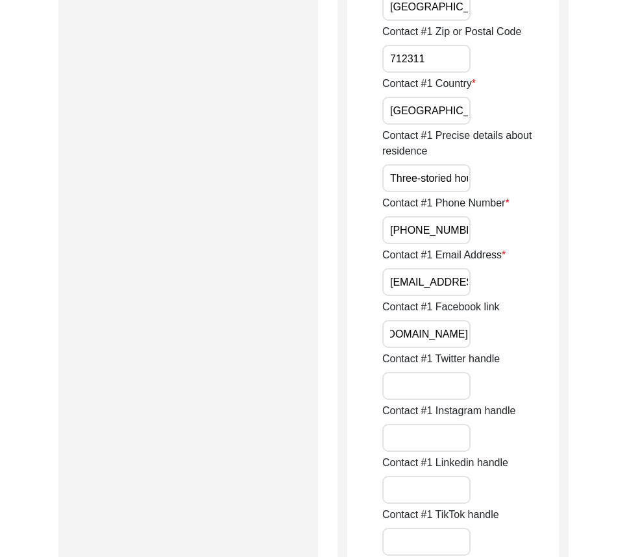
drag, startPoint x: 383, startPoint y: 330, endPoint x: 564, endPoint y: 335, distance: 181.1
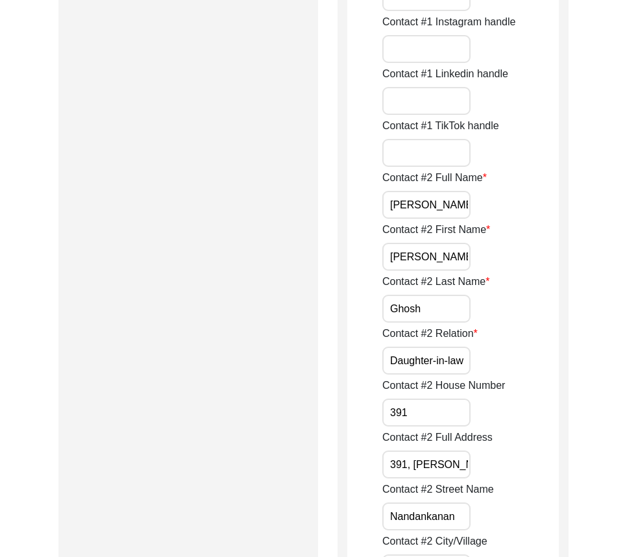
scroll to position [1233, 0]
drag, startPoint x: 410, startPoint y: 206, endPoint x: 372, endPoint y: 205, distance: 38.3
type input "[PERSON_NAME]"
click at [433, 251] on input "[PERSON_NAME]" at bounding box center [426, 256] width 88 height 28
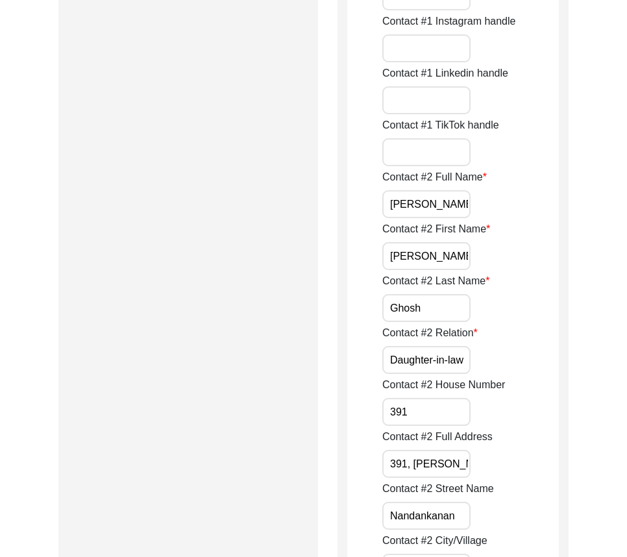
click at [435, 294] on input "Ghosh" at bounding box center [426, 308] width 88 height 28
drag, startPoint x: 385, startPoint y: 352, endPoint x: 483, endPoint y: 356, distance: 98.7
click at [483, 356] on div "Contact #2 Relation Daughter-in-law" at bounding box center [470, 349] width 177 height 49
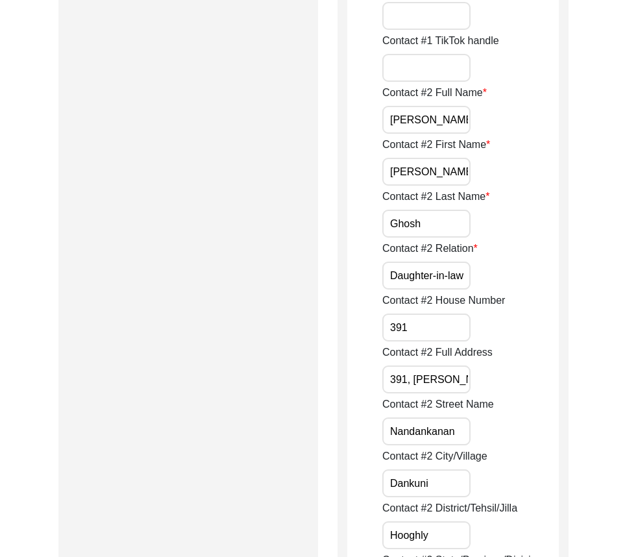
scroll to position [1428, 0]
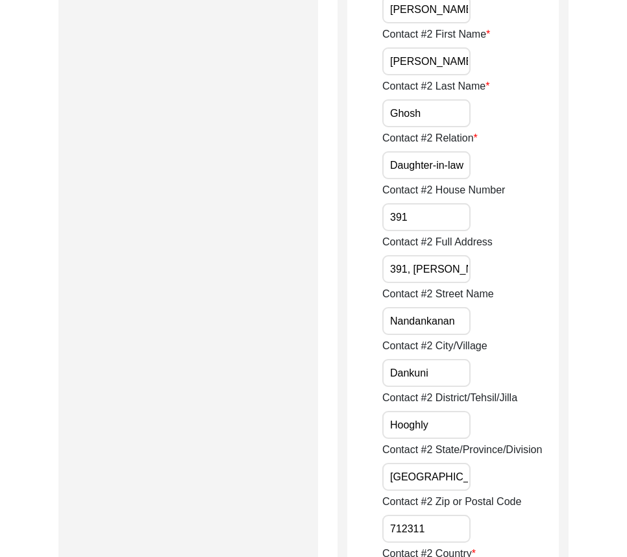
click at [445, 133] on label "Contact #2 Relation" at bounding box center [429, 138] width 95 height 16
click at [445, 151] on input "Daughter-in-law" at bounding box center [426, 165] width 88 height 28
click at [444, 117] on input "Ghosh" at bounding box center [426, 113] width 88 height 28
click at [452, 65] on input "[PERSON_NAME]" at bounding box center [426, 61] width 88 height 28
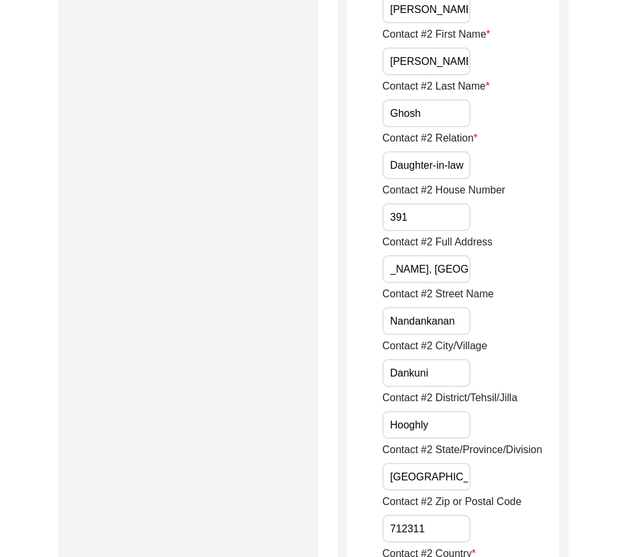
drag, startPoint x: 467, startPoint y: 272, endPoint x: 557, endPoint y: 286, distance: 90.7
click at [454, 311] on input "Nandankanan" at bounding box center [426, 321] width 88 height 28
click at [452, 360] on input "Dankuni" at bounding box center [426, 373] width 88 height 28
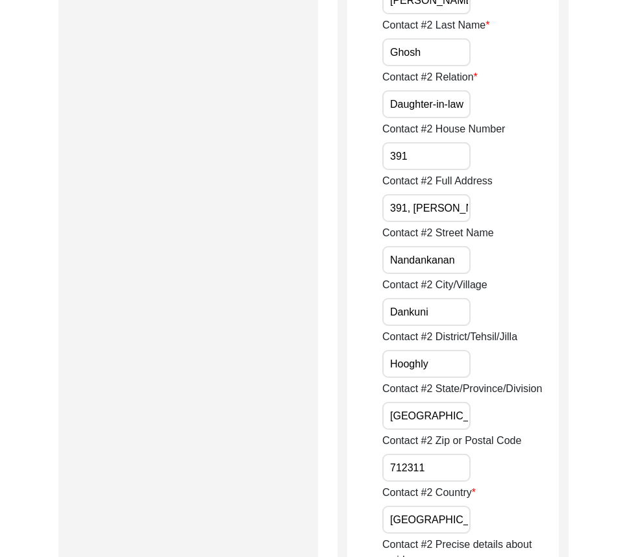
scroll to position [1557, 0]
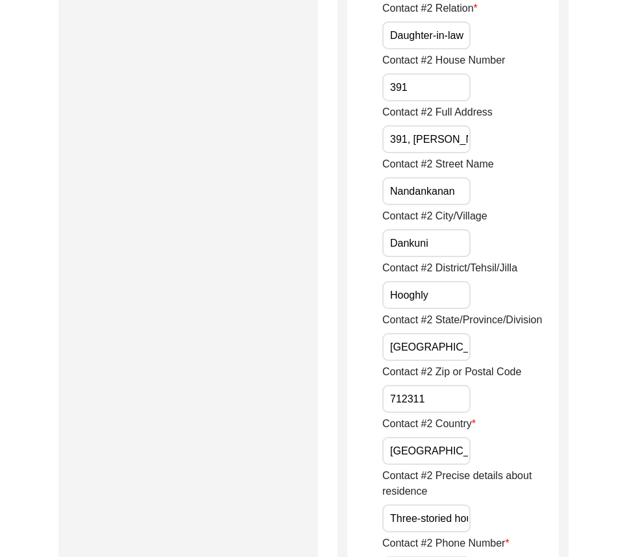
click at [441, 301] on input "Hooghly" at bounding box center [426, 295] width 88 height 28
click at [446, 341] on input "[GEOGRAPHIC_DATA]" at bounding box center [426, 347] width 88 height 28
click at [456, 349] on input "[GEOGRAPHIC_DATA]" at bounding box center [426, 347] width 88 height 28
click at [429, 417] on label "Contact #2 Country" at bounding box center [428, 424] width 93 height 16
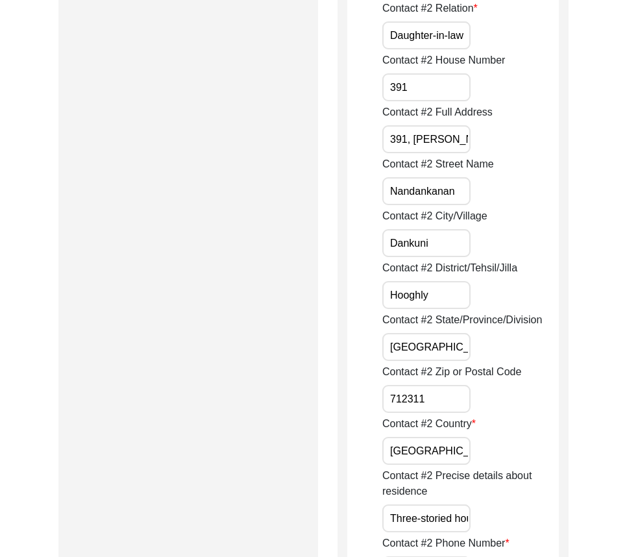
click at [429, 437] on input "[GEOGRAPHIC_DATA]" at bounding box center [426, 451] width 88 height 28
click at [429, 406] on input "712311" at bounding box center [426, 399] width 88 height 28
click at [429, 444] on input "[GEOGRAPHIC_DATA]" at bounding box center [426, 451] width 88 height 28
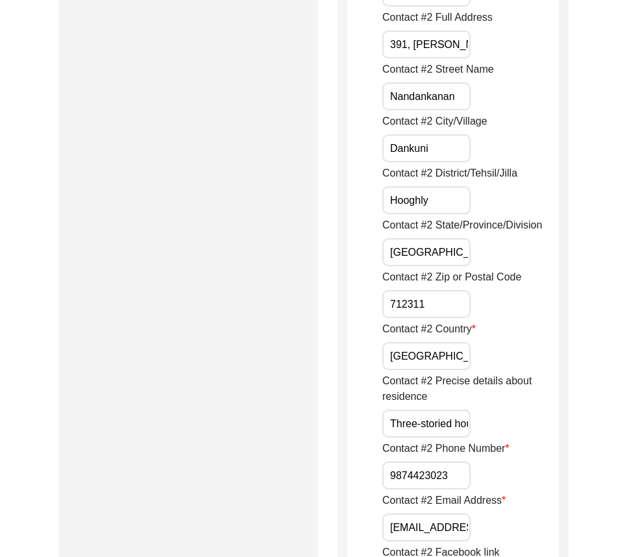
scroll to position [1752, 0]
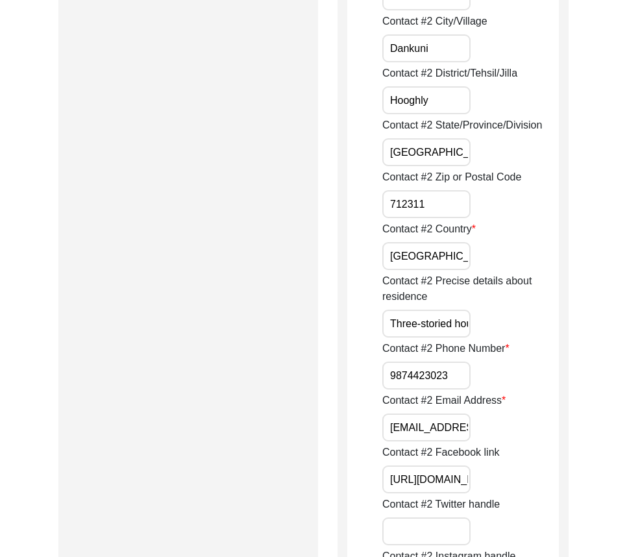
click at [389, 324] on input "Three-storied house" at bounding box center [426, 324] width 88 height 28
drag, startPoint x: 388, startPoint y: 324, endPoint x: 502, endPoint y: 329, distance: 113.7
click at [502, 329] on div "Contact #2 Precise details about residence Three-storied house" at bounding box center [470, 305] width 177 height 64
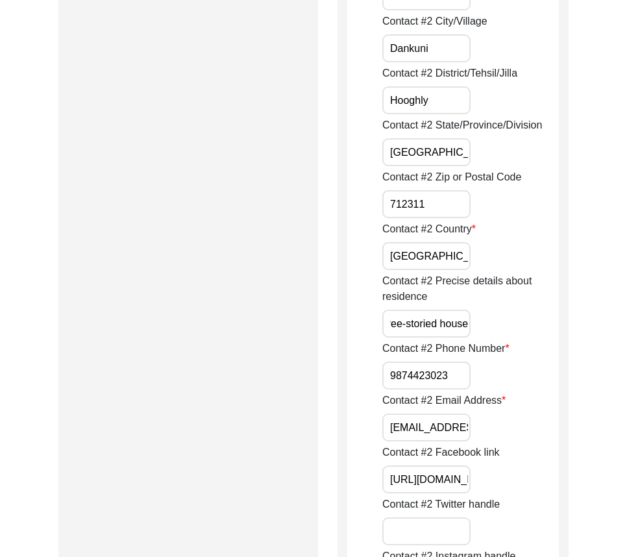
click at [502, 329] on div "Contact #2 Precise details about residence Three-storied house" at bounding box center [470, 305] width 177 height 64
click at [389, 387] on input "9874423023" at bounding box center [426, 375] width 88 height 28
paste input "+91"
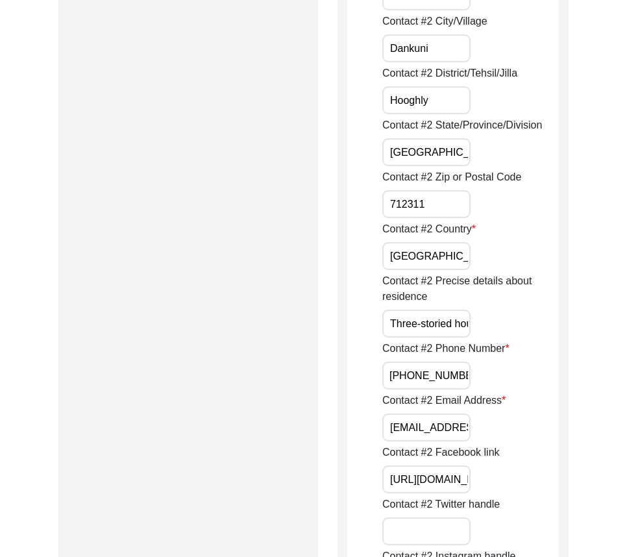
drag, startPoint x: 389, startPoint y: 380, endPoint x: 515, endPoint y: 387, distance: 126.1
click at [528, 379] on div "Contact #2 Phone Number [PHONE_NUMBER]" at bounding box center [470, 365] width 177 height 49
type input "[PHONE_NUMBER]"
drag, startPoint x: 387, startPoint y: 430, endPoint x: 483, endPoint y: 458, distance: 100.2
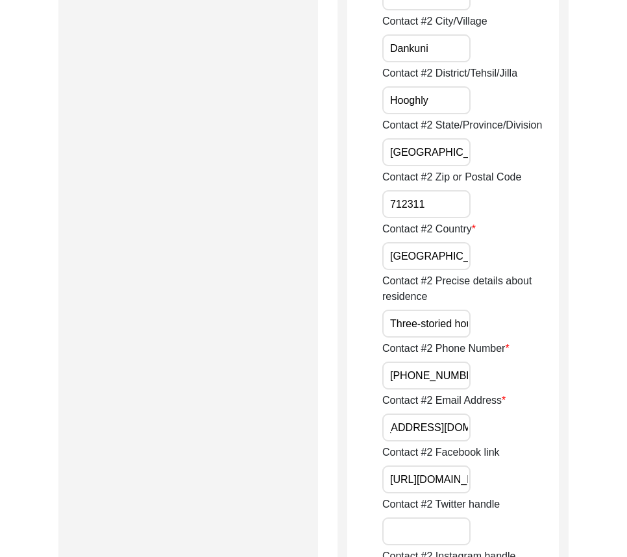
click at [506, 434] on div "Contact #2 Email Address [EMAIL_ADDRESS][DOMAIN_NAME]" at bounding box center [470, 417] width 177 height 49
drag, startPoint x: 391, startPoint y: 475, endPoint x: 551, endPoint y: 483, distance: 159.8
click at [551, 483] on div "Contact #2 Facebook link [URL][DOMAIN_NAME]" at bounding box center [470, 469] width 177 height 49
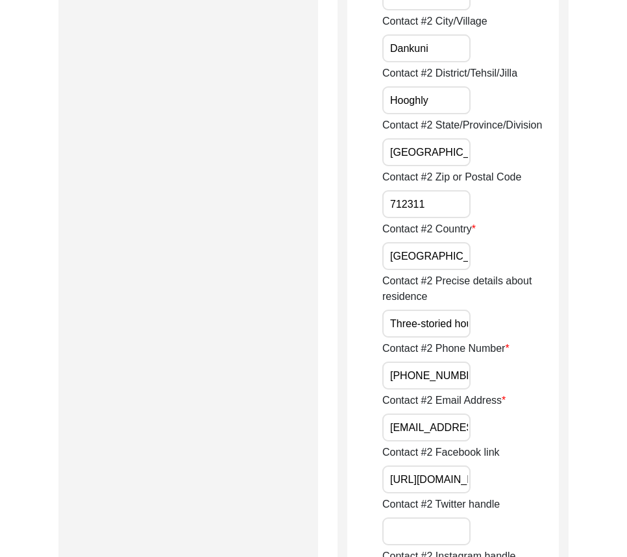
click at [542, 472] on div "Contact #2 Facebook link [URL][DOMAIN_NAME]" at bounding box center [470, 469] width 177 height 49
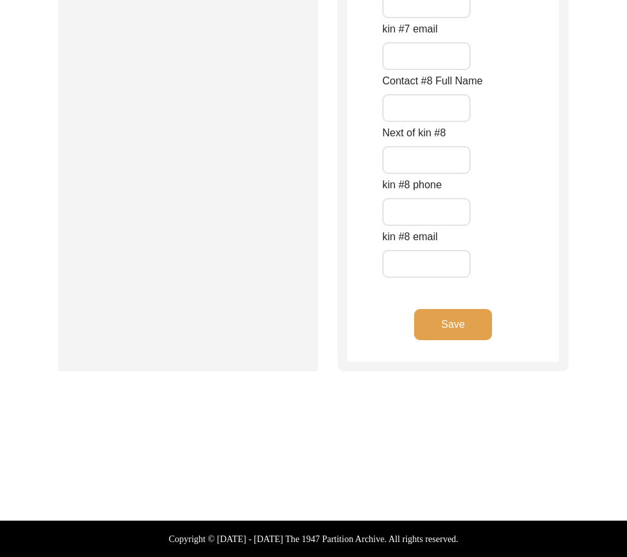
click at [470, 330] on button "Save" at bounding box center [453, 324] width 78 height 31
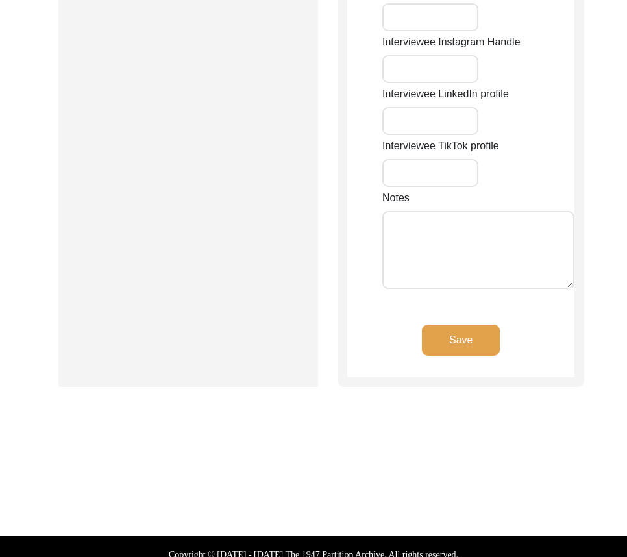
type input "391"
type input "Nandankanan"
type input "Dankuni"
type input "[GEOGRAPHIC_DATA]"
type input "Hooghly"
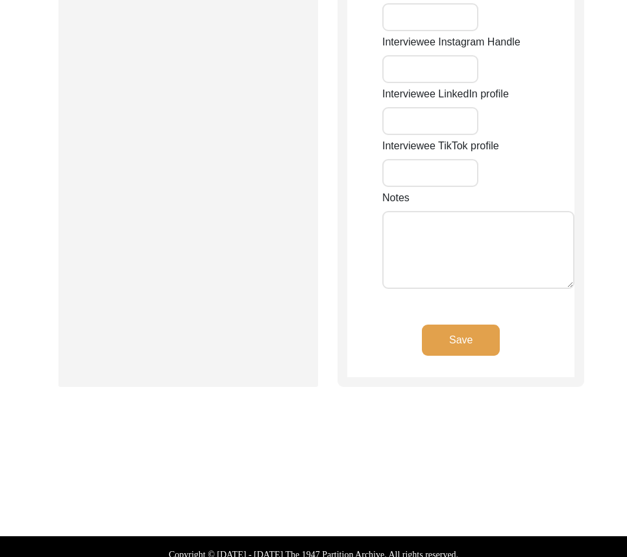
type input "712311"
type input "[GEOGRAPHIC_DATA]"
type input "Dankuni"
type input "Dankuni, [GEOGRAPHIC_DATA], [GEOGRAPHIC_DATA]"
type input "22.6809"
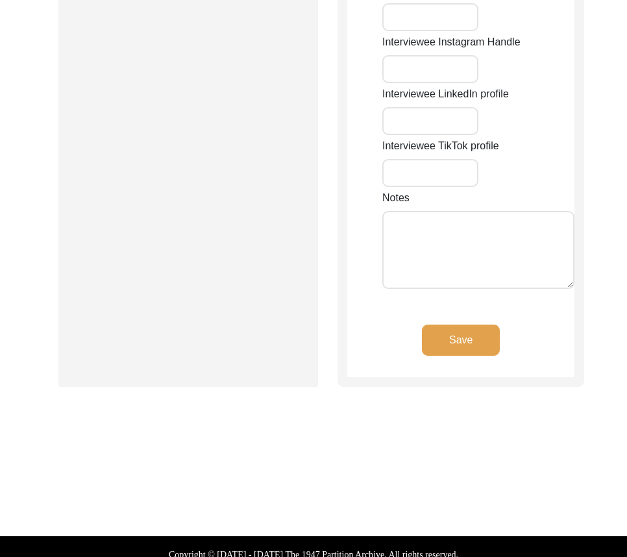
type input "88.2970"
type input "N/A"
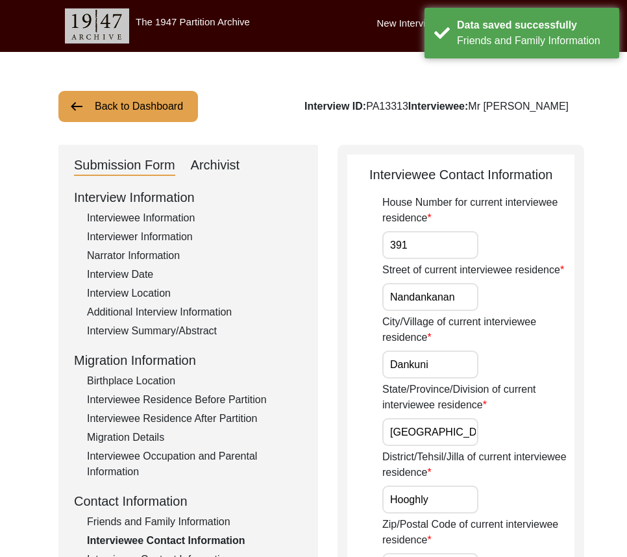
click at [459, 255] on input "391" at bounding box center [430, 245] width 96 height 28
click at [457, 308] on input "Nandankanan" at bounding box center [430, 297] width 96 height 28
click at [455, 363] on div "City/Village of current interviewee residence Dankuni" at bounding box center [478, 346] width 192 height 64
click at [452, 375] on input "Dankuni" at bounding box center [430, 364] width 96 height 28
click at [452, 441] on input "[GEOGRAPHIC_DATA]" at bounding box center [430, 432] width 96 height 28
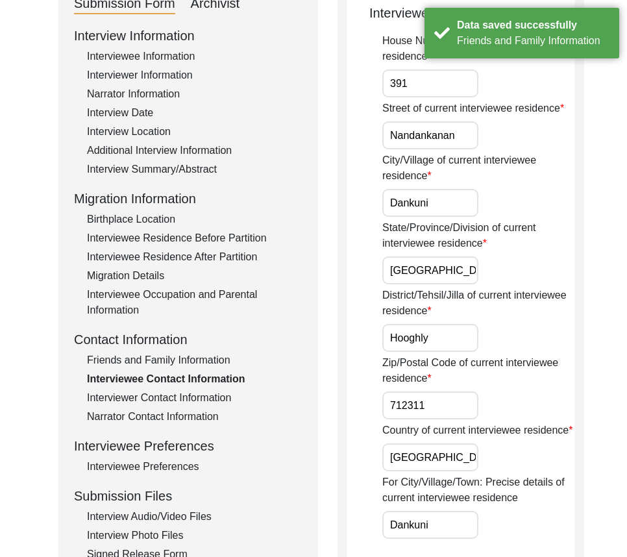
scroll to position [260, 0]
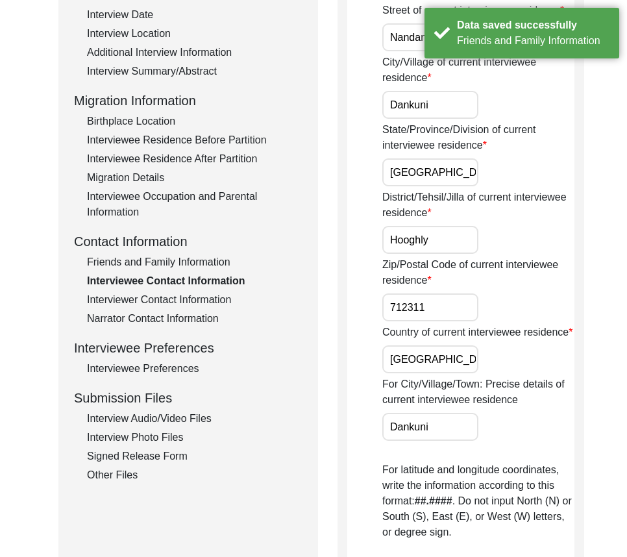
drag, startPoint x: 437, startPoint y: 258, endPoint x: 442, endPoint y: 299, distance: 41.2
click at [437, 254] on input "Hooghly" at bounding box center [430, 240] width 96 height 28
click at [442, 321] on input "712311" at bounding box center [430, 307] width 96 height 28
click at [441, 373] on input "[GEOGRAPHIC_DATA]" at bounding box center [430, 359] width 96 height 28
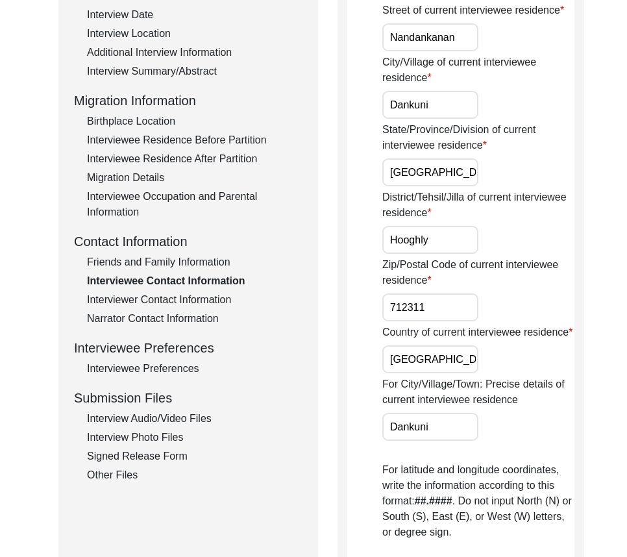
click at [441, 321] on input "712311" at bounding box center [430, 307] width 96 height 28
click at [435, 373] on input "[GEOGRAPHIC_DATA]" at bounding box center [430, 359] width 96 height 28
click at [451, 441] on input "Dankuni" at bounding box center [430, 427] width 96 height 28
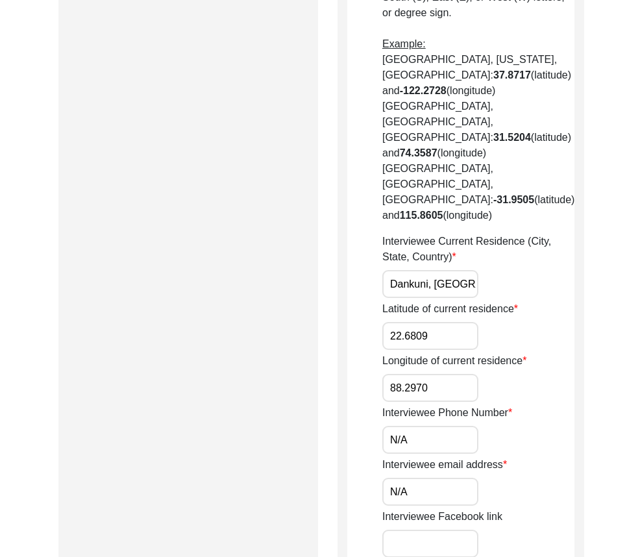
scroll to position [0, 53]
drag, startPoint x: 400, startPoint y: 268, endPoint x: 503, endPoint y: 273, distance: 102.7
click at [503, 273] on div "Interviewee Current Residence (City, State, Country) [GEOGRAPHIC_DATA], [GEOGRA…" at bounding box center [478, 266] width 192 height 64
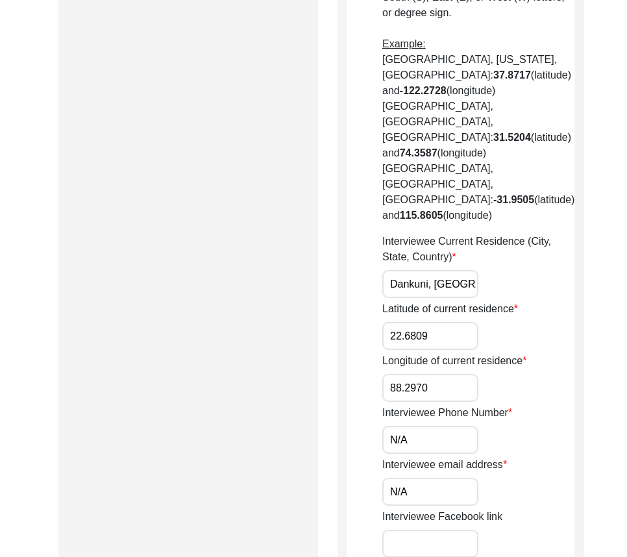
drag, startPoint x: 423, startPoint y: 422, endPoint x: 425, endPoint y: 436, distance: 13.8
click at [423, 426] on input "N/A" at bounding box center [430, 440] width 96 height 28
click at [392, 458] on div "Interviewee email address N/A" at bounding box center [478, 481] width 192 height 49
click at [429, 478] on input "N/A" at bounding box center [430, 492] width 96 height 28
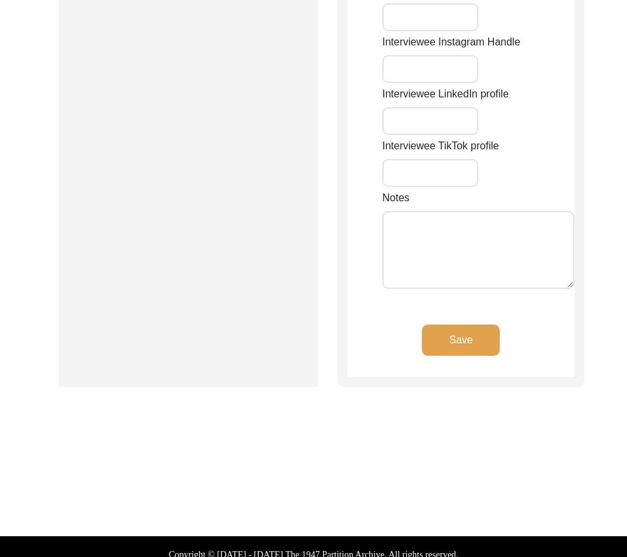
click at [439, 327] on button "Save" at bounding box center [461, 339] width 78 height 31
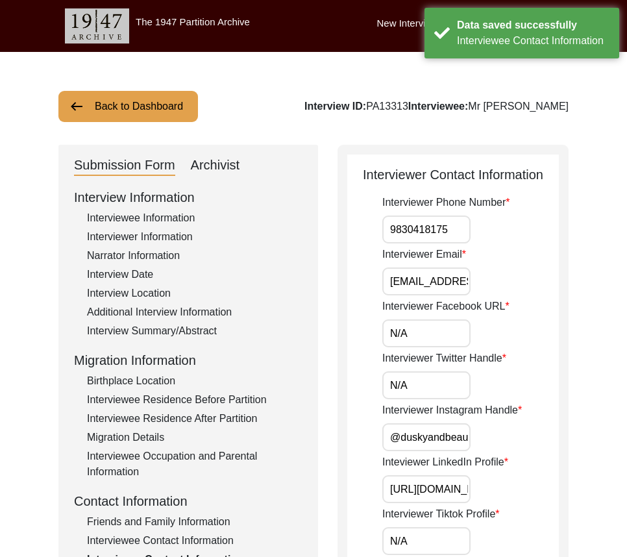
click at [452, 225] on input "9830418175" at bounding box center [426, 229] width 88 height 28
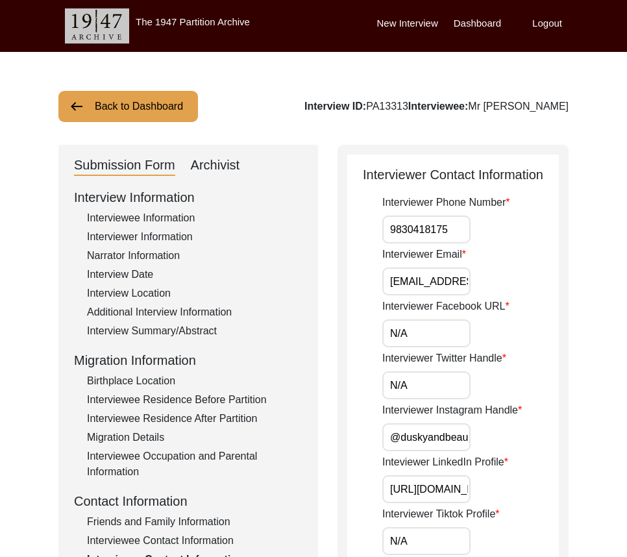
click at [445, 228] on input "9830418175" at bounding box center [426, 229] width 88 height 28
click at [390, 231] on input "9830418175" at bounding box center [426, 229] width 88 height 28
drag, startPoint x: 390, startPoint y: 231, endPoint x: 517, endPoint y: 271, distance: 132.8
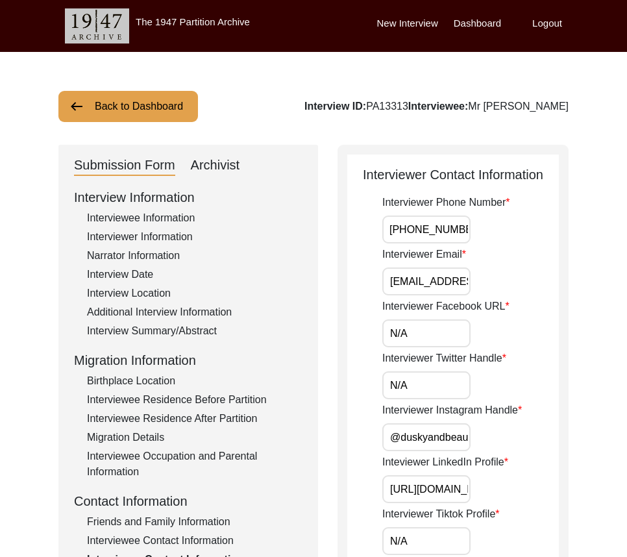
type input "[PHONE_NUMBER]"
click at [515, 271] on div "Interviewer Email [EMAIL_ADDRESS][DOMAIN_NAME]" at bounding box center [470, 271] width 177 height 49
drag, startPoint x: 385, startPoint y: 289, endPoint x: 561, endPoint y: 314, distance: 177.7
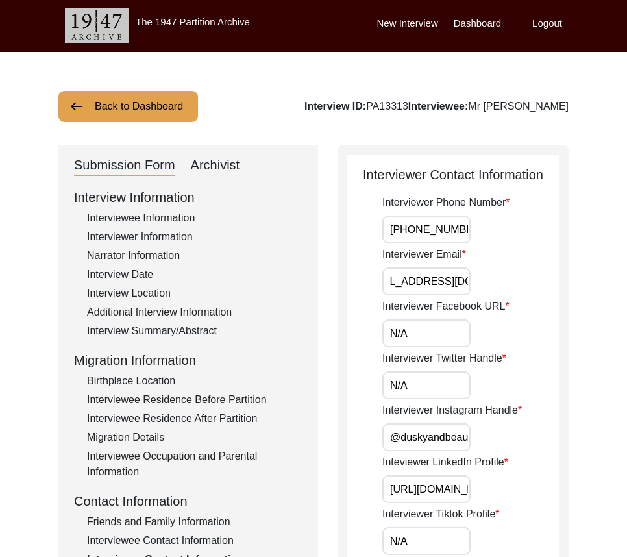
click at [418, 335] on input "N/A" at bounding box center [426, 333] width 88 height 28
click at [423, 382] on input "N/A" at bounding box center [426, 385] width 88 height 28
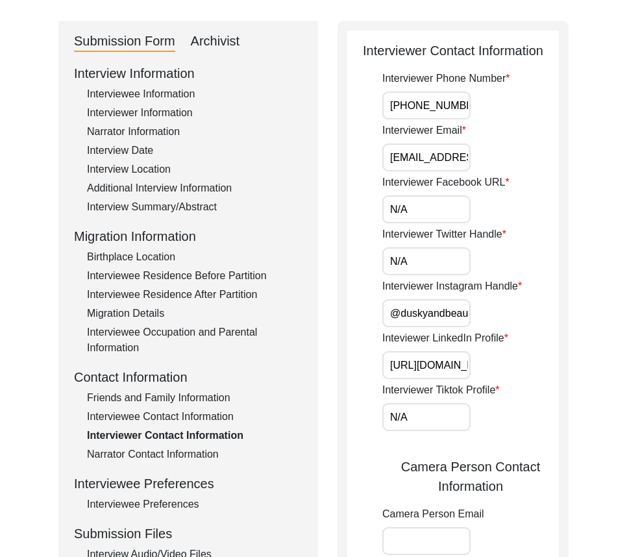
scroll to position [130, 0]
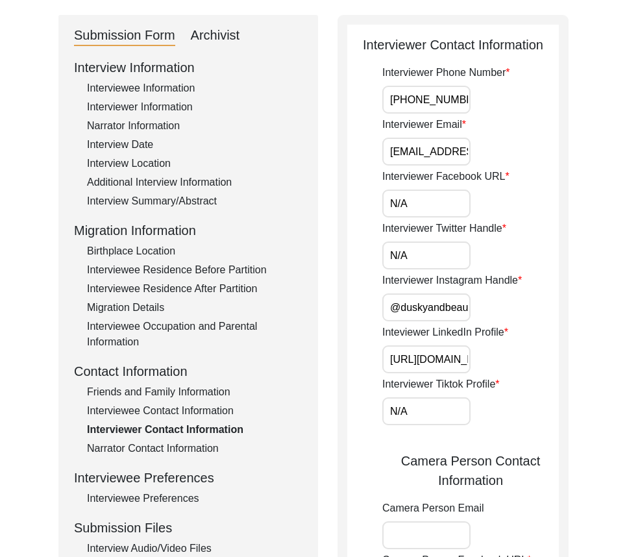
click at [366, 337] on app-interviewer-contact-information "Interviewer Contact Information Interviewer Phone Number [PHONE_NUMBER] Intervi…" at bounding box center [453, 489] width 212 height 909
drag, startPoint x: 384, startPoint y: 308, endPoint x: 544, endPoint y: 318, distance: 160.6
click at [550, 309] on div "Interviewer Instagram Handle @duskyandbeauty" at bounding box center [470, 297] width 177 height 49
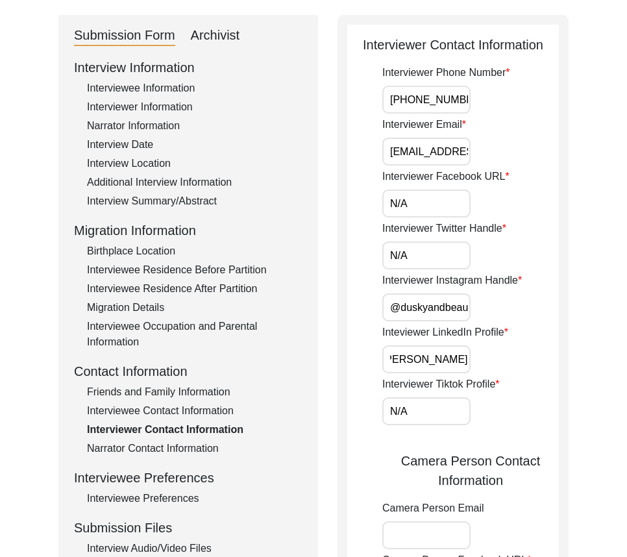
drag, startPoint x: 389, startPoint y: 357, endPoint x: 524, endPoint y: 365, distance: 135.8
click at [524, 365] on div "Inteviewer LinkedIn Profile [URL][DOMAIN_NAME][PERSON_NAME]" at bounding box center [470, 348] width 177 height 49
click at [439, 405] on input "N/A" at bounding box center [426, 411] width 88 height 28
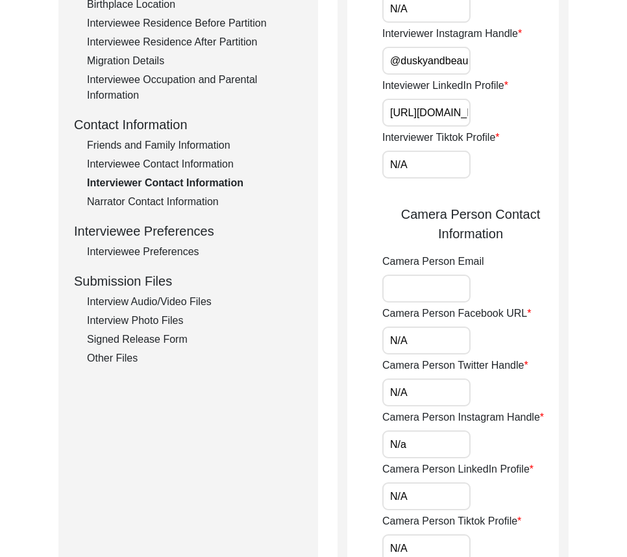
scroll to position [519, 0]
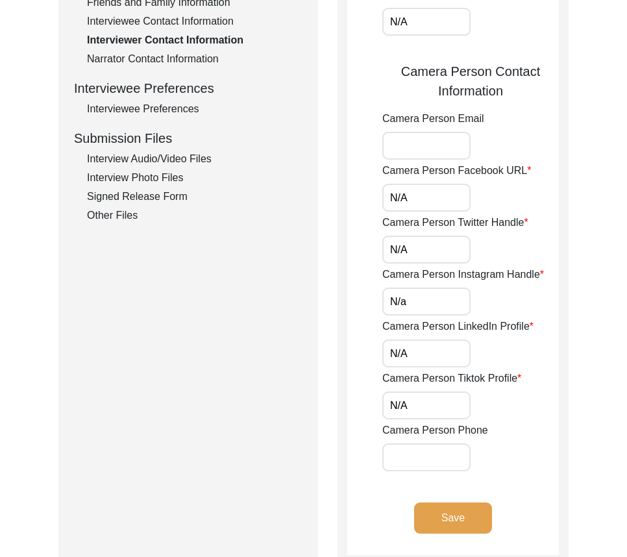
click at [433, 213] on div "Interviewer Phone Number [PHONE_NUMBER] Interviewer Email [EMAIL_ADDRESS][DOMAI…" at bounding box center [470, 74] width 177 height 796
click at [430, 204] on input "N/A" at bounding box center [426, 198] width 88 height 28
click at [405, 245] on input "N/A" at bounding box center [426, 250] width 88 height 28
click at [403, 301] on input "N/a" at bounding box center [426, 301] width 88 height 28
drag, startPoint x: 405, startPoint y: 308, endPoint x: 409, endPoint y: 314, distance: 7.9
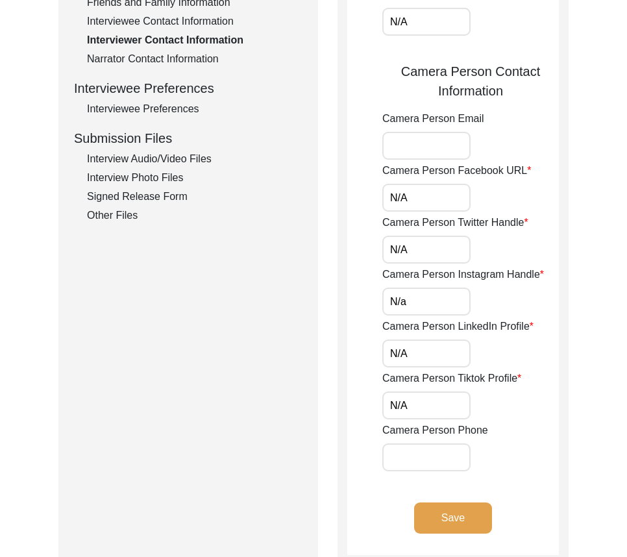
click at [405, 308] on input "N/a" at bounding box center [426, 301] width 88 height 28
type input "N/A"
click at [425, 335] on div "Camera Person LinkedIn Profile N/A" at bounding box center [470, 343] width 177 height 49
click at [423, 349] on input "N/A" at bounding box center [426, 353] width 88 height 28
drag, startPoint x: 408, startPoint y: 403, endPoint x: 404, endPoint y: 412, distance: 9.6
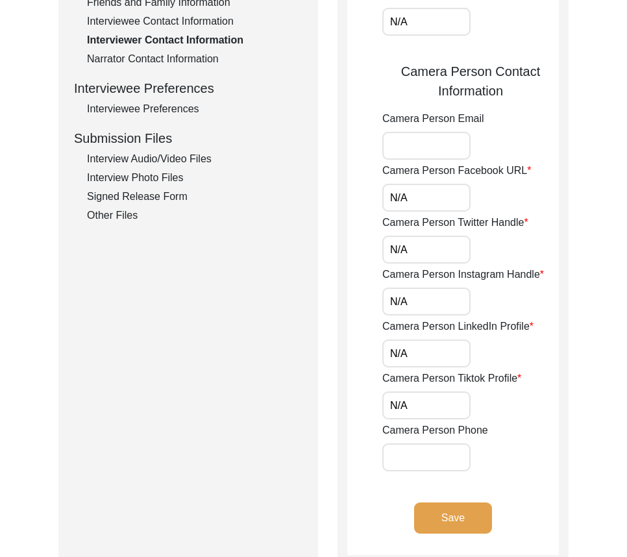
click at [408, 403] on input "N/A" at bounding box center [426, 405] width 88 height 28
click at [426, 506] on button "Save" at bounding box center [453, 517] width 78 height 31
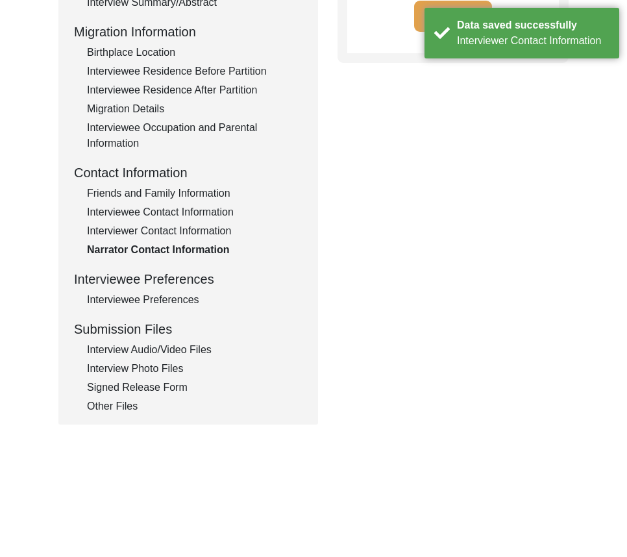
scroll to position [57, 0]
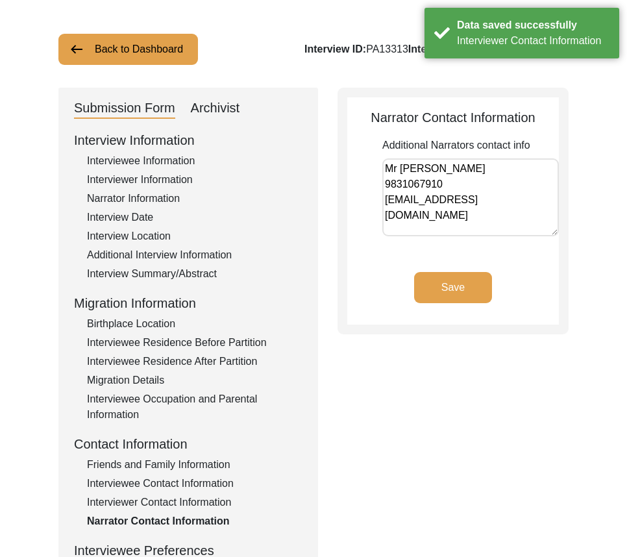
drag, startPoint x: 505, startPoint y: 200, endPoint x: 382, endPoint y: 166, distance: 127.8
click at [382, 166] on app-narrator-contact-information "Narrator Contact Information Additional Narrators contact info Mr [PERSON_NAME]…" at bounding box center [453, 216] width 212 height 217
click at [339, 190] on div "Narrator Contact Information Additional Narrators contact info Mr [PERSON_NAME]…" at bounding box center [452, 211] width 231 height 247
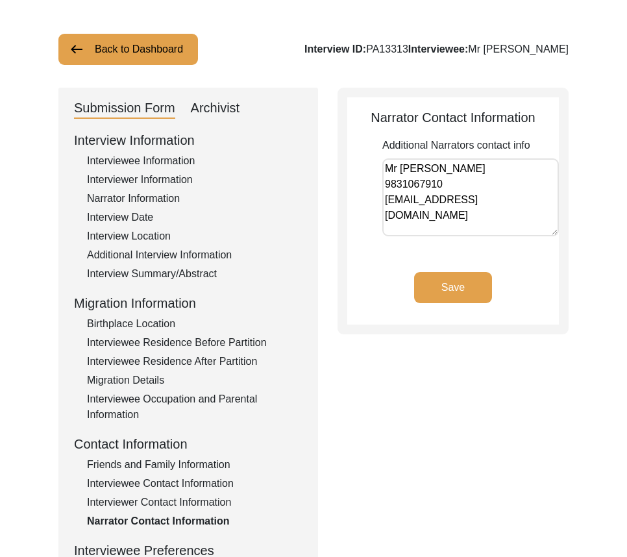
click at [385, 179] on textarea "Mr [PERSON_NAME] 9831067910 [EMAIL_ADDRESS][DOMAIN_NAME]" at bounding box center [470, 197] width 177 height 78
paste textarea "+91"
drag, startPoint x: 385, startPoint y: 179, endPoint x: 513, endPoint y: 204, distance: 130.8
click at [507, 202] on textarea "Mr [PERSON_NAME] [PHONE_NUMBER] [EMAIL_ADDRESS][DOMAIN_NAME]" at bounding box center [470, 197] width 177 height 78
type textarea "Mr [PERSON_NAME] [PHONE_NUMBER] [EMAIL_ADDRESS][DOMAIN_NAME]"
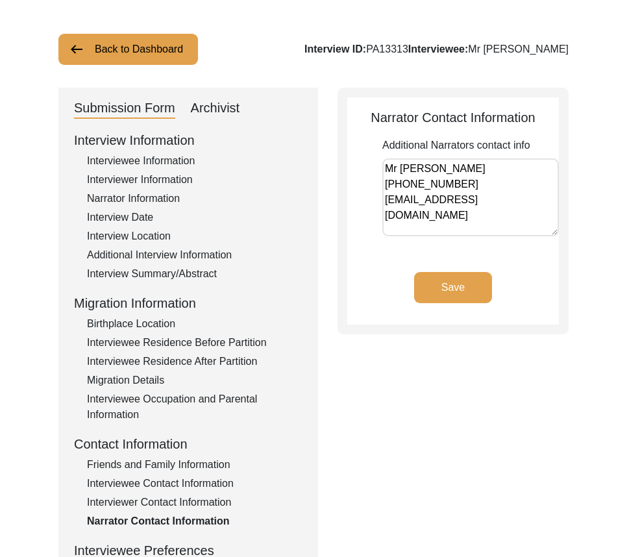
click at [457, 288] on button "Save" at bounding box center [453, 287] width 78 height 31
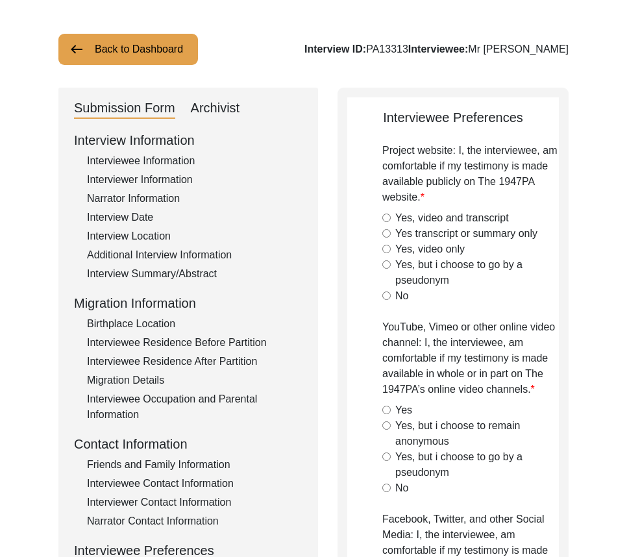
radio input "true"
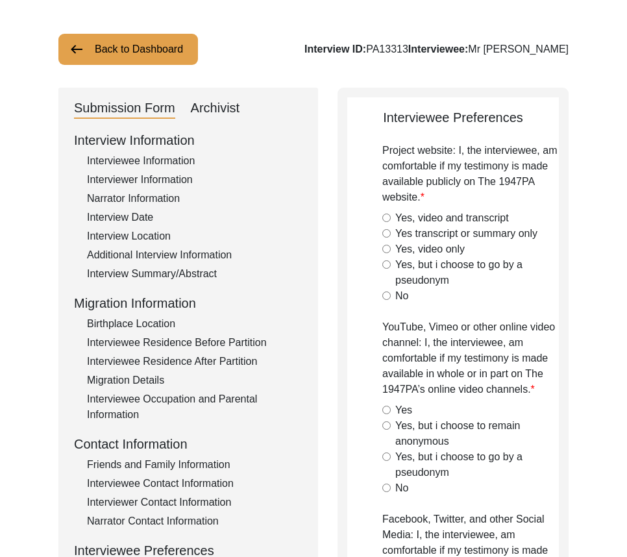
radio input "true"
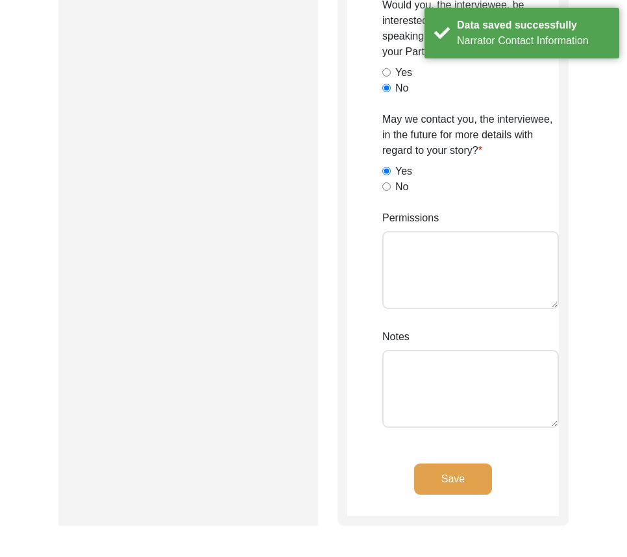
click at [476, 464] on button "Save" at bounding box center [453, 478] width 78 height 31
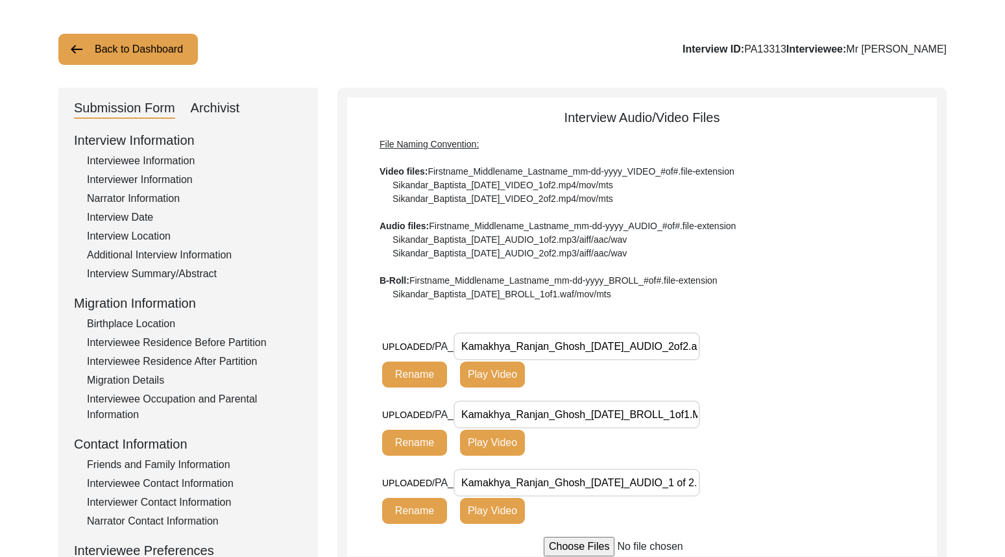
scroll to position [0, 31]
drag, startPoint x: 509, startPoint y: 346, endPoint x: 779, endPoint y: 346, distance: 270.0
click at [779, 346] on div "UPLOADED/ PA_ Kamakhya_Ranjan_Ghosh_[DATE]_AUDIO_2of2.aac Rename Play Video" at bounding box center [659, 366] width 555 height 68
drag, startPoint x: 589, startPoint y: 412, endPoint x: 742, endPoint y: 405, distance: 153.3
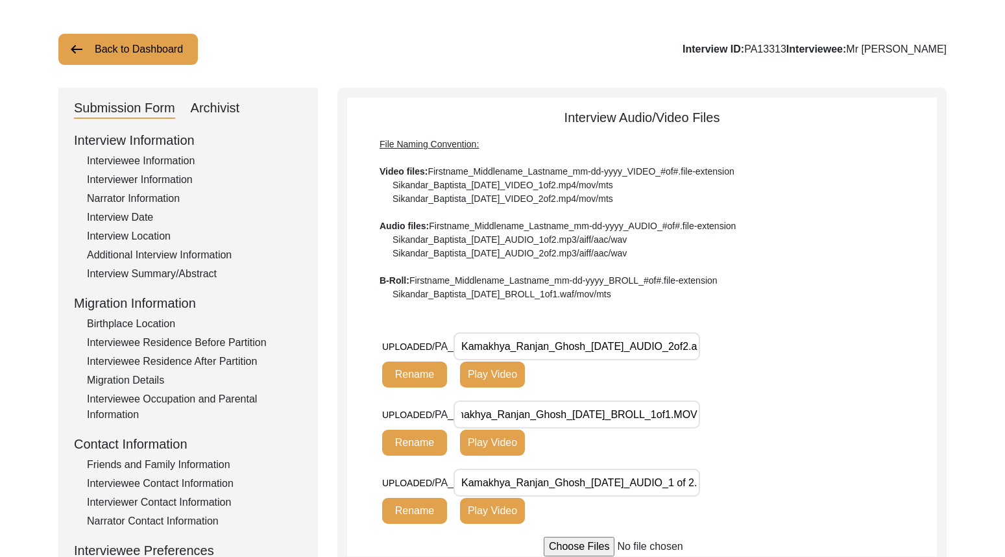
click at [742, 405] on div "UPLOADED/ PA_ Kamakhya_Ranjan_Ghosh_[DATE]_BROLL_1of1.MOV Rename Play Video" at bounding box center [576, 427] width 389 height 55
drag, startPoint x: 541, startPoint y: 483, endPoint x: 807, endPoint y: 477, distance: 266.1
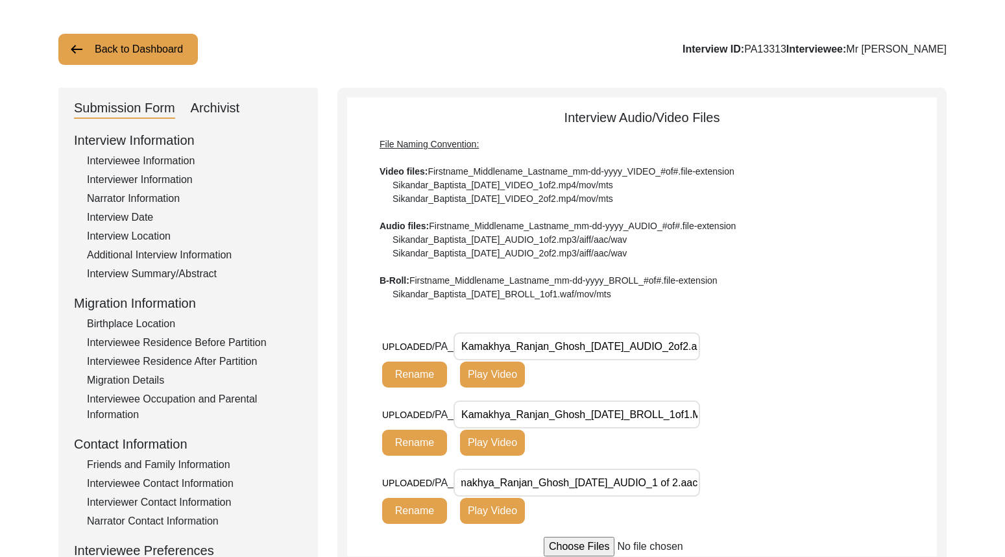
click at [807, 477] on div "UPLOADED/ PA_ Kamakhya_Ranjan_Ghosh_[DATE]_AUDIO_1 of 2.aac Rename Play Video" at bounding box center [659, 503] width 555 height 68
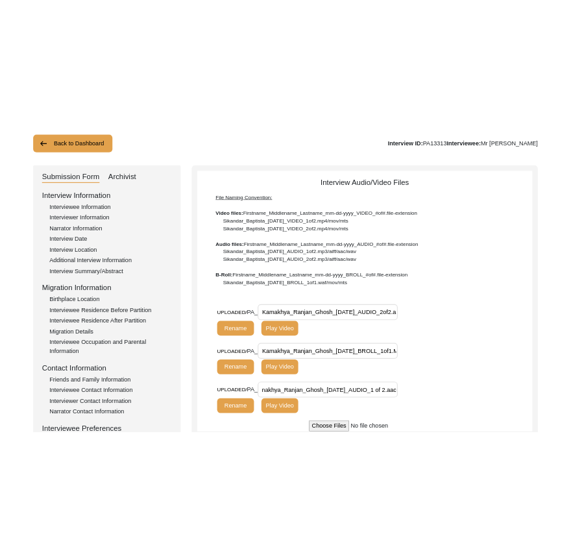
scroll to position [0, 0]
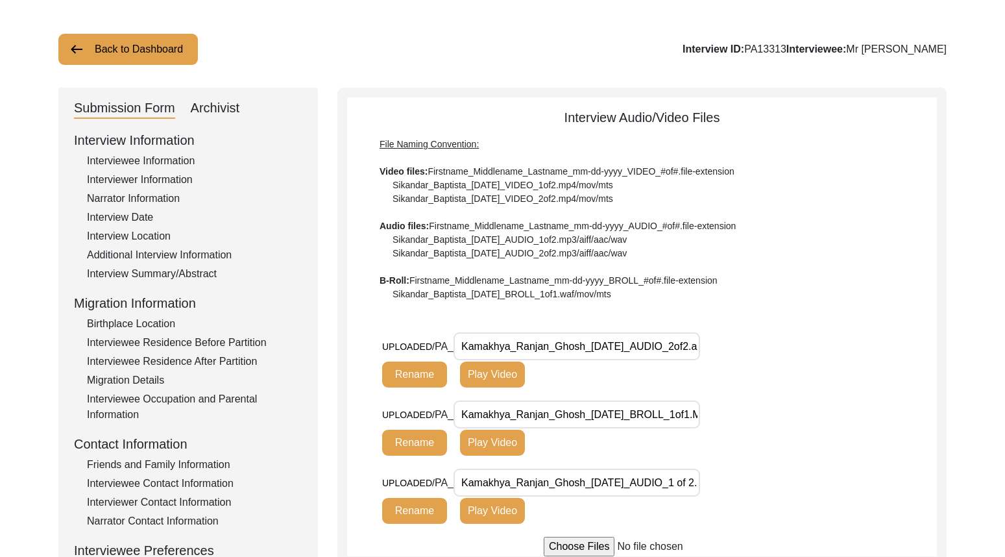
click at [804, 470] on div "UPLOADED/ PA_ Kamakhya_Ranjan_Ghosh_[DATE]_AUDIO_1 of 2.aac Rename Play Video" at bounding box center [659, 503] width 555 height 68
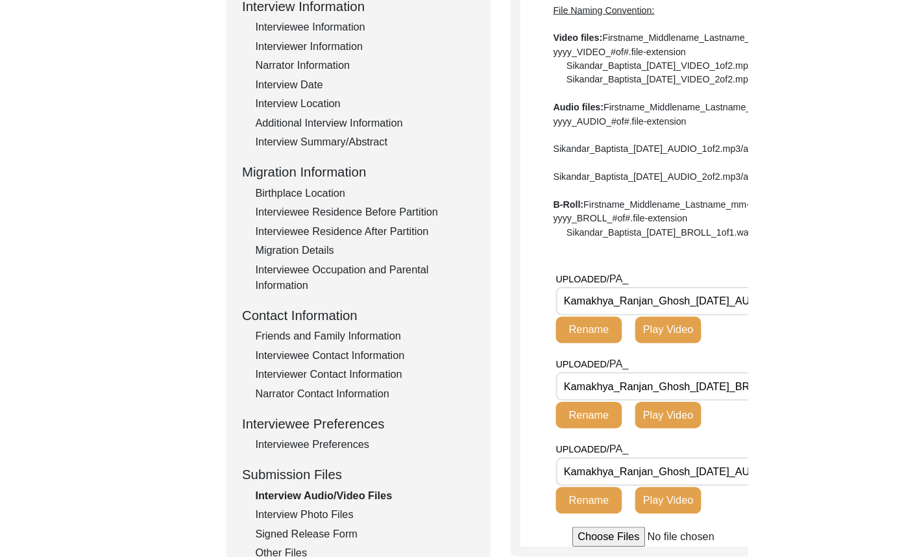
scroll to position [382, 0]
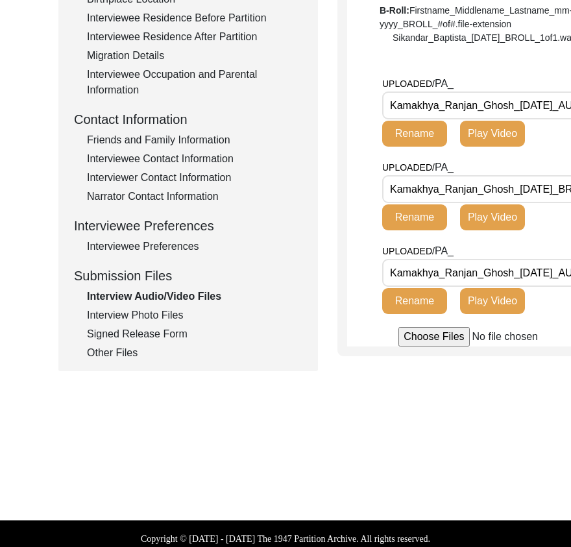
click at [160, 315] on div "Interview Photo Files" at bounding box center [194, 316] width 215 height 16
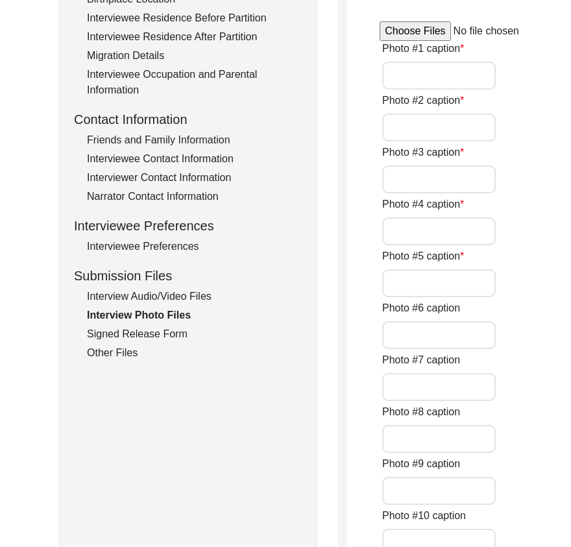
type input "A morning in the study"
type input "Glimpse of Happiness"
type input "Leisure"
type input "Religion and Man"
type input "With Son"
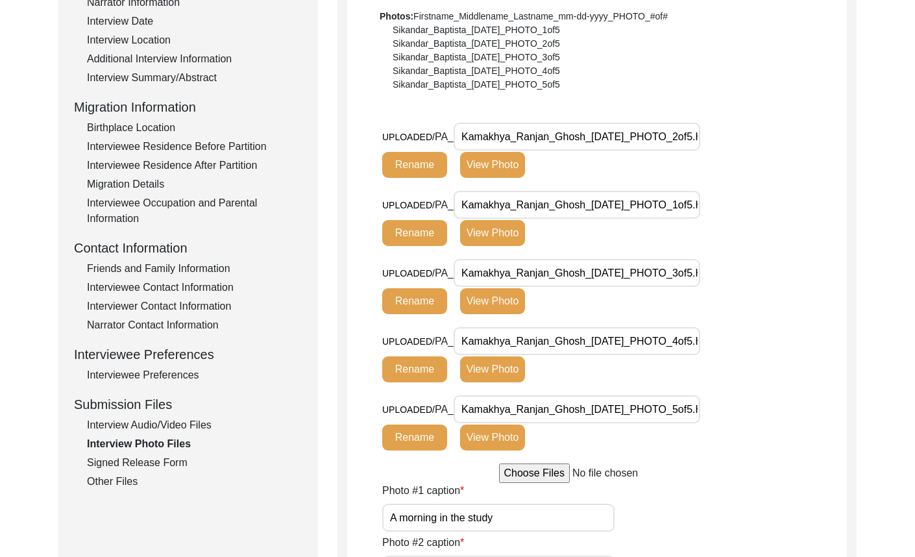
scroll to position [130, 0]
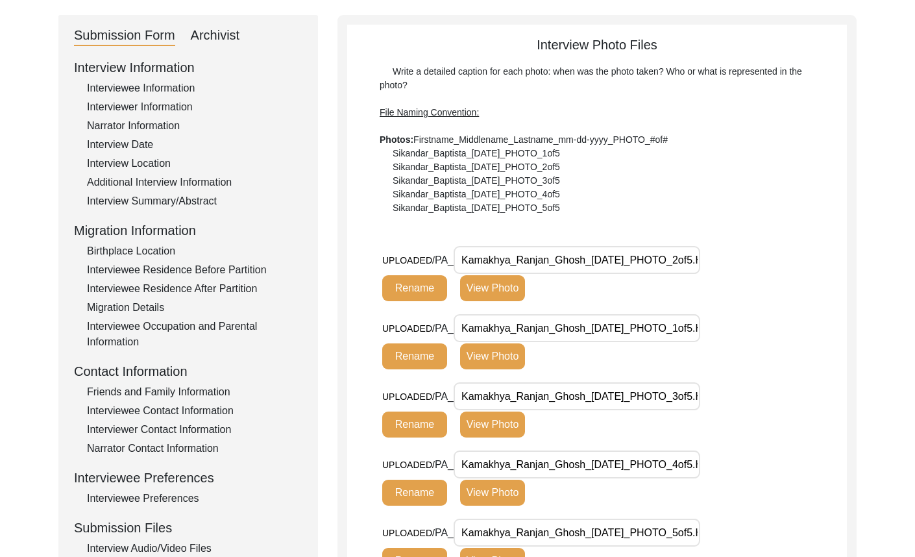
click at [489, 358] on button "View Photo" at bounding box center [492, 356] width 65 height 26
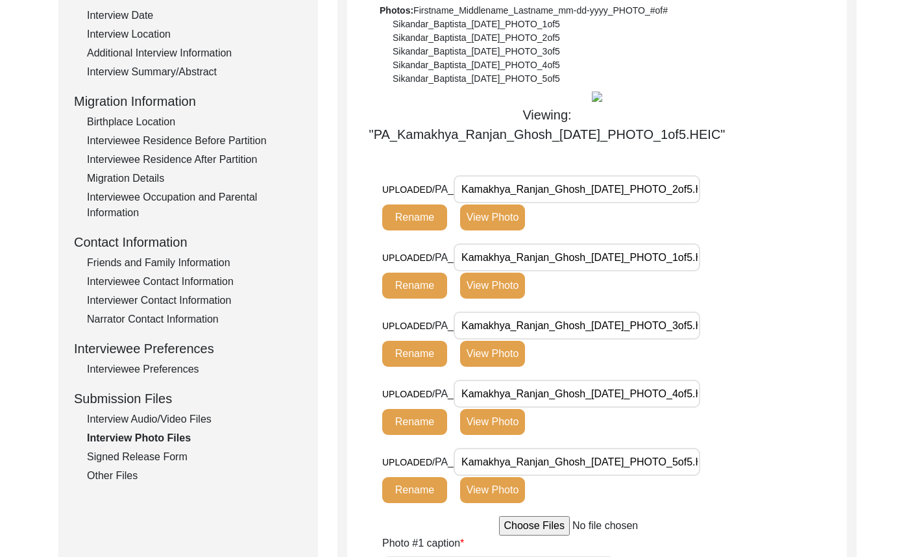
scroll to position [260, 0]
click at [485, 218] on button "View Photo" at bounding box center [492, 217] width 65 height 26
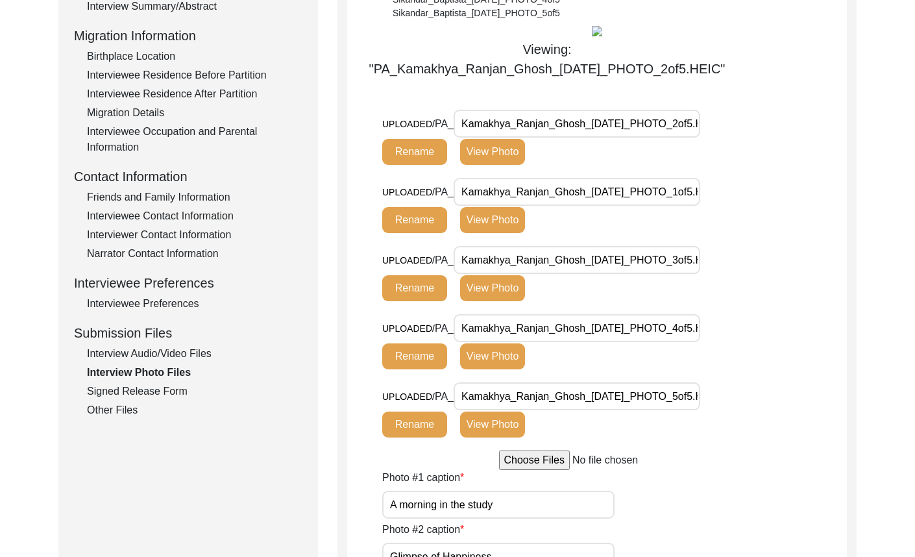
click at [520, 286] on button "View Photo" at bounding box center [492, 288] width 65 height 26
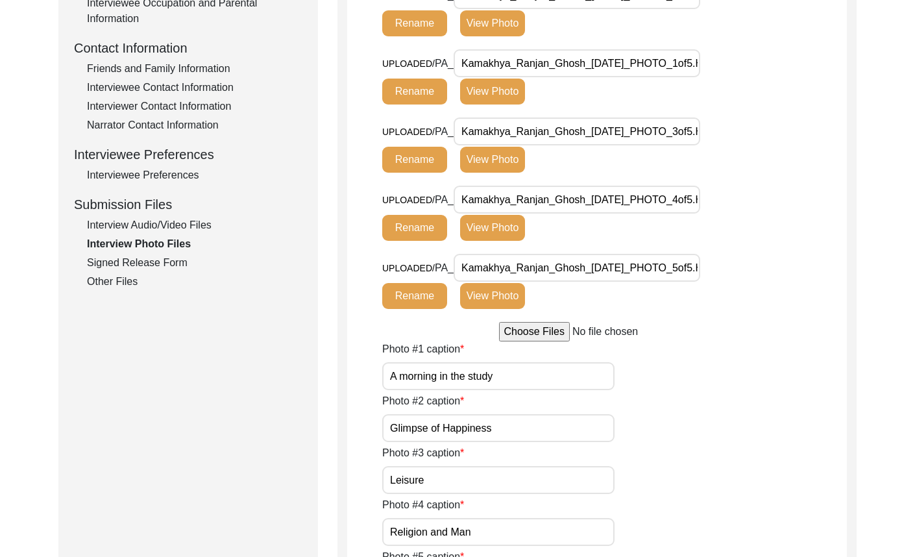
scroll to position [454, 0]
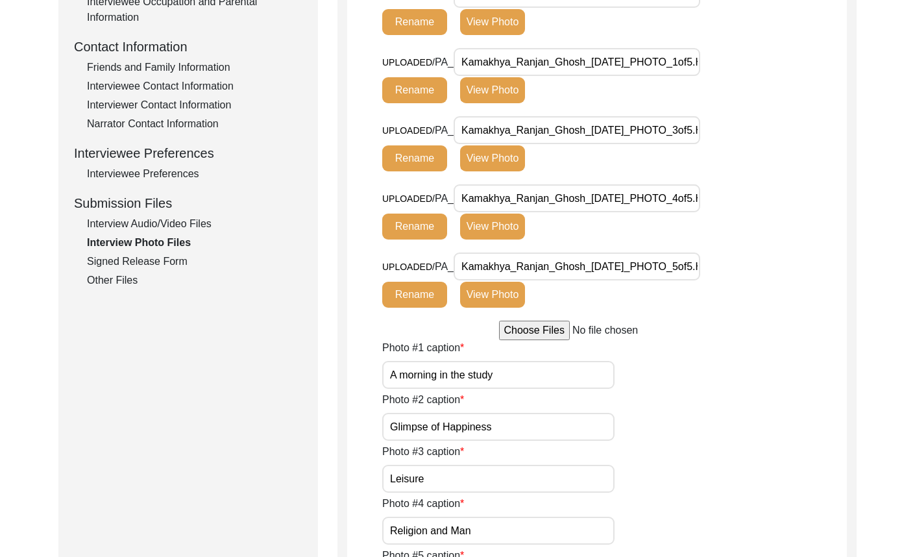
click at [502, 239] on button "View Photo" at bounding box center [492, 226] width 65 height 26
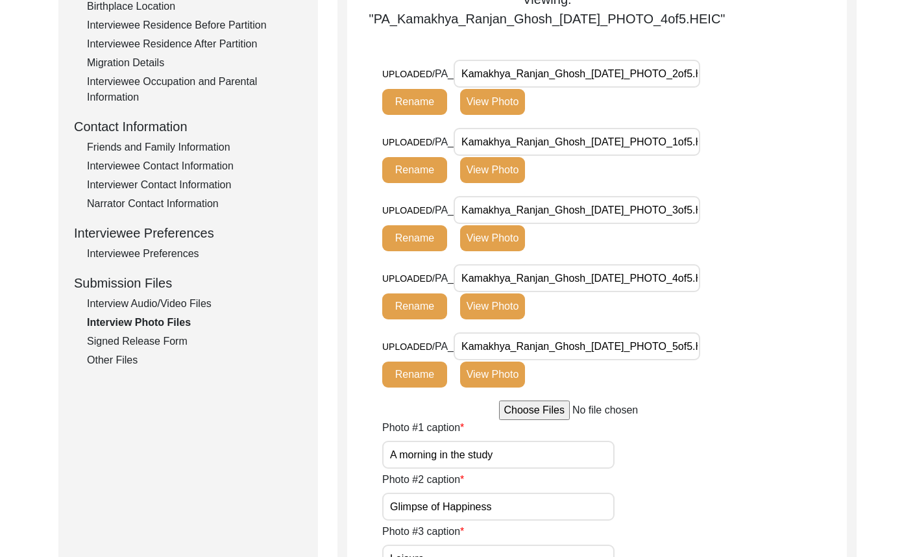
scroll to position [389, 0]
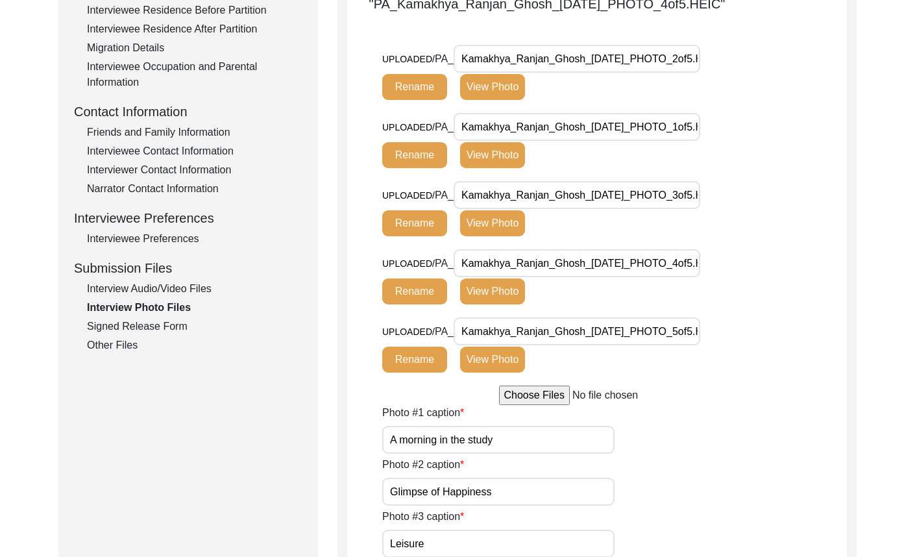
click at [500, 351] on button "View Photo" at bounding box center [492, 360] width 65 height 26
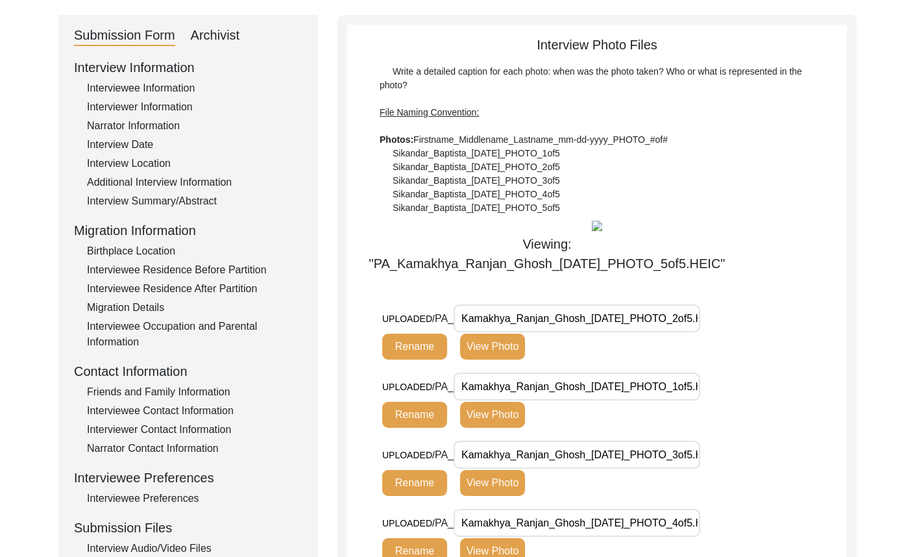
scroll to position [649, 0]
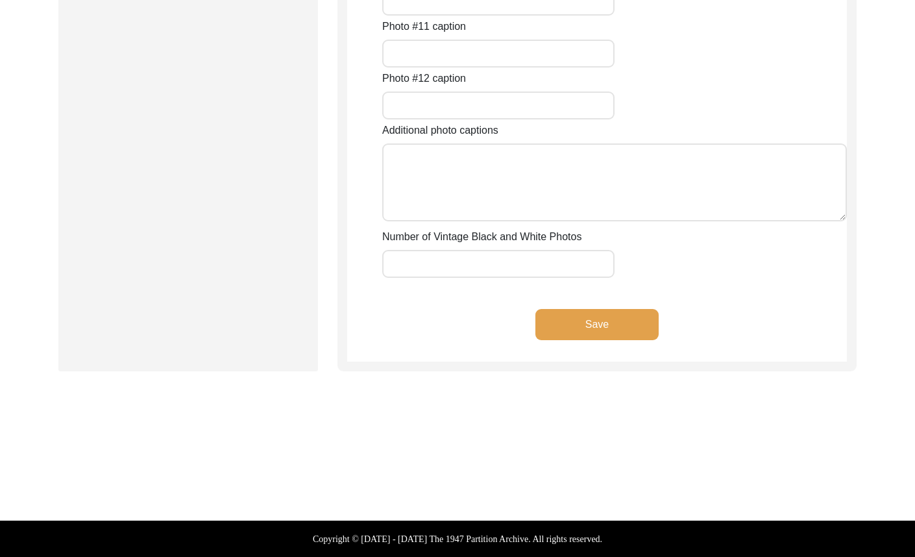
click at [645, 311] on button "Save" at bounding box center [596, 324] width 123 height 31
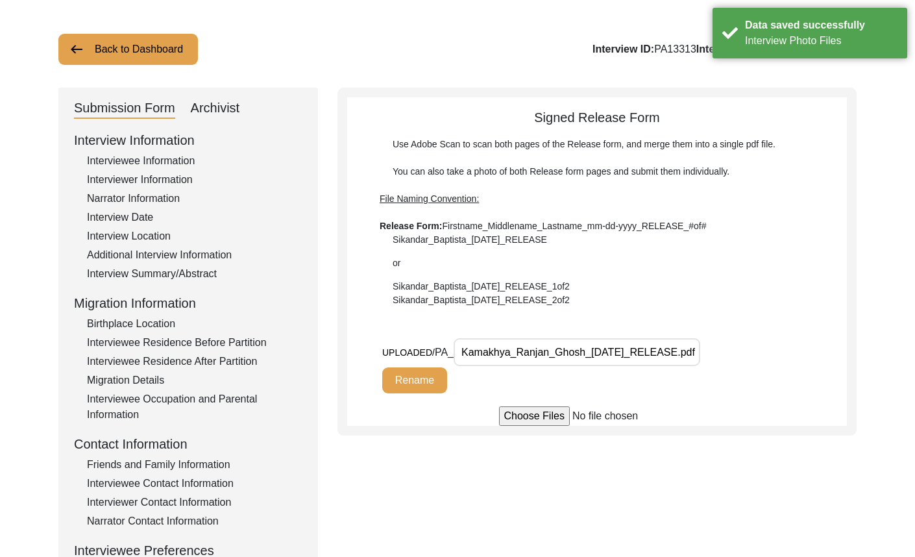
scroll to position [0, 18]
drag, startPoint x: 579, startPoint y: 343, endPoint x: 766, endPoint y: 327, distance: 187.6
click at [766, 327] on div "Signed Release Form Use Adobe Scan to scan both pages of the Release form, and …" at bounding box center [597, 267] width 500 height 318
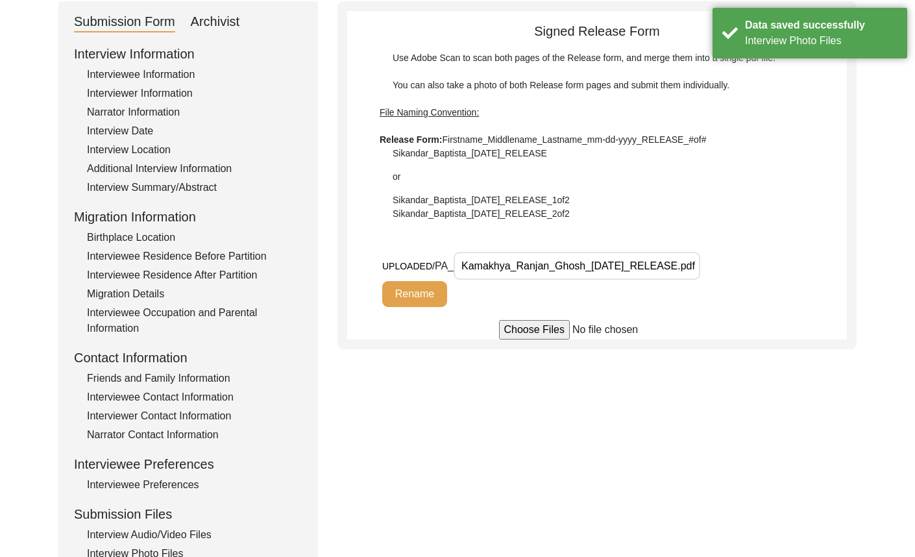
scroll to position [317, 0]
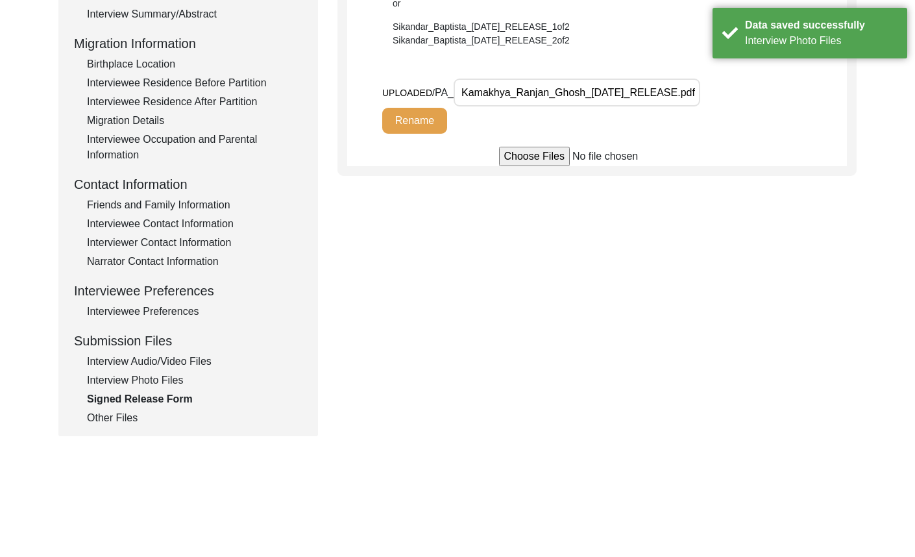
click at [129, 411] on div "Other Files" at bounding box center [194, 418] width 215 height 16
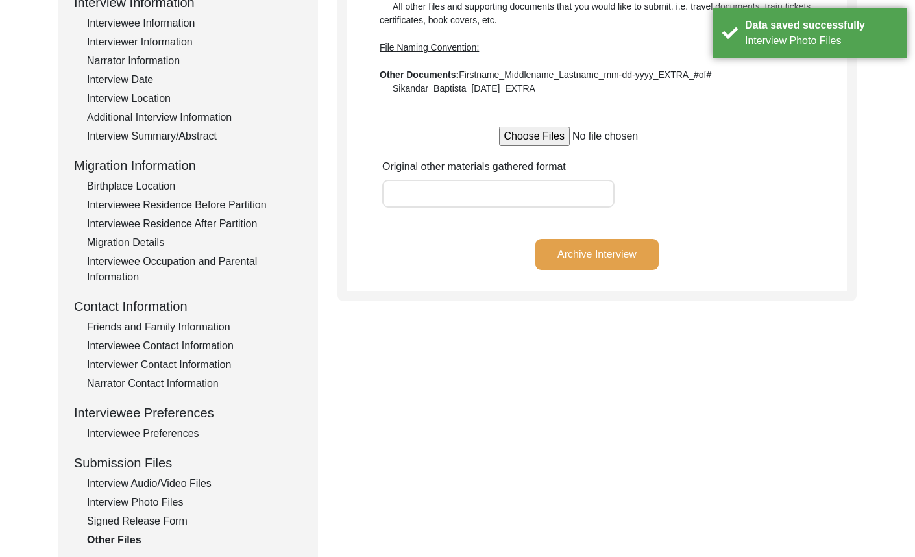
scroll to position [57, 0]
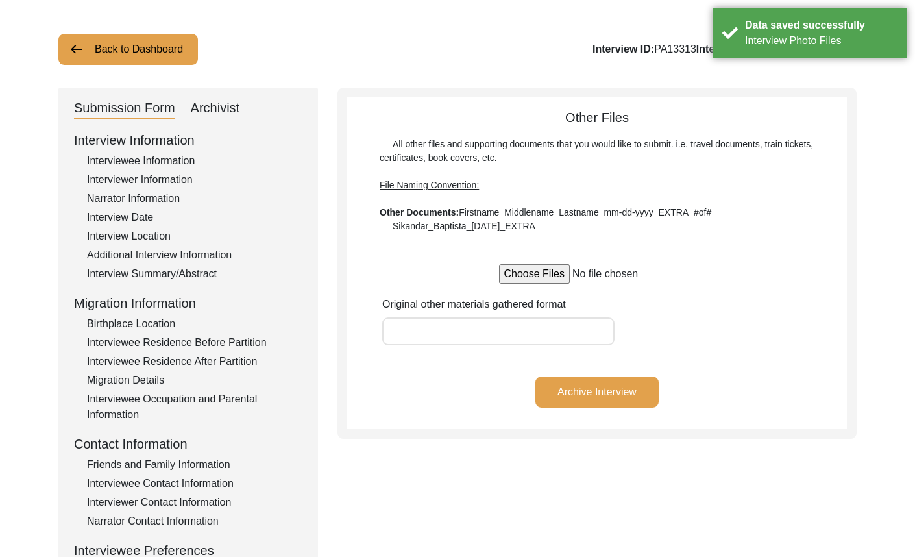
click at [226, 111] on div "Archivist" at bounding box center [215, 108] width 49 height 21
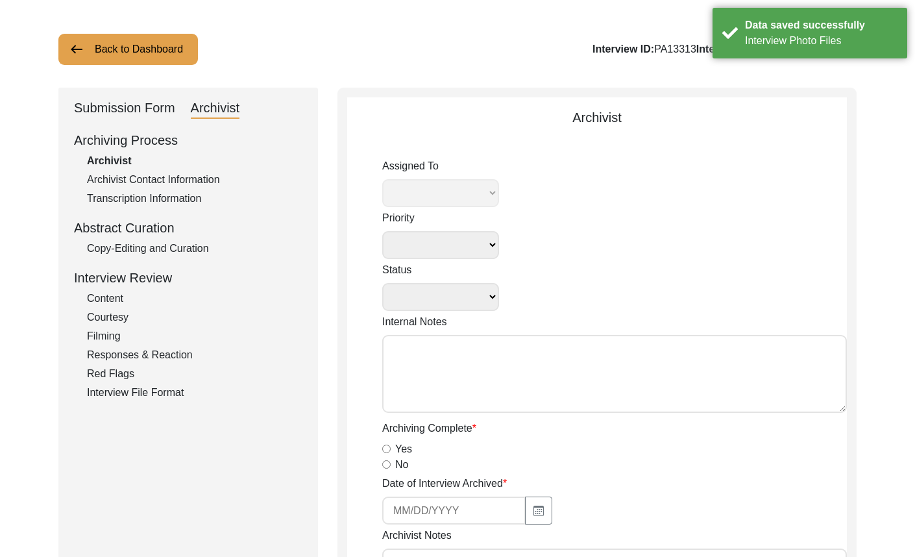
select select
select select "Archiving In Progress"
type textarea "[DATE] [GEOGRAPHIC_DATA]: Ressigning to [PERSON_NAME] to archive. Due [DATE]. W…"
radio input "true"
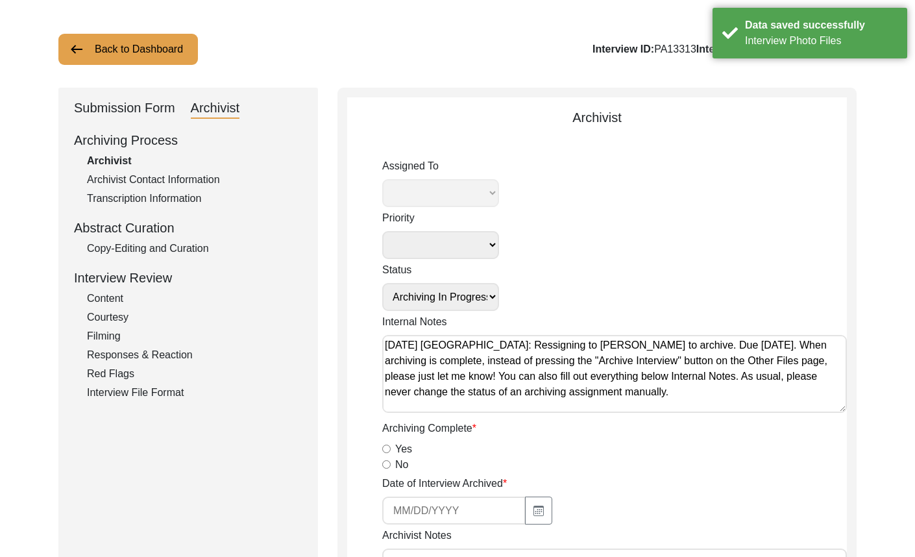
select select "442"
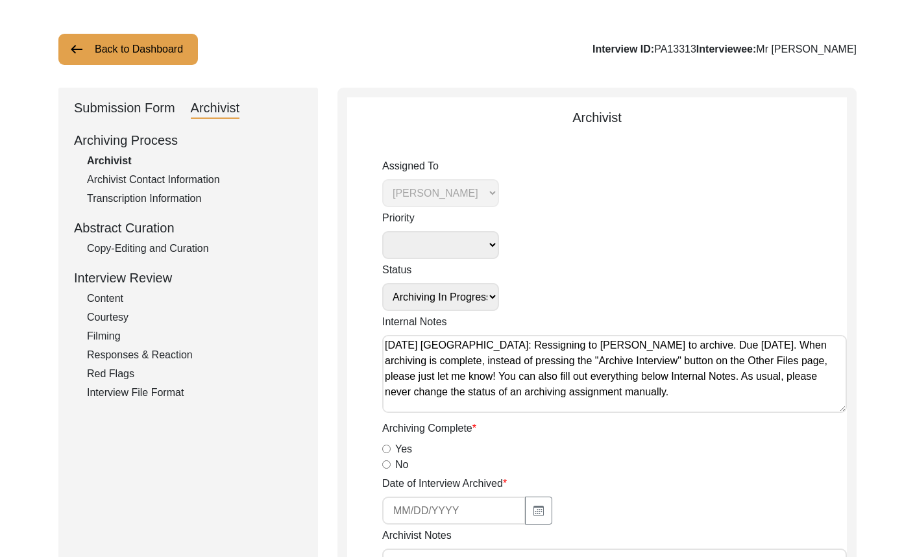
scroll to position [317, 0]
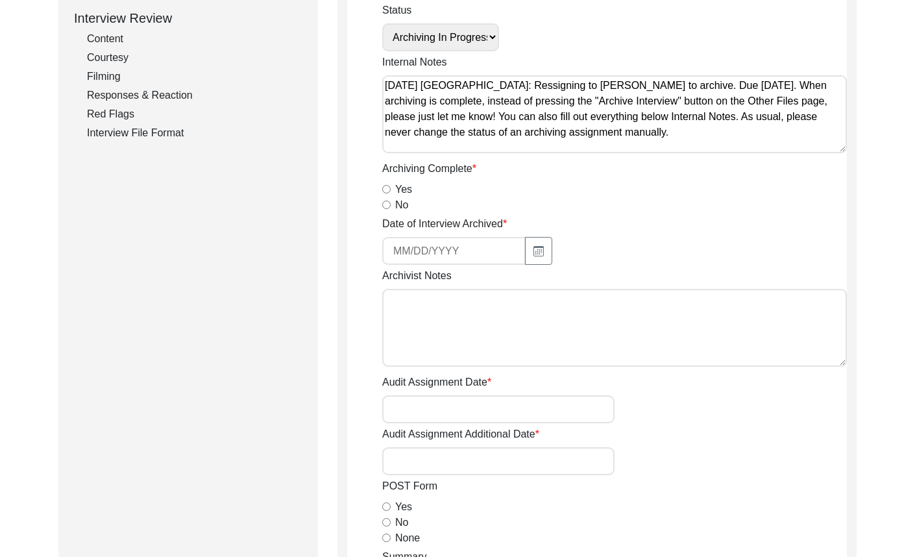
click at [385, 186] on input "Yes" at bounding box center [386, 189] width 8 height 8
radio input "true"
click at [545, 241] on button "button" at bounding box center [538, 251] width 27 height 28
select select "8"
select select "2025"
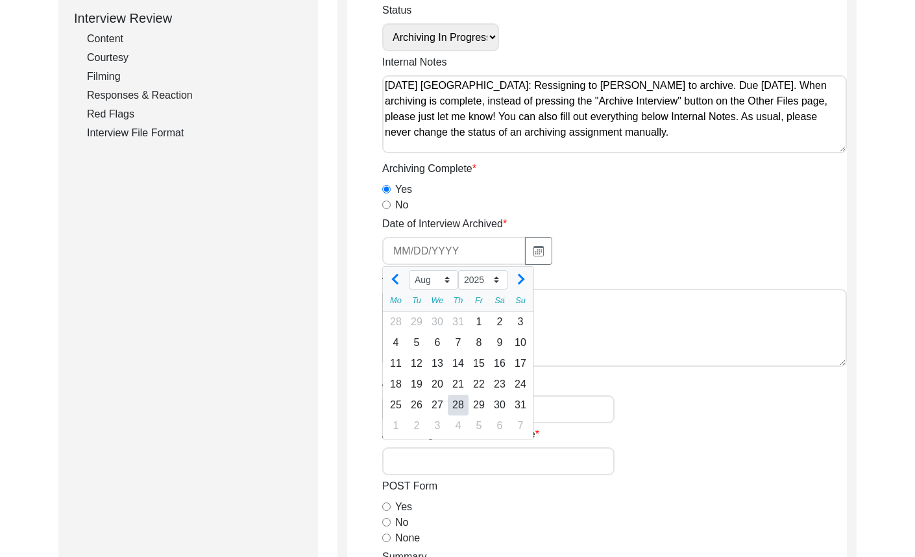
click at [459, 407] on div "28" at bounding box center [458, 405] width 21 height 21
type input "[DATE]"
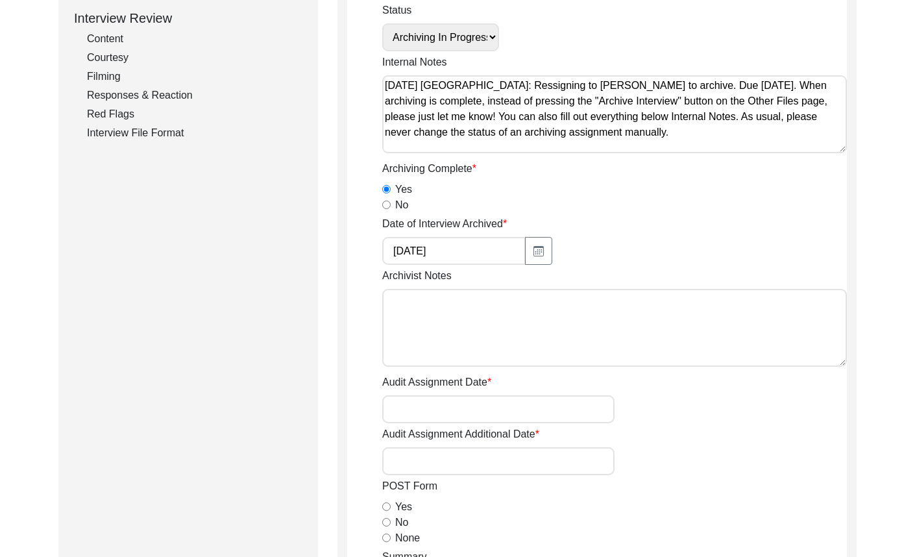
click at [477, 356] on textarea "Archivist Notes" at bounding box center [614, 328] width 465 height 78
type textarea "[DATE] [PERSON_NAME]"
click at [385, 188] on input "Yes" at bounding box center [386, 189] width 8 height 8
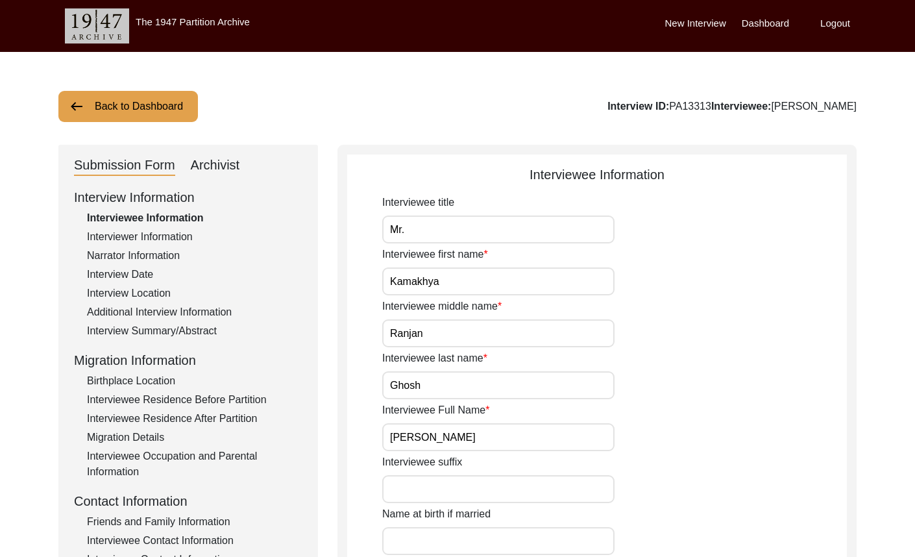
click at [225, 175] on div "Archivist" at bounding box center [215, 165] width 49 height 21
select select "442"
select select "Archiving In Progress"
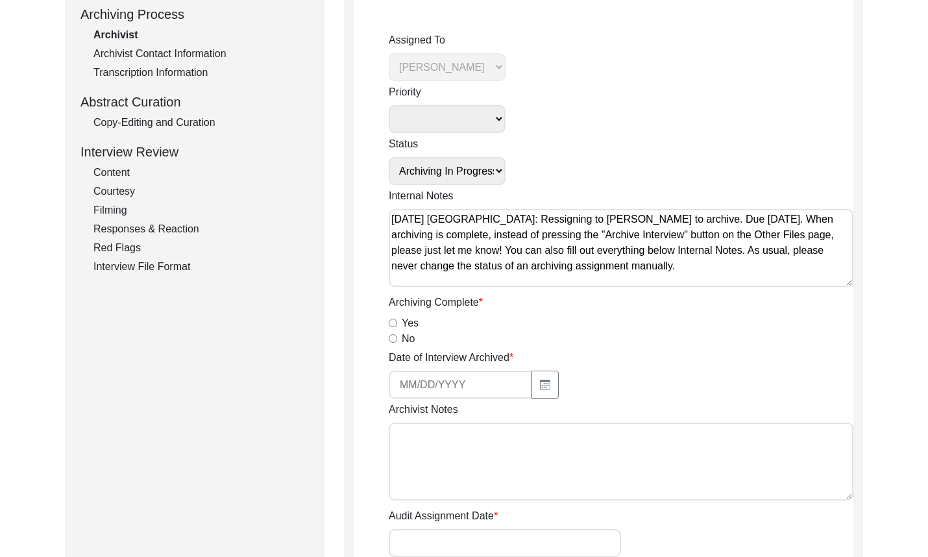
scroll to position [195, 0]
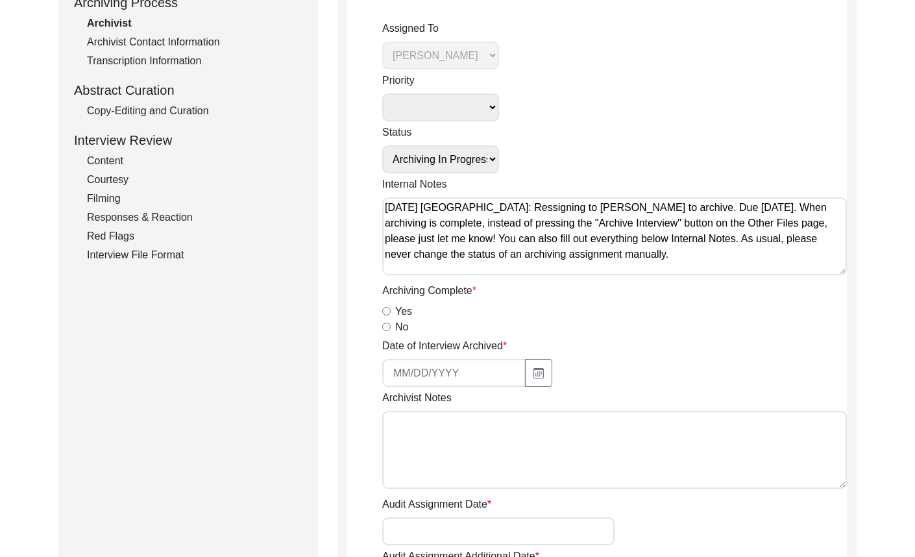
click at [487, 456] on textarea "Archivist Notes" at bounding box center [614, 450] width 465 height 78
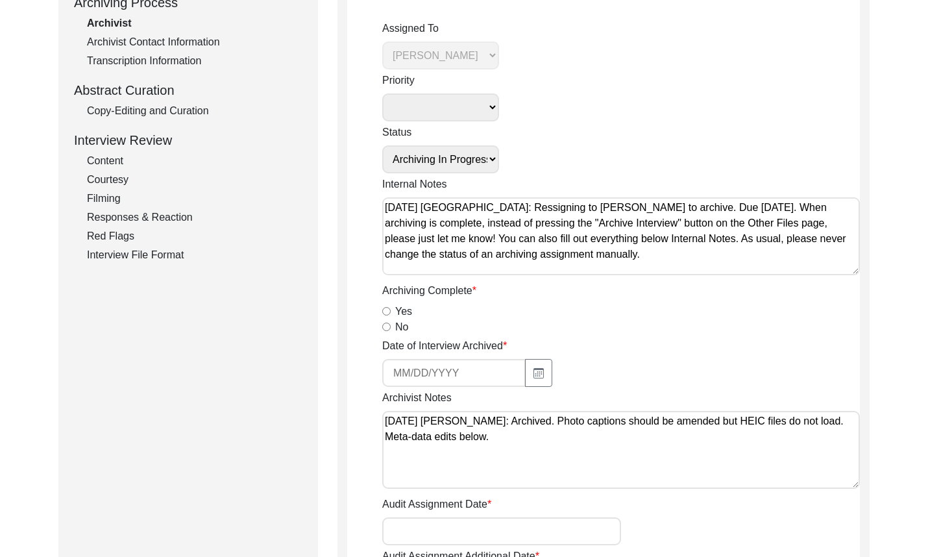
click at [497, 454] on textarea "August 28, 2025 Brianna: Archived. Photo captions should be amended but HEIC fi…" at bounding box center [621, 450] width 478 height 78
paste textarea "Interviewee Title: Added a period after Mr Interviewee Middle Name: Deleted an …"
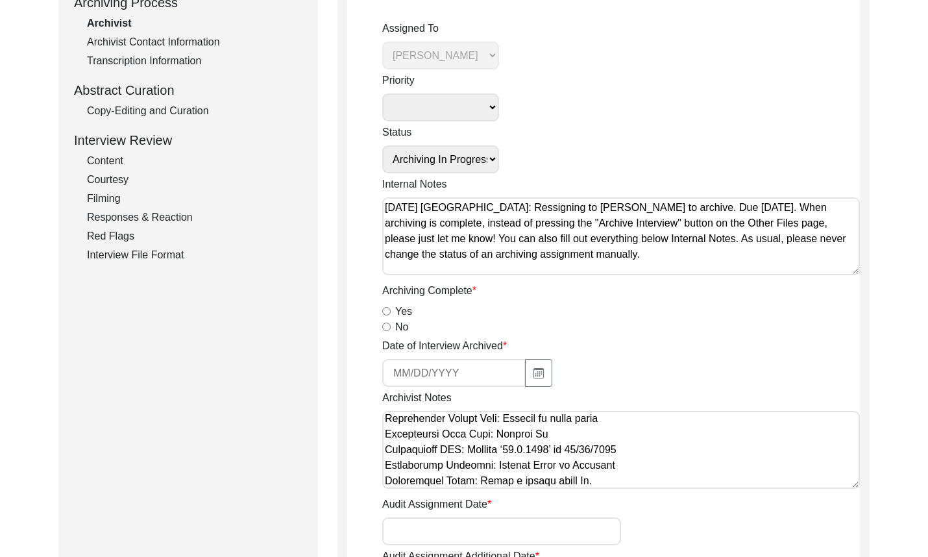
scroll to position [130, 0]
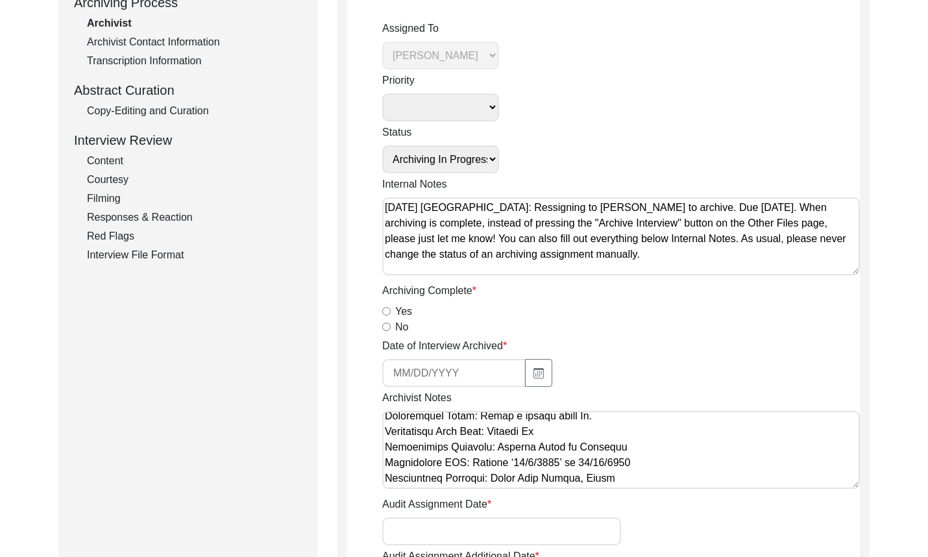
click at [634, 461] on textarea "Archivist Notes" at bounding box center [621, 450] width 478 height 78
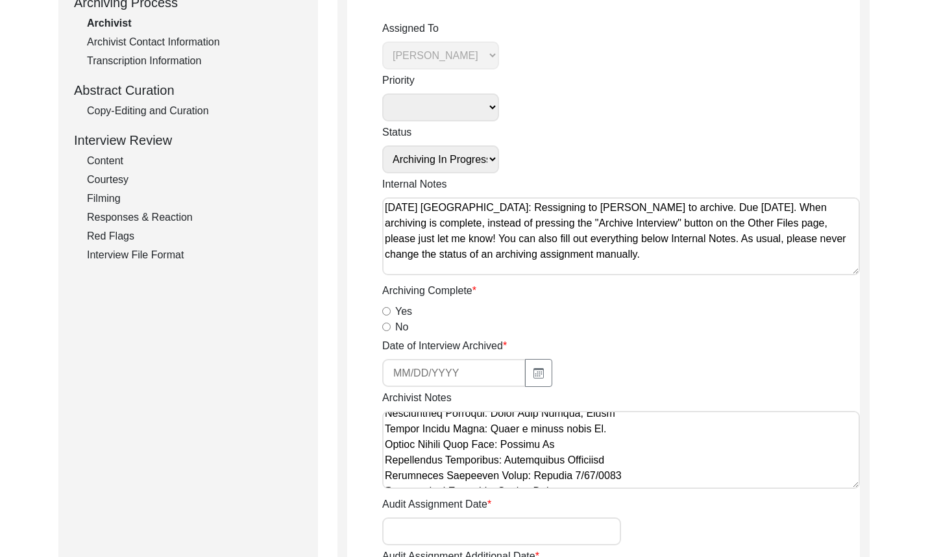
click at [615, 450] on textarea "Archivist Notes" at bounding box center [621, 450] width 478 height 78
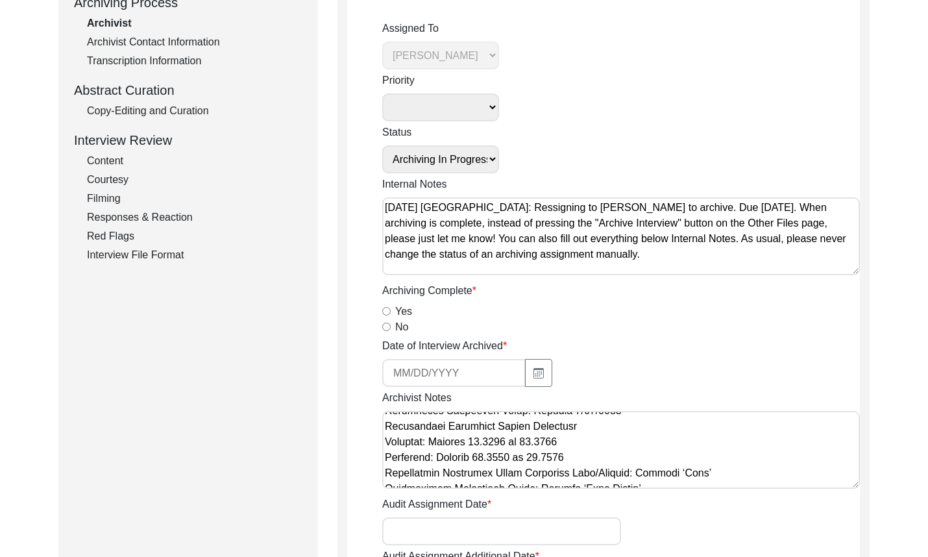
click at [609, 421] on textarea "Archivist Notes" at bounding box center [621, 450] width 478 height 78
click at [609, 417] on textarea "Archivist Notes" at bounding box center [621, 450] width 478 height 78
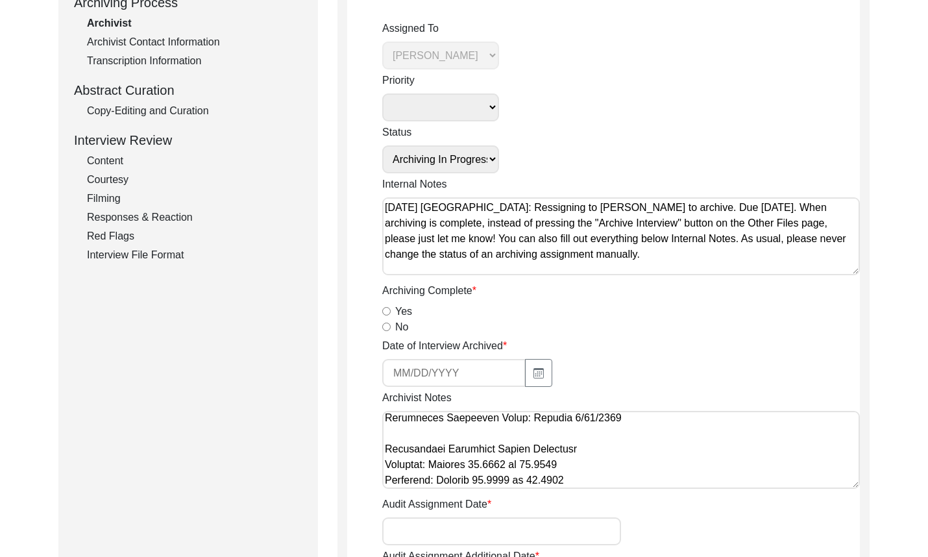
scroll to position [268, 0]
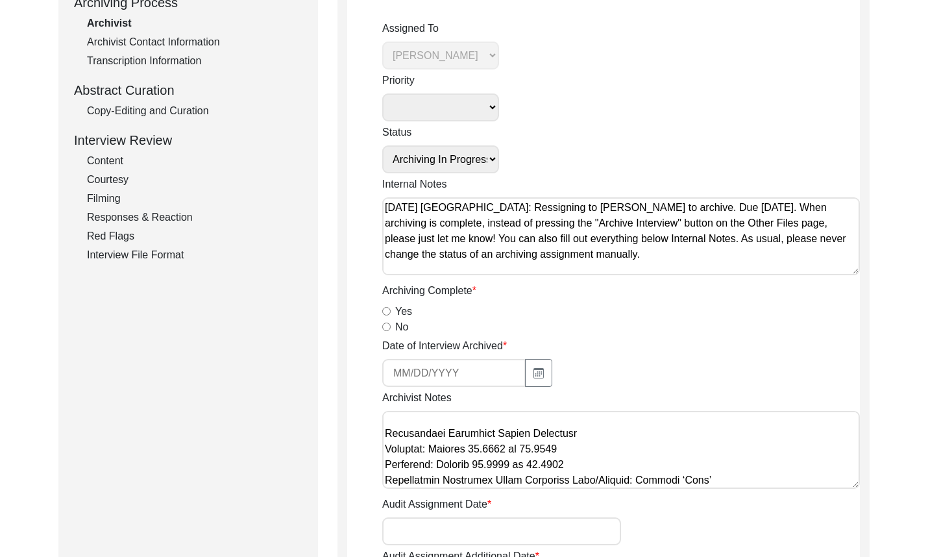
click at [610, 464] on textarea "Archivist Notes" at bounding box center [621, 450] width 478 height 78
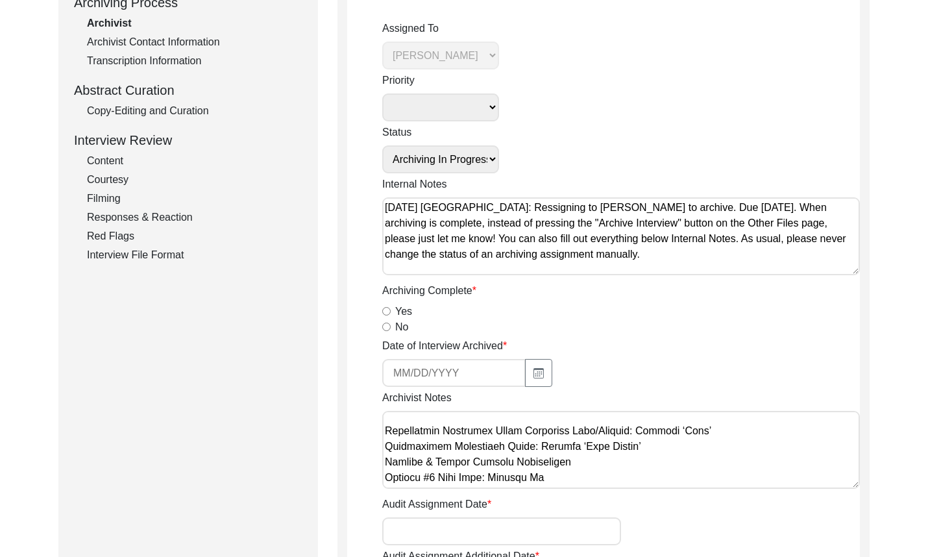
click at [691, 432] on textarea "Archivist Notes" at bounding box center [621, 450] width 478 height 78
click at [655, 450] on textarea "Archivist Notes" at bounding box center [621, 450] width 478 height 78
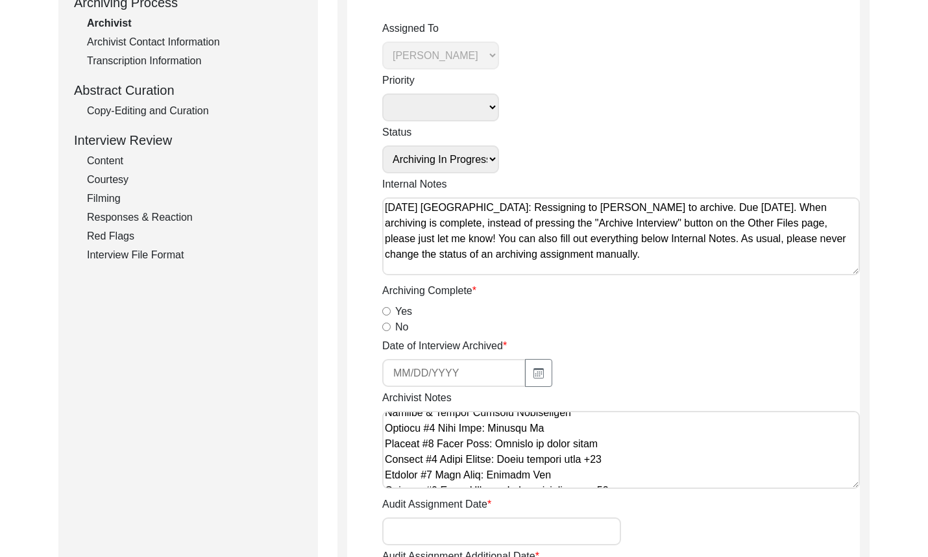
scroll to position [457, 0]
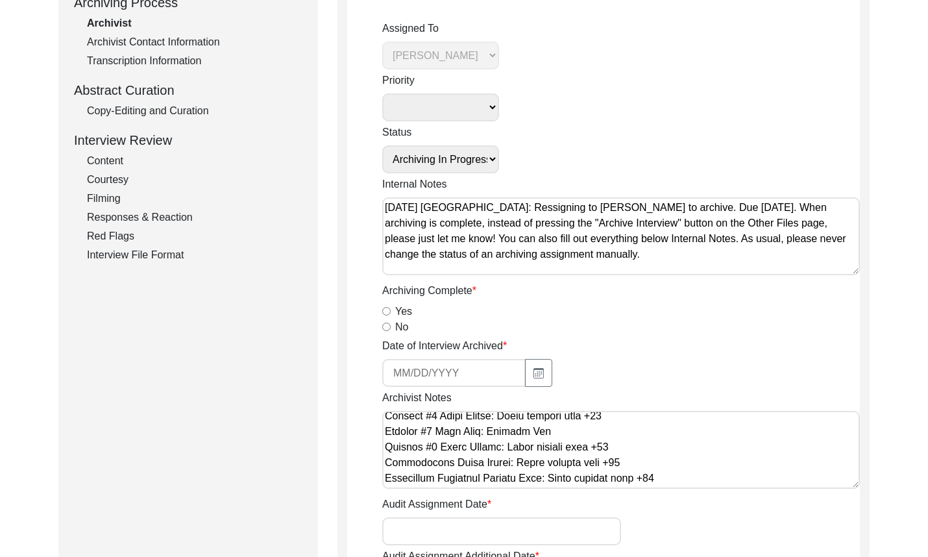
click at [650, 444] on textarea "Archivist Notes" at bounding box center [621, 450] width 478 height 78
click at [649, 434] on textarea "Archivist Notes" at bounding box center [621, 450] width 478 height 78
click at [622, 476] on textarea "Archivist Notes" at bounding box center [621, 450] width 478 height 78
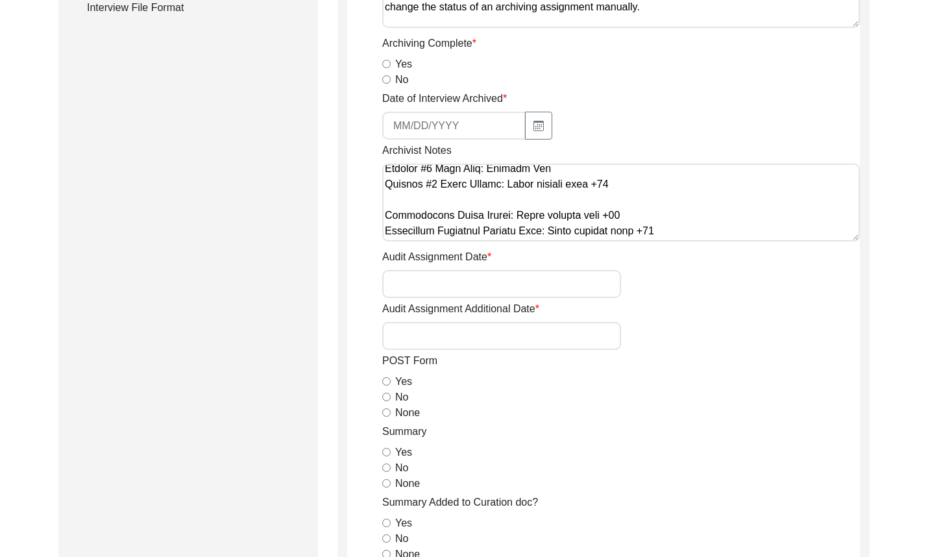
scroll to position [584, 0]
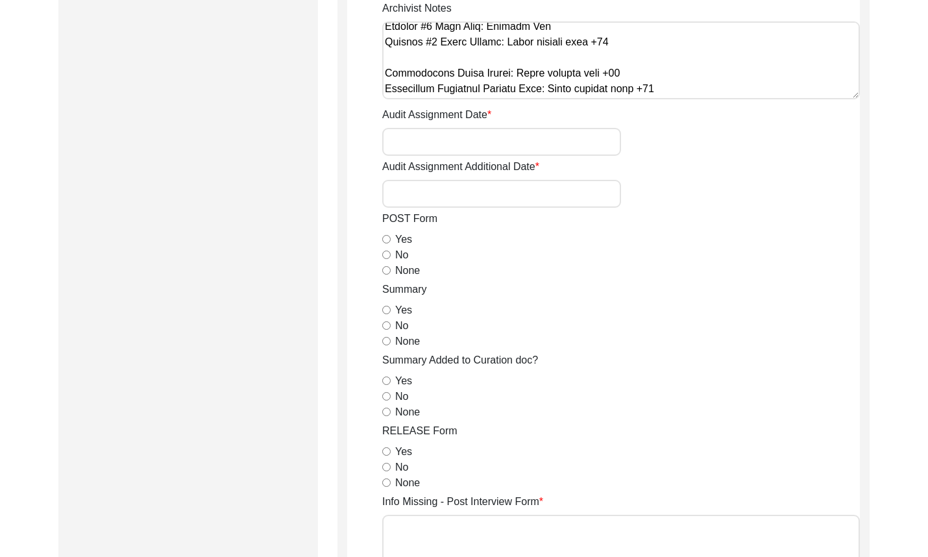
type textarea "August 28, 2025 Brianna: Archived. Photo captions should be amended but HEIC fi…"
click at [387, 257] on input "No" at bounding box center [386, 254] width 8 height 8
radio input "true"
click at [388, 273] on input "None" at bounding box center [386, 270] width 8 height 8
radio input "true"
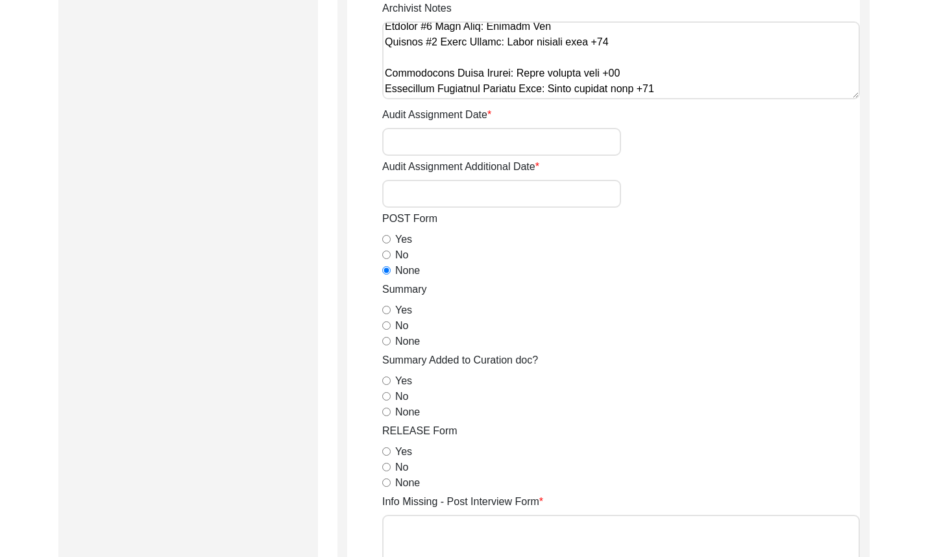
click at [387, 313] on input "Yes" at bounding box center [386, 310] width 8 height 8
radio input "true"
click at [386, 404] on div "No" at bounding box center [621, 397] width 478 height 16
click at [387, 406] on div "None" at bounding box center [621, 412] width 478 height 16
click at [387, 409] on input "None" at bounding box center [386, 412] width 8 height 8
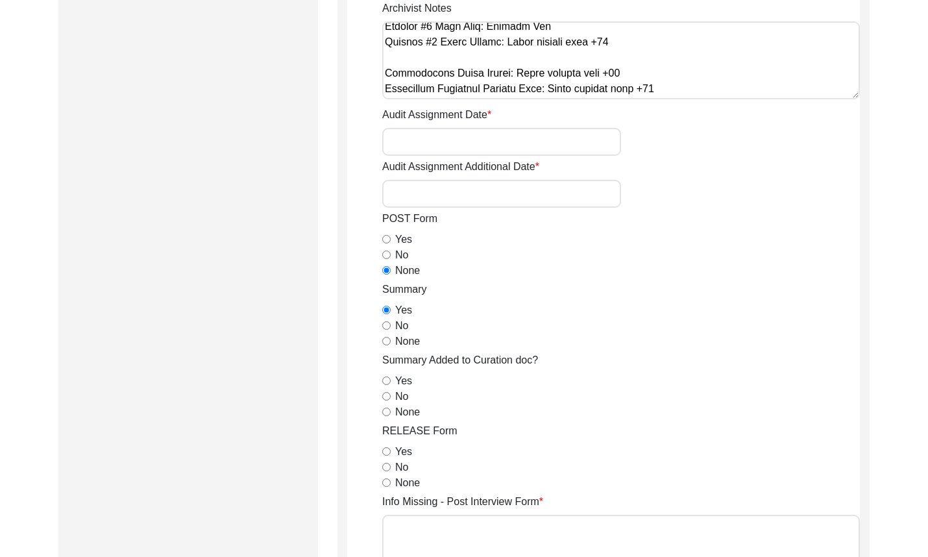
radio input "true"
click at [385, 452] on input "Yes" at bounding box center [386, 451] width 8 height 8
radio input "true"
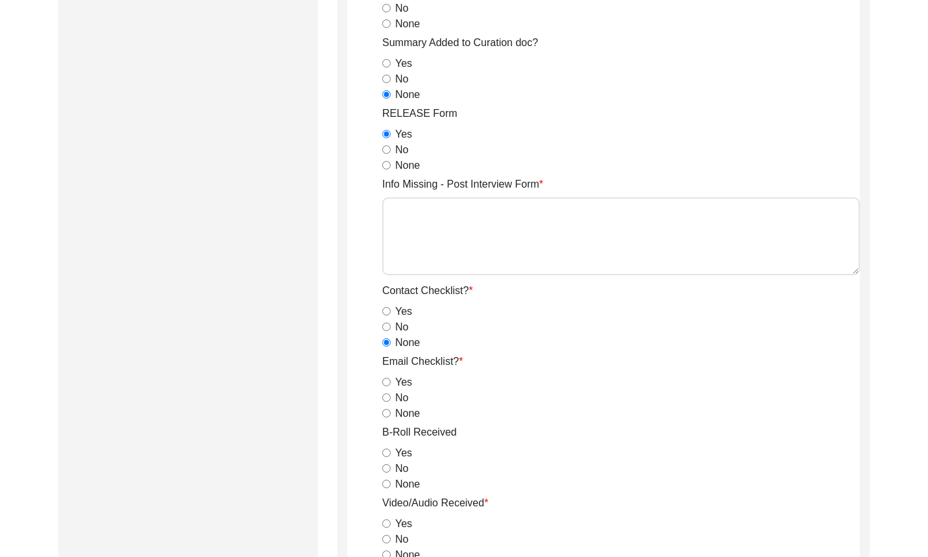
scroll to position [908, 0]
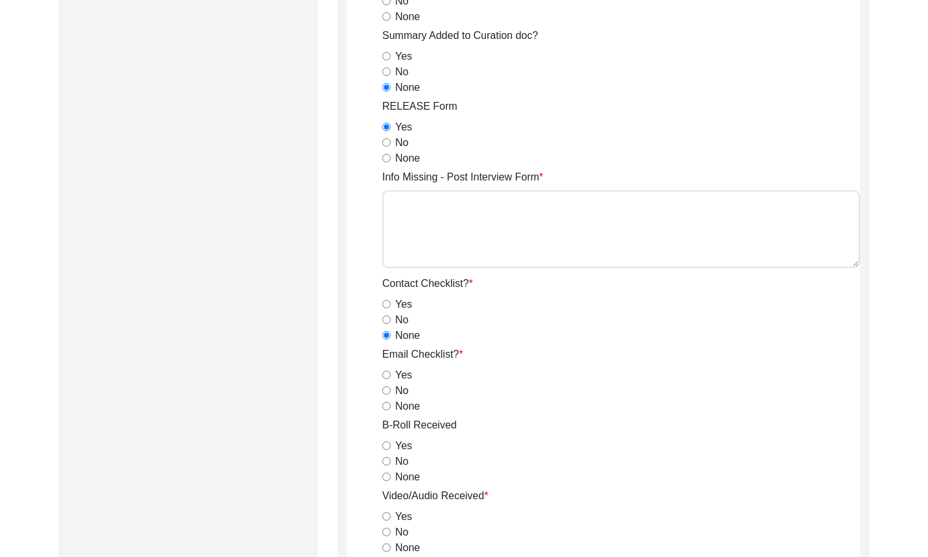
click at [388, 404] on input "None" at bounding box center [386, 406] width 8 height 8
radio input "true"
click at [386, 447] on input "Yes" at bounding box center [386, 445] width 8 height 8
radio input "true"
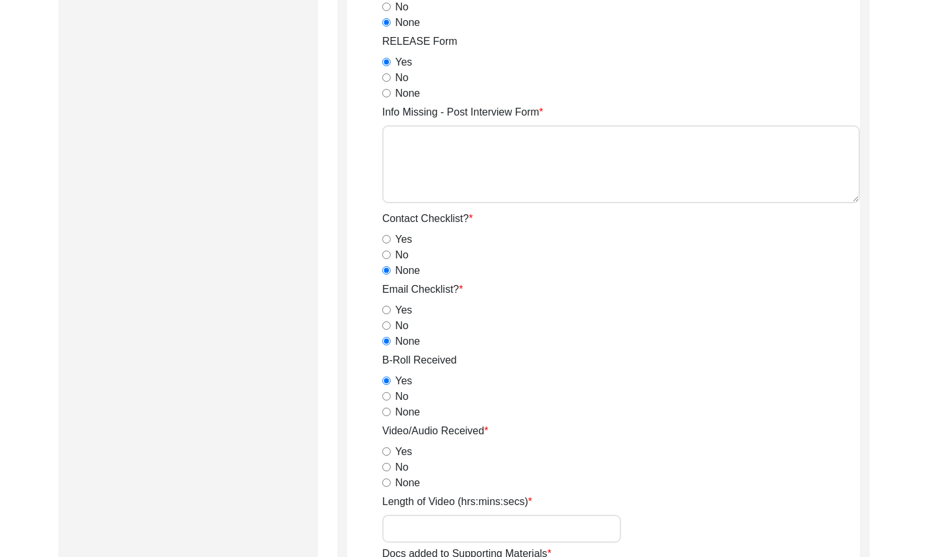
click at [385, 450] on input "Yes" at bounding box center [386, 451] width 8 height 8
radio input "true"
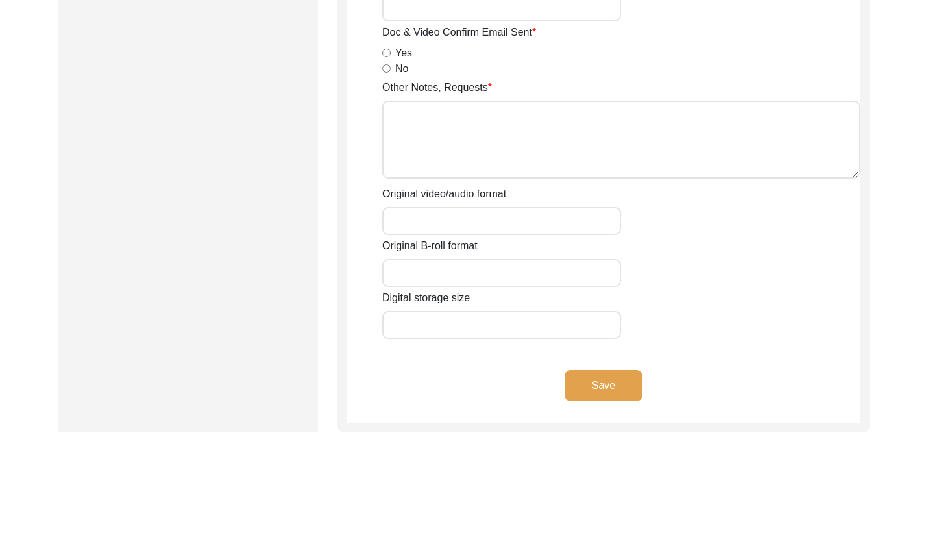
click at [614, 404] on div "Save" at bounding box center [603, 396] width 513 height 53
click at [611, 396] on button "Save" at bounding box center [604, 385] width 78 height 31
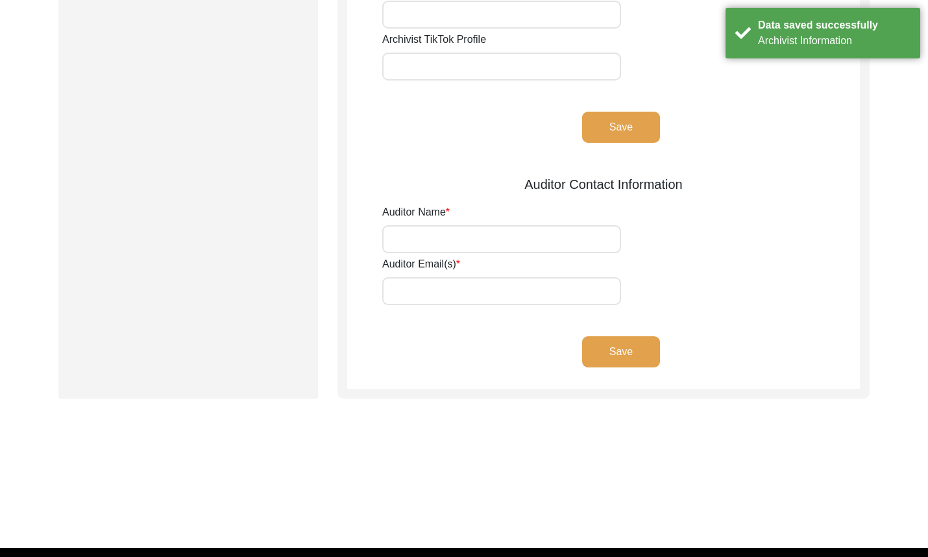
scroll to position [47, 0]
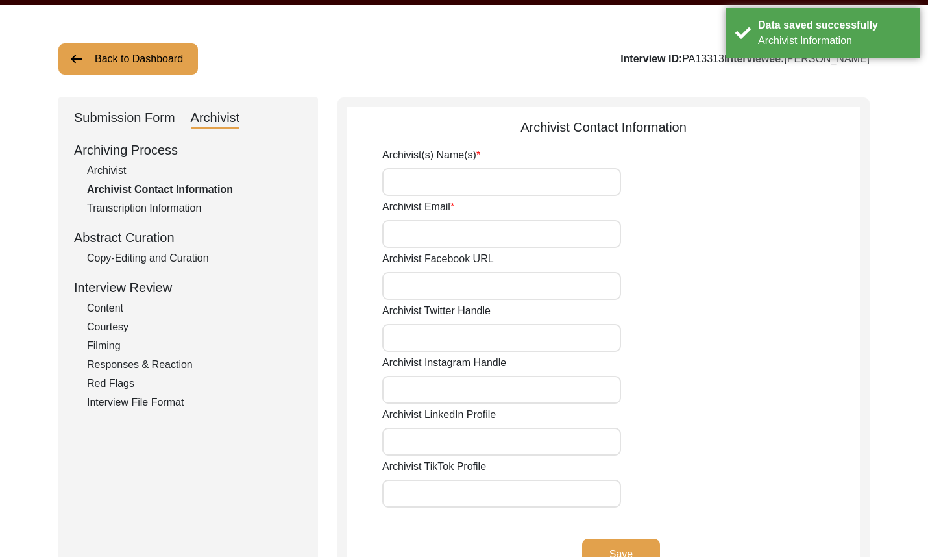
click at [463, 188] on input "Archivist(s) Name(s)" at bounding box center [501, 182] width 239 height 28
type input "[PERSON_NAME]"
type input "briannapollock59@gmail.com"
click at [623, 538] on div "Archivist(s) Name(s) Brianna Pollock Archivist Email Archivist Facebook URL Arc…" at bounding box center [621, 369] width 478 height 444
click at [622, 542] on button "Save" at bounding box center [621, 554] width 78 height 31
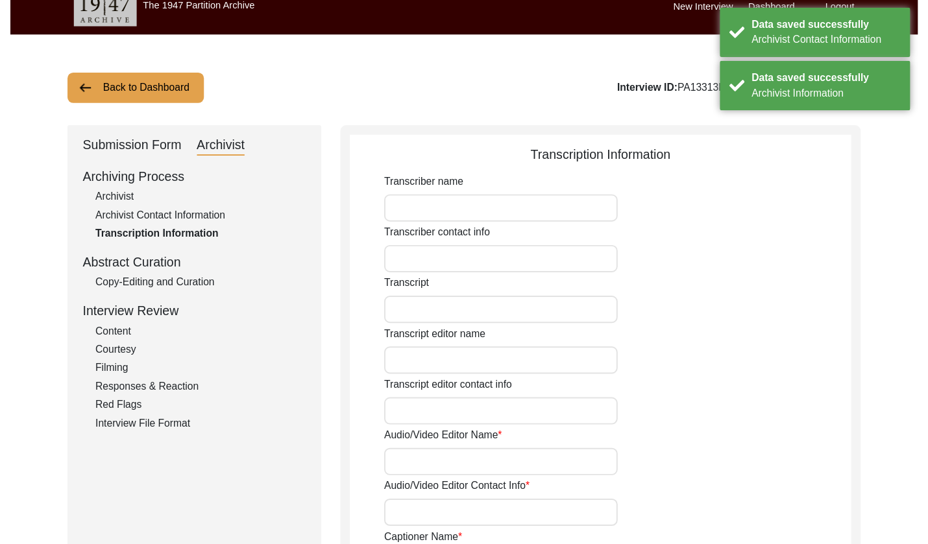
scroll to position [0, 0]
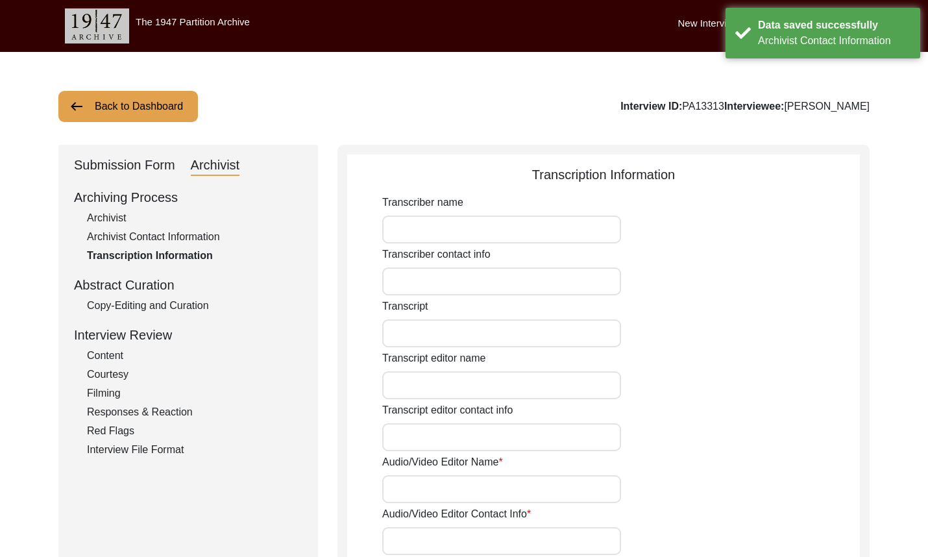
click at [174, 110] on button "Back to Dashboard" at bounding box center [128, 106] width 140 height 31
